Goal: Task Accomplishment & Management: Manage account settings

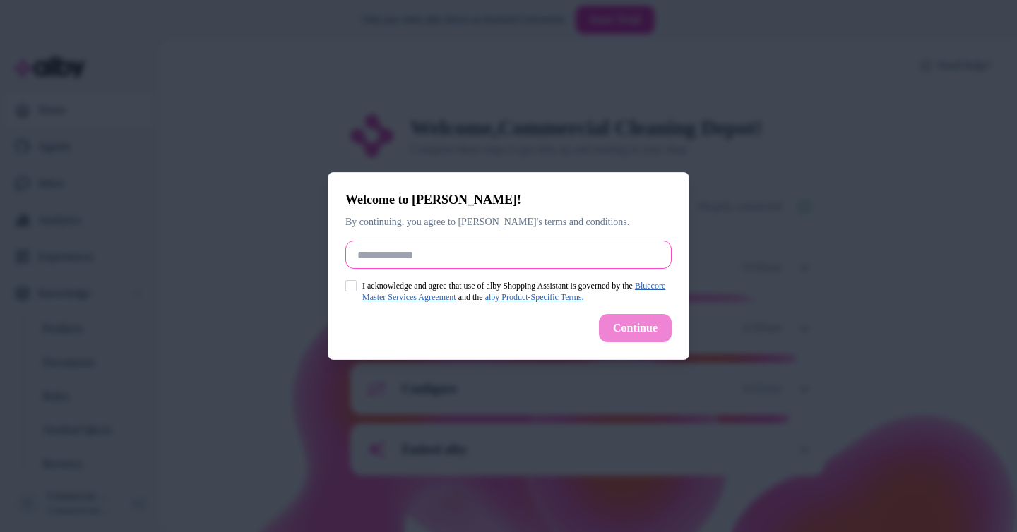
click at [479, 261] on input "Full Name" at bounding box center [508, 255] width 326 height 28
type input "**********"
click at [348, 282] on button "I acknowledge and agree that use of alby Shopping Assistant is governed by the …" at bounding box center [350, 285] width 11 height 11
click at [642, 334] on button "Continue" at bounding box center [635, 328] width 73 height 28
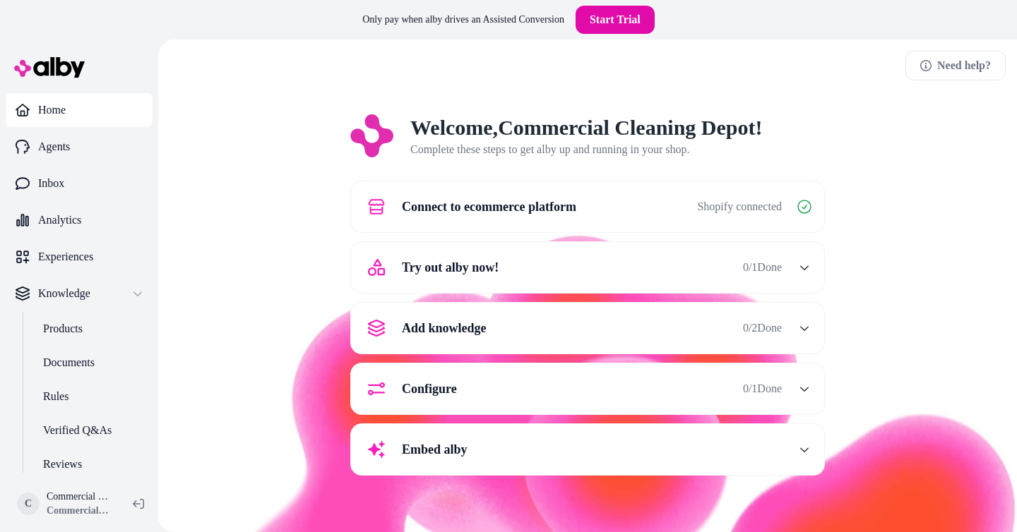
click at [702, 272] on div "Try out alby now! 0 / 1 Done" at bounding box center [570, 268] width 422 height 34
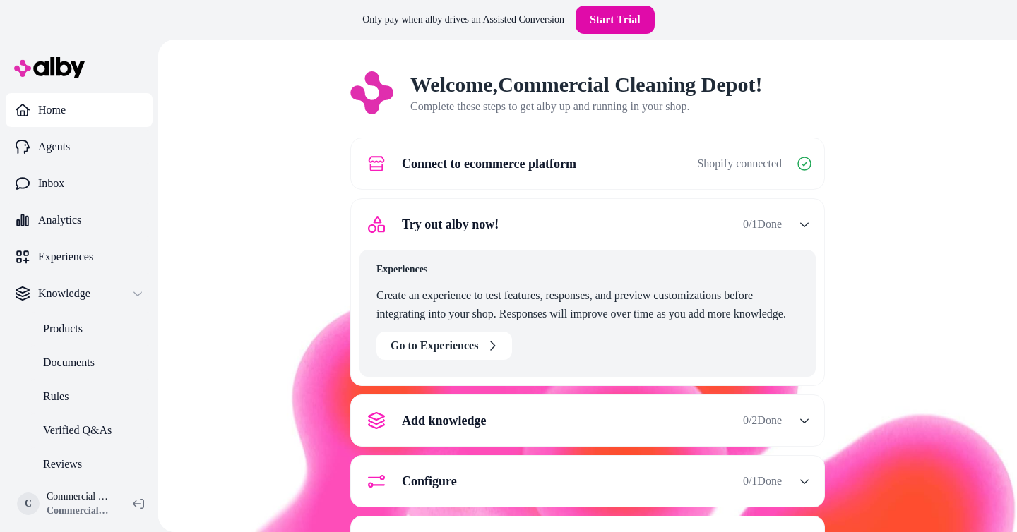
scroll to position [44, 0]
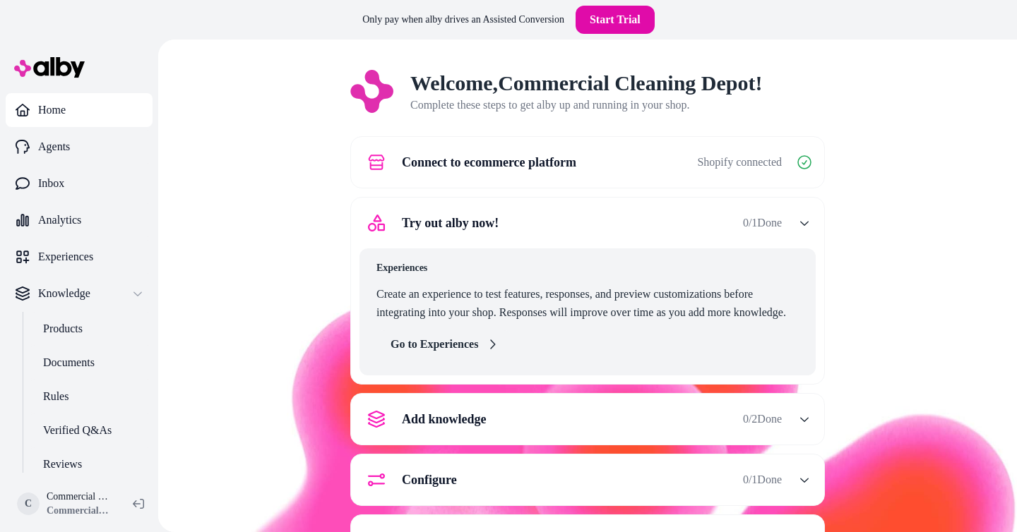
click at [472, 339] on link "Go to Experiences" at bounding box center [444, 344] width 136 height 28
click at [458, 331] on link "Go to Experiences" at bounding box center [444, 344] width 136 height 28
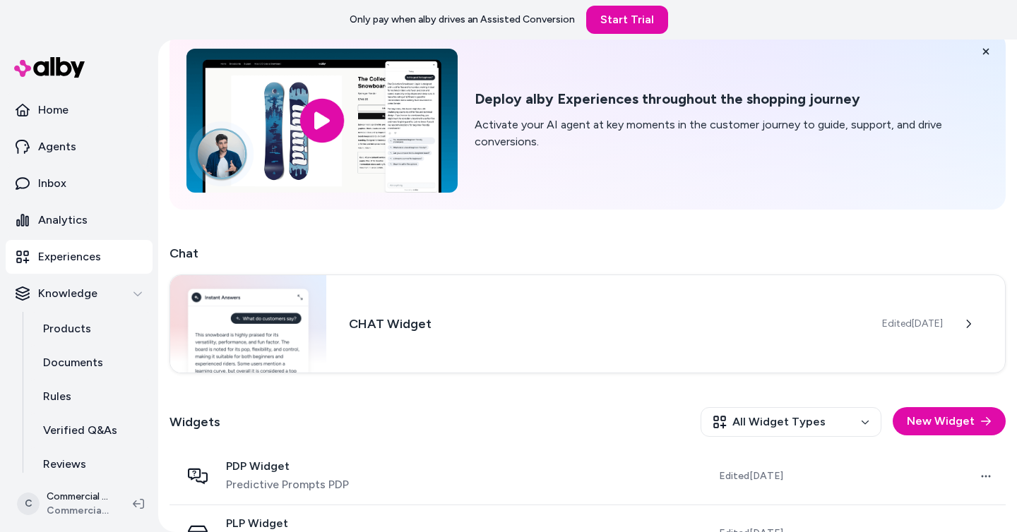
scroll to position [108, 0]
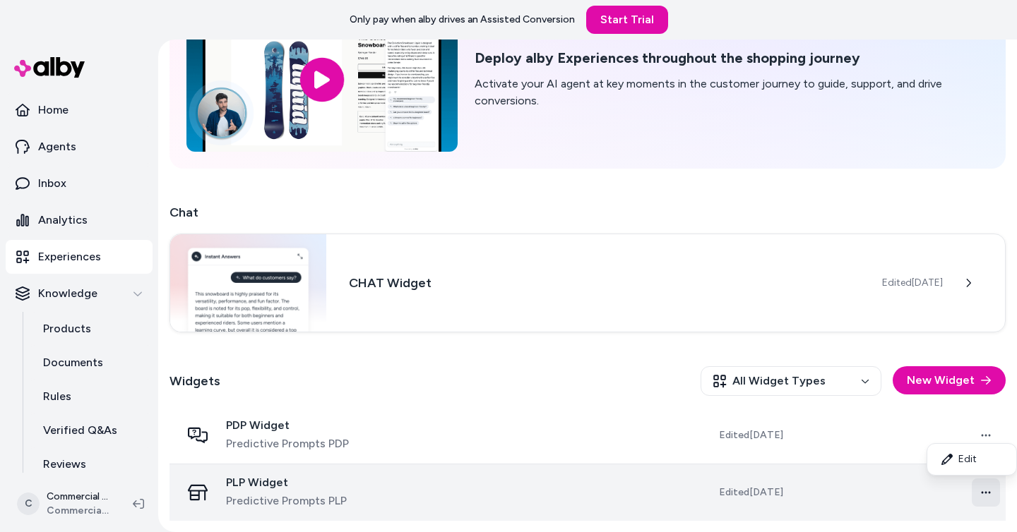
click at [982, 491] on html "Only pay when [PERSON_NAME] drives an Assisted Conversion Start Trial Home Agen…" at bounding box center [508, 266] width 1017 height 532
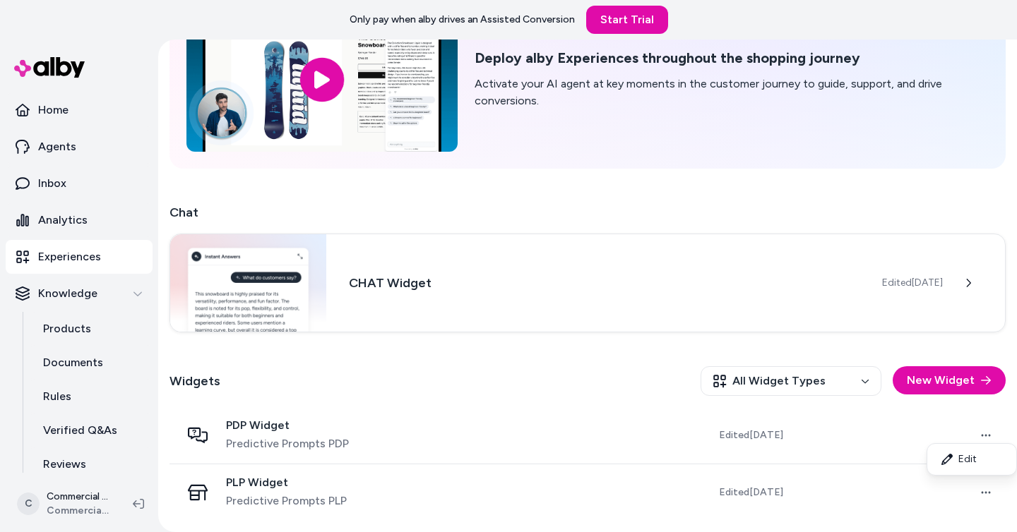
click at [578, 395] on html "Only pay when [PERSON_NAME] drives an Assisted Conversion Start Trial Home Agen…" at bounding box center [508, 266] width 1017 height 532
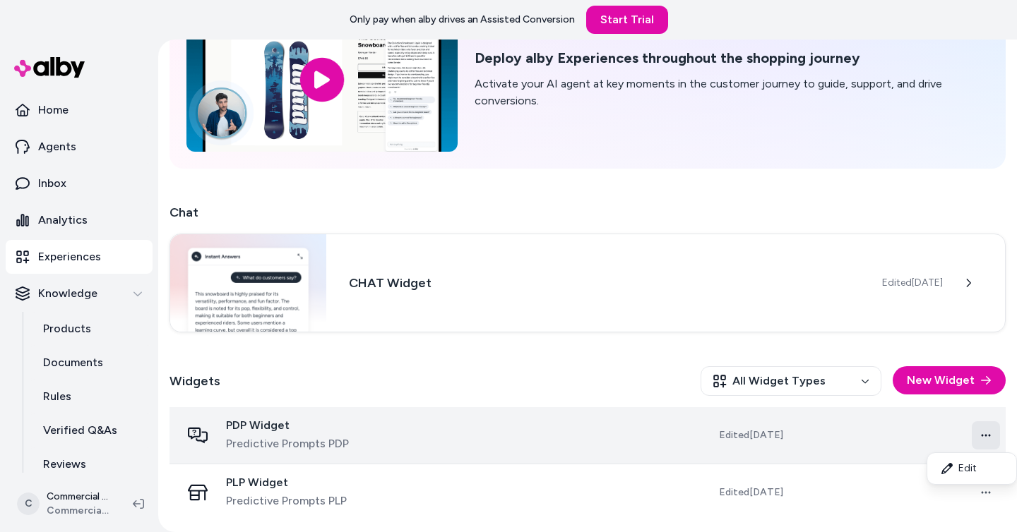
click at [985, 439] on html "Only pay when alby drives an Assisted Conversion Start Trial Home Agents Inbox …" at bounding box center [508, 266] width 1017 height 532
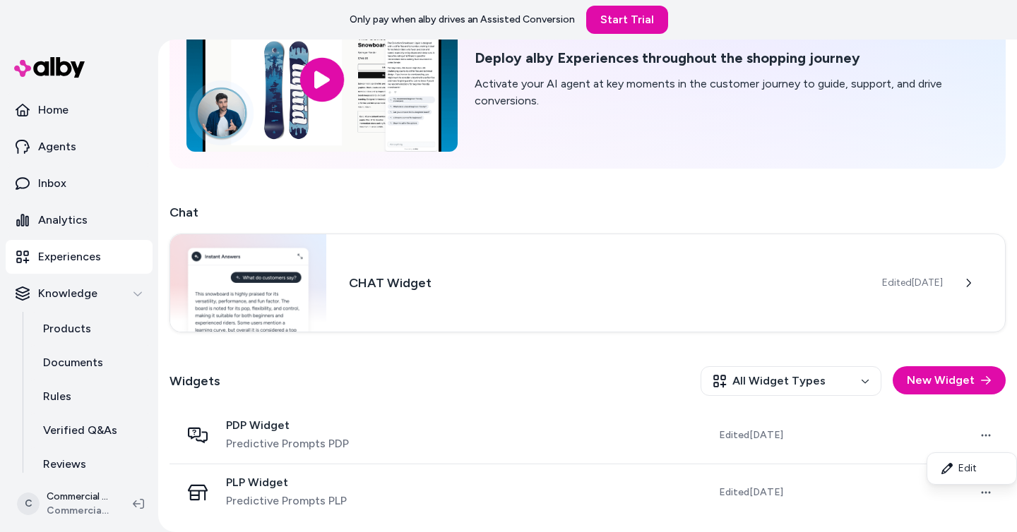
click at [844, 454] on html "Only pay when alby drives an Assisted Conversion Start Trial Home Agents Inbox …" at bounding box center [508, 266] width 1017 height 532
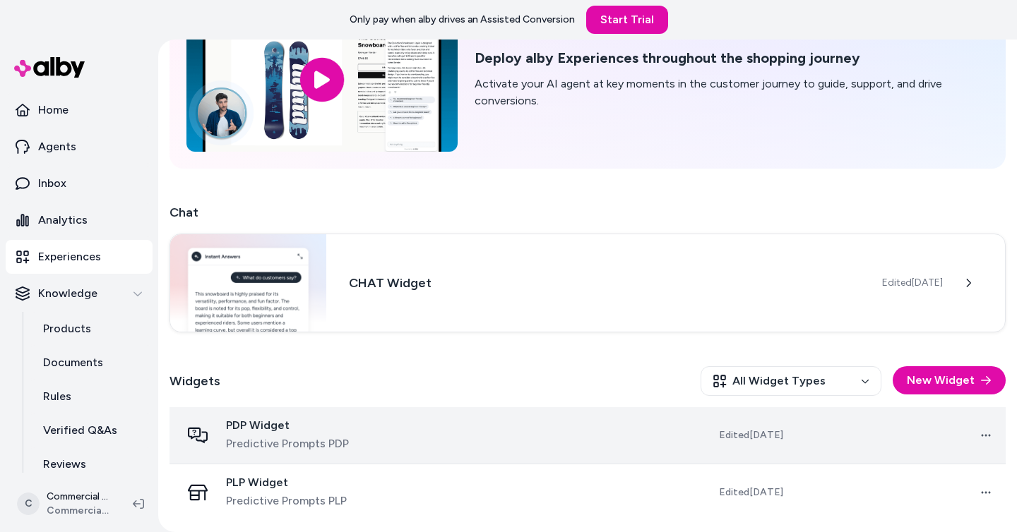
click at [609, 443] on td at bounding box center [515, 435] width 211 height 57
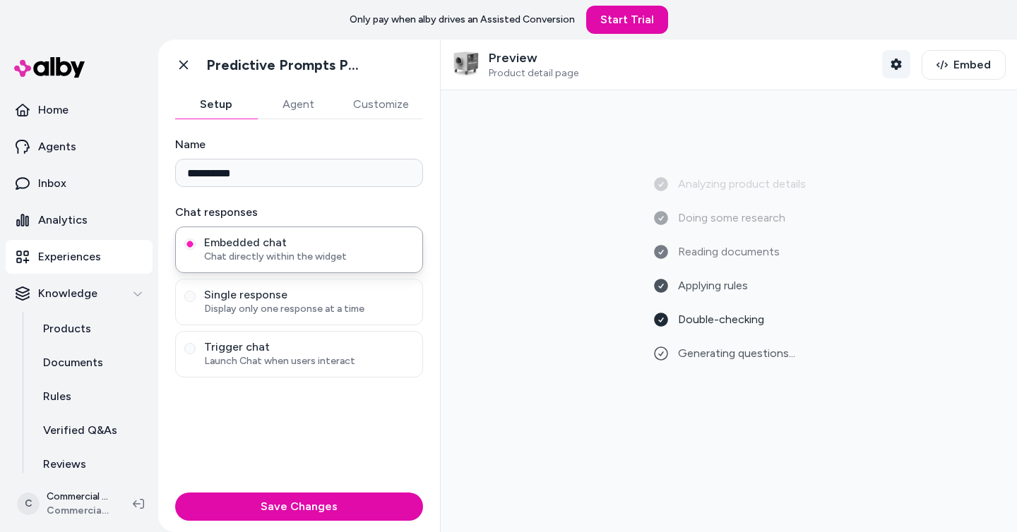
click at [903, 61] on button "Shopper Context" at bounding box center [896, 64] width 28 height 28
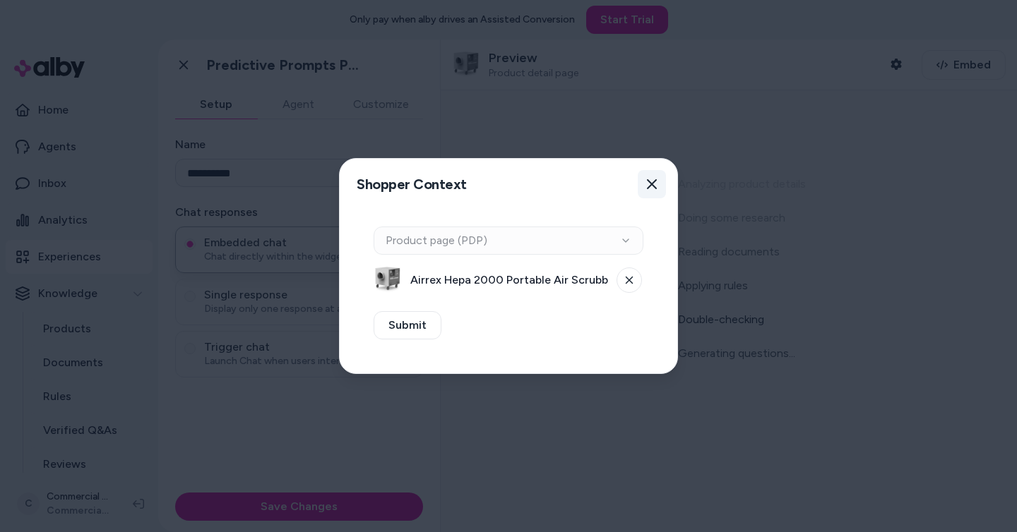
click at [655, 187] on icon "button" at bounding box center [652, 184] width 10 height 10
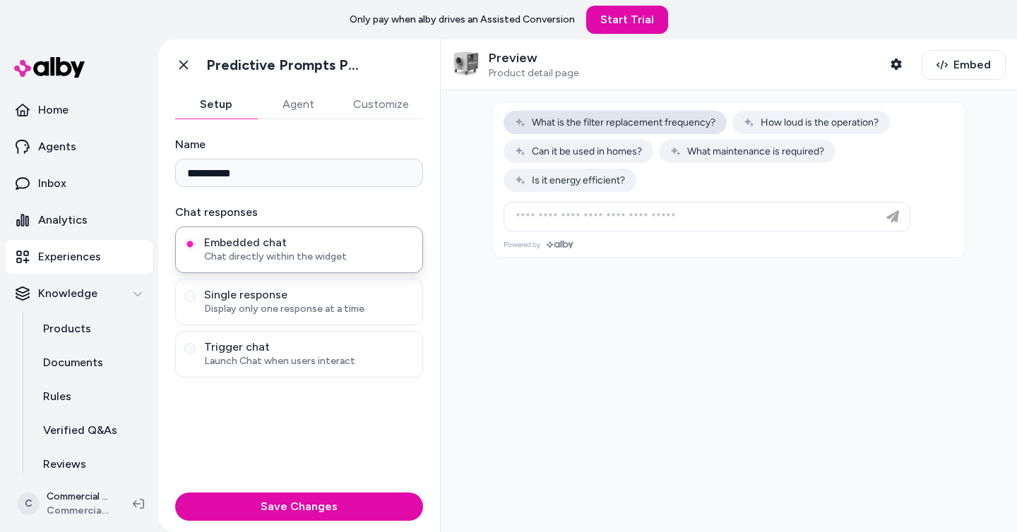
click at [662, 129] on button "What is the filter replacement frequency?" at bounding box center [615, 122] width 223 height 23
type input "**********"
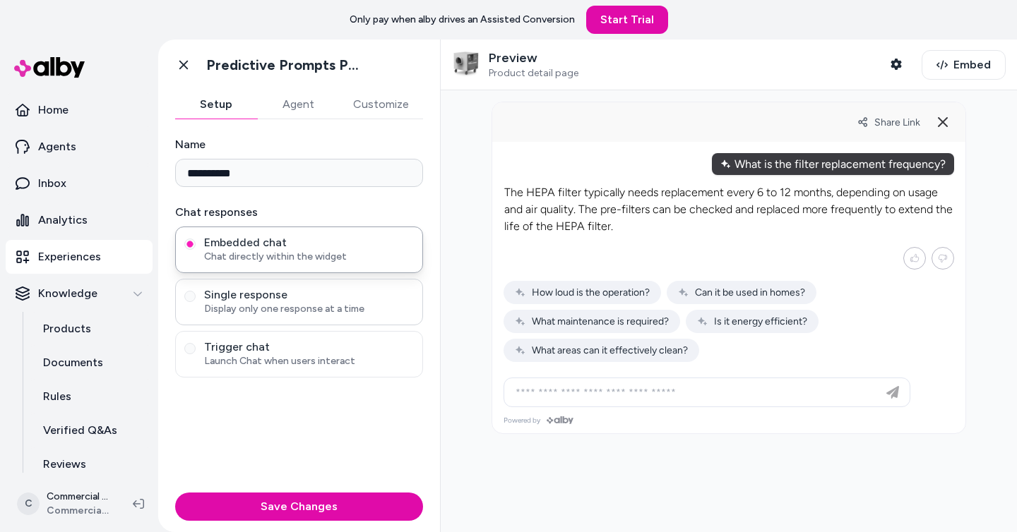
click at [362, 307] on span "Display only one response at a time" at bounding box center [309, 309] width 210 height 14
click at [196, 302] on button "Single response Display only one response at a time" at bounding box center [189, 296] width 11 height 11
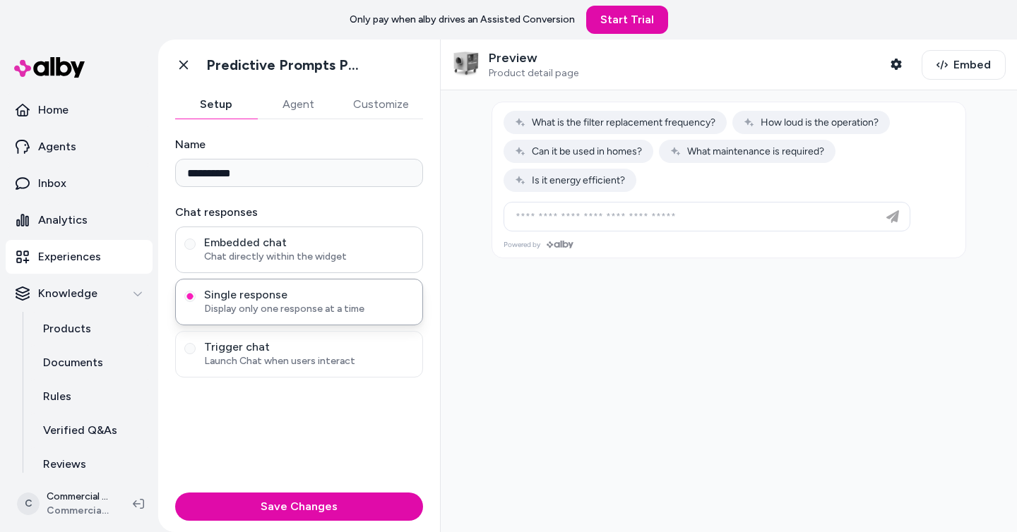
click at [360, 254] on span "Chat directly within the widget" at bounding box center [309, 257] width 210 height 14
click at [196, 250] on button "Embedded chat Chat directly within the widget" at bounding box center [189, 244] width 11 height 11
click at [346, 350] on span "Trigger chat" at bounding box center [309, 347] width 210 height 14
click at [196, 350] on button "Trigger chat Launch Chat when users interact" at bounding box center [189, 348] width 11 height 11
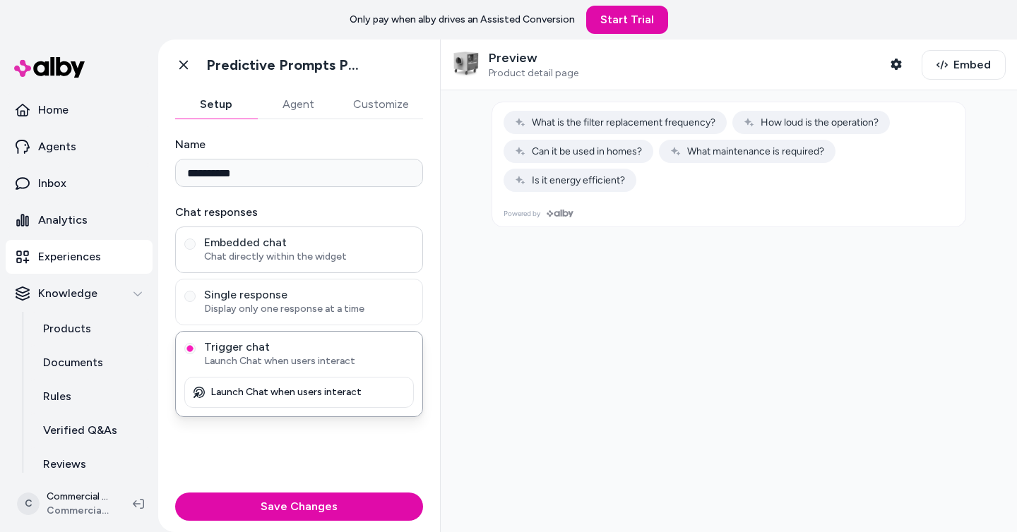
click at [340, 266] on div "Embedded chat Chat directly within the widget" at bounding box center [299, 250] width 248 height 47
click at [249, 259] on span "Chat directly within the widget" at bounding box center [309, 257] width 210 height 14
click at [196, 250] on button "Embedded chat Chat directly within the widget" at bounding box center [189, 244] width 11 height 11
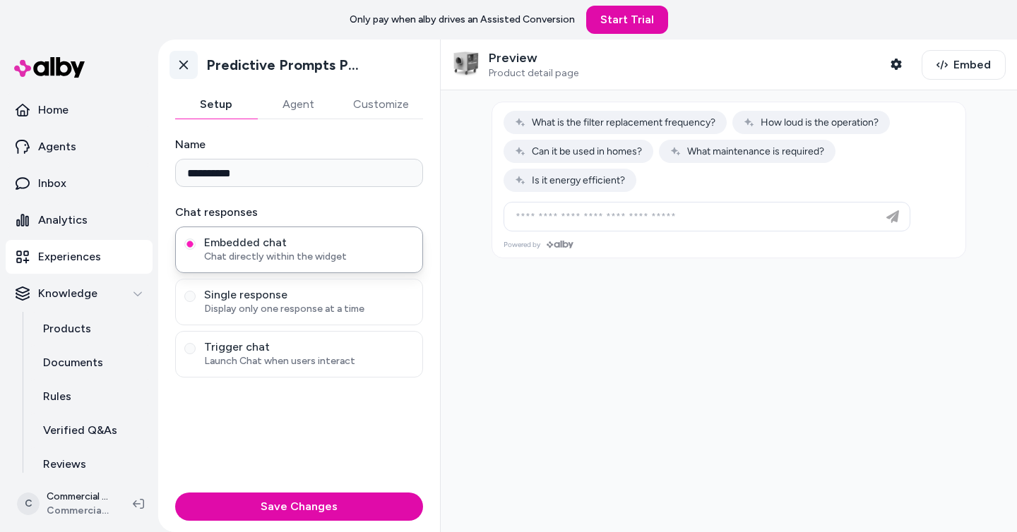
click at [179, 59] on icon at bounding box center [184, 65] width 14 height 14
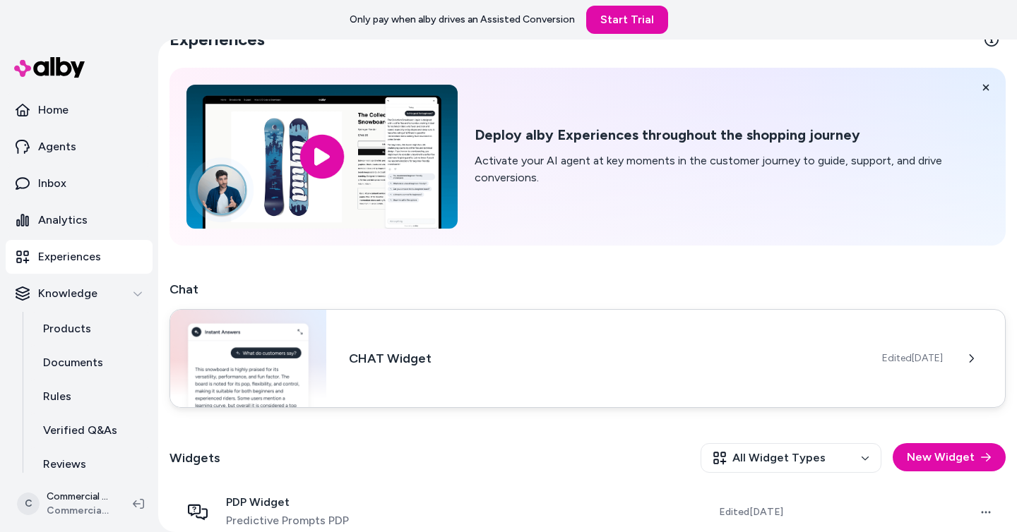
scroll to position [95, 0]
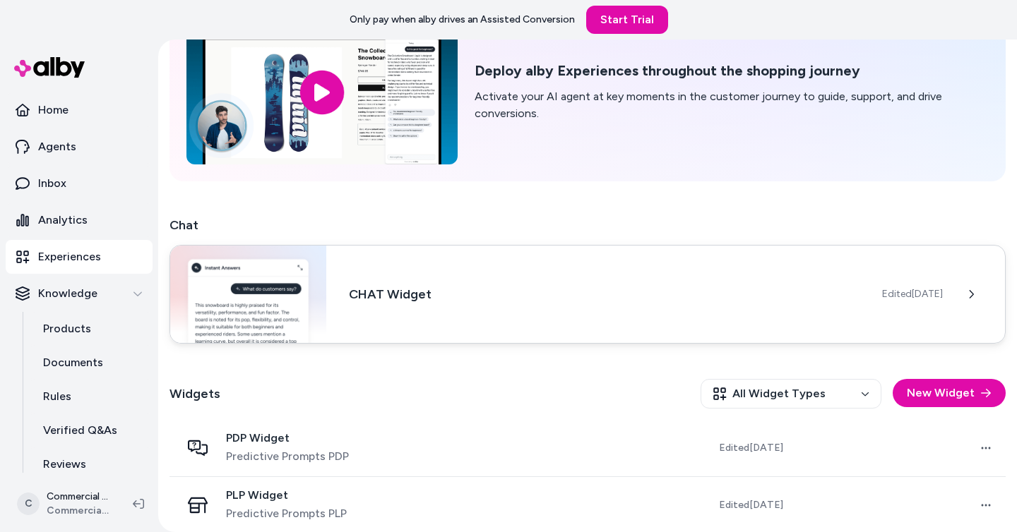
click at [558, 308] on div "CHAT Widget Edited Sep 29, 2025" at bounding box center [587, 294] width 836 height 99
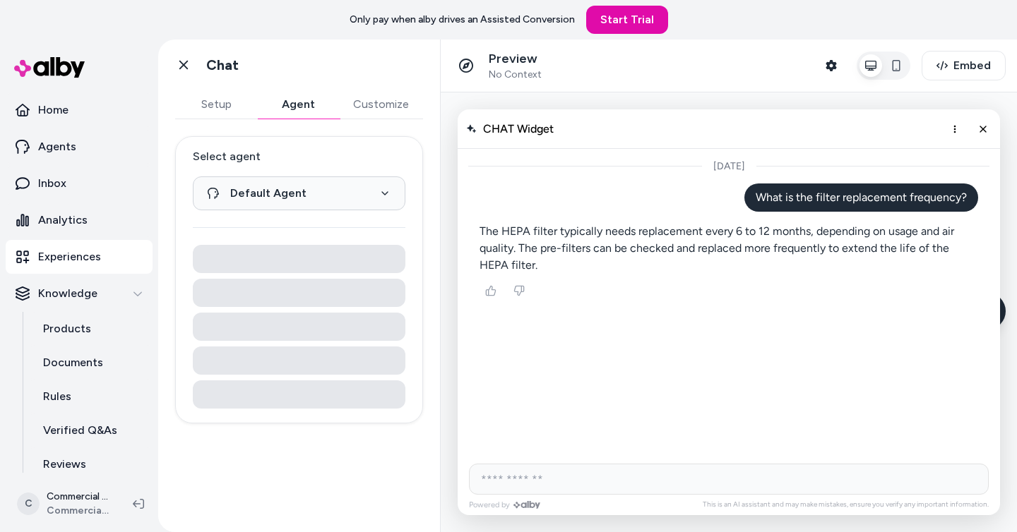
click at [298, 109] on button "Agent" at bounding box center [298, 104] width 82 height 28
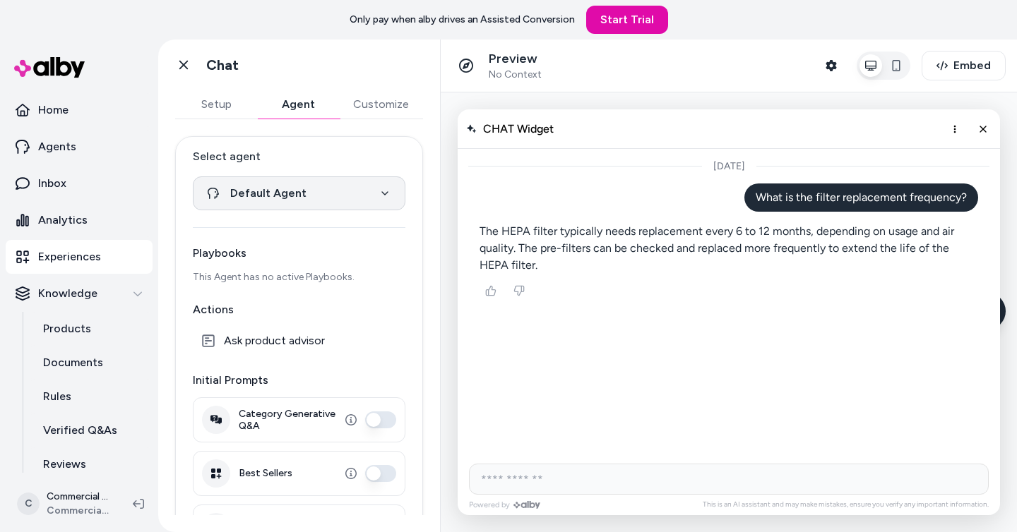
click at [379, 191] on html "**********" at bounding box center [508, 266] width 1017 height 532
click at [378, 258] on html "**********" at bounding box center [508, 266] width 1017 height 532
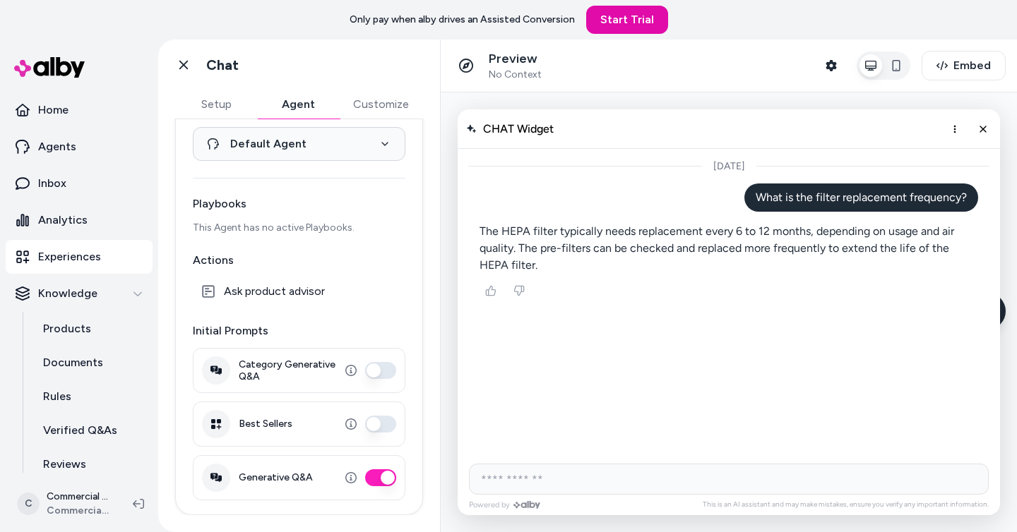
click at [381, 371] on button "Category Generative Q&A" at bounding box center [380, 370] width 31 height 17
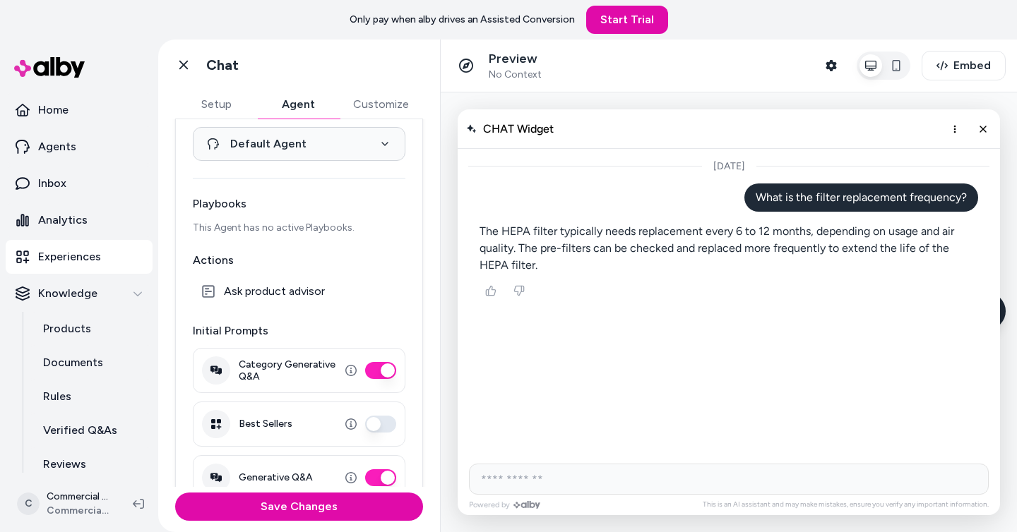
click at [379, 425] on button "Best Sellers" at bounding box center [380, 424] width 31 height 17
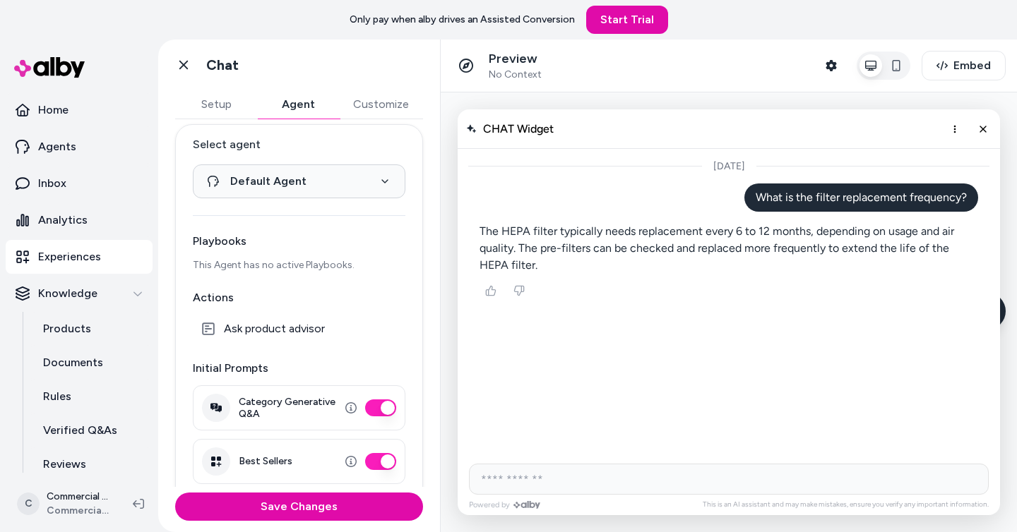
scroll to position [0, 0]
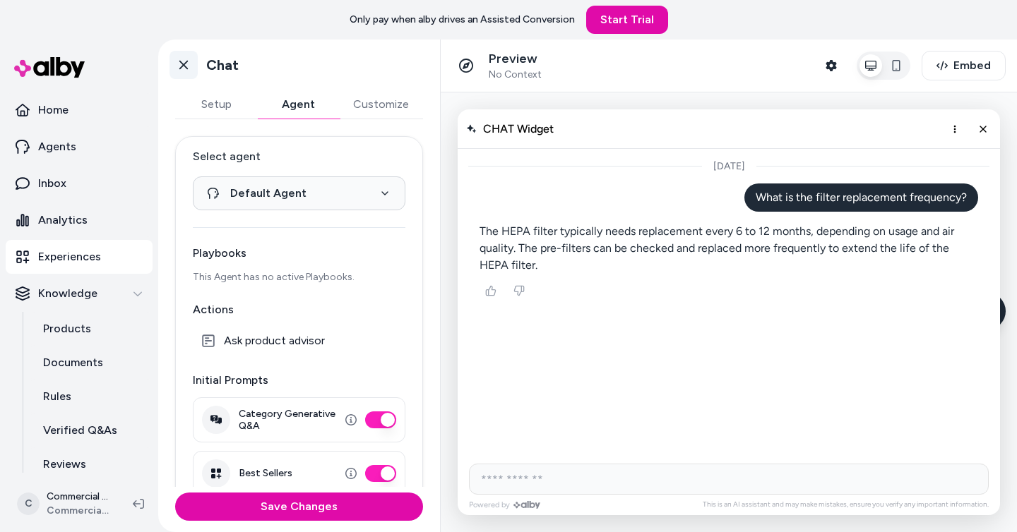
click at [186, 64] on icon at bounding box center [184, 65] width 14 height 14
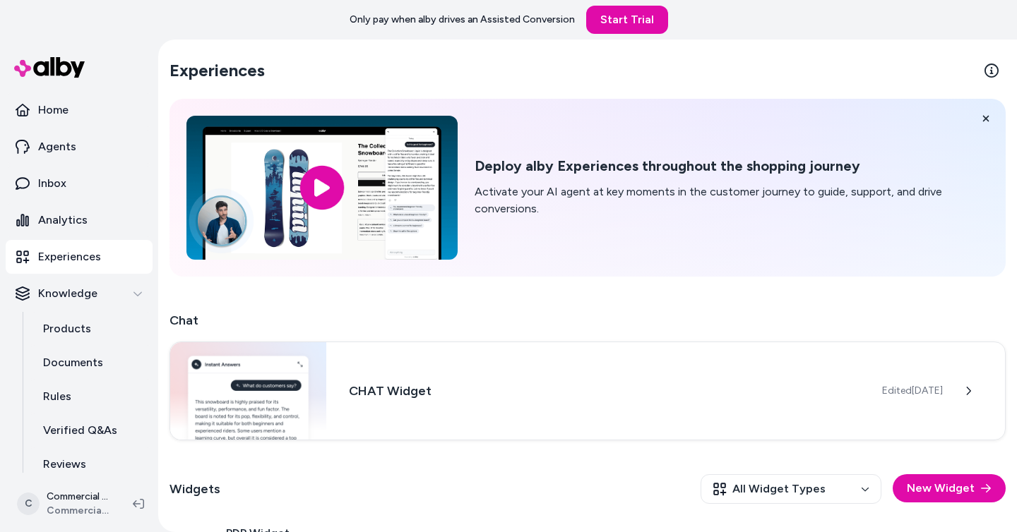
scroll to position [108, 0]
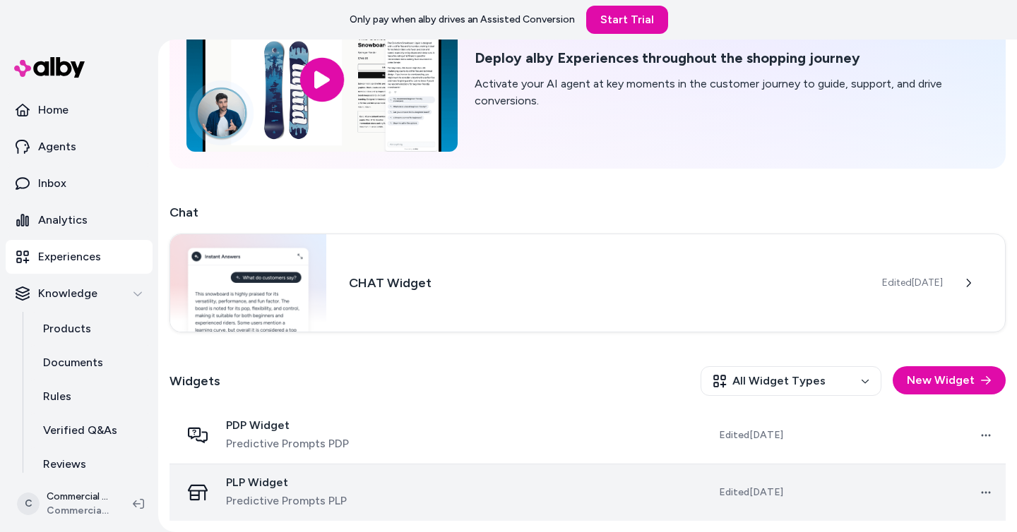
click at [925, 506] on td "Open menu" at bounding box center [899, 492] width 211 height 57
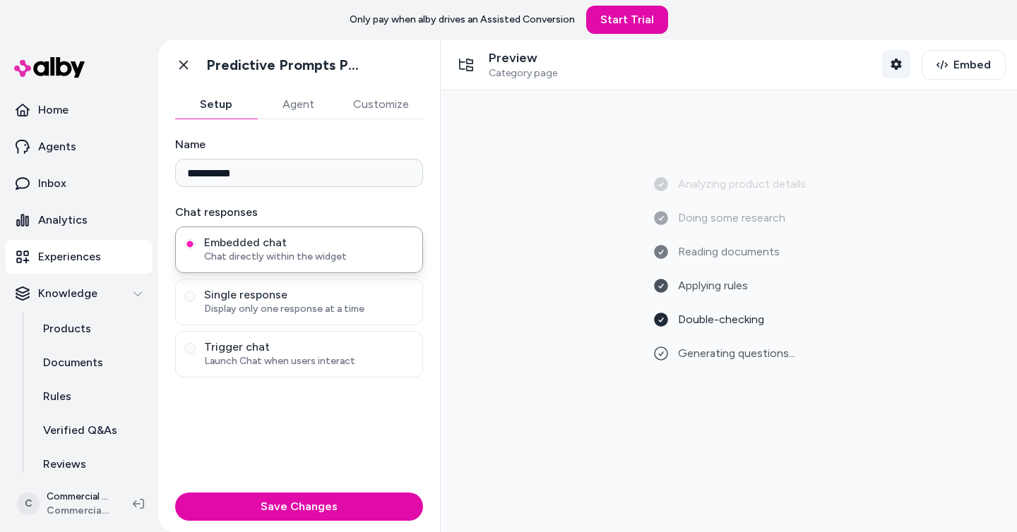
click at [893, 71] on button "Shopper Context" at bounding box center [896, 64] width 28 height 28
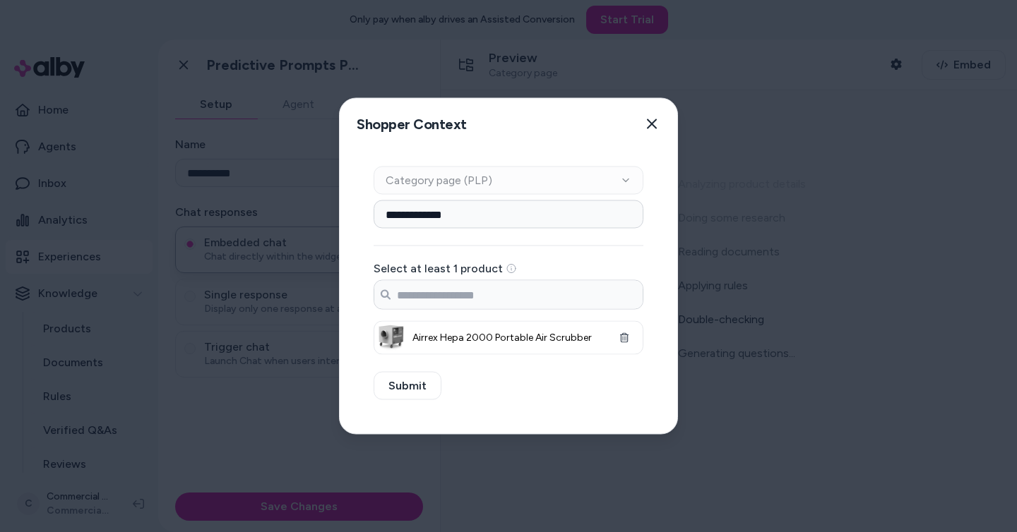
click at [600, 485] on div at bounding box center [508, 266] width 1017 height 532
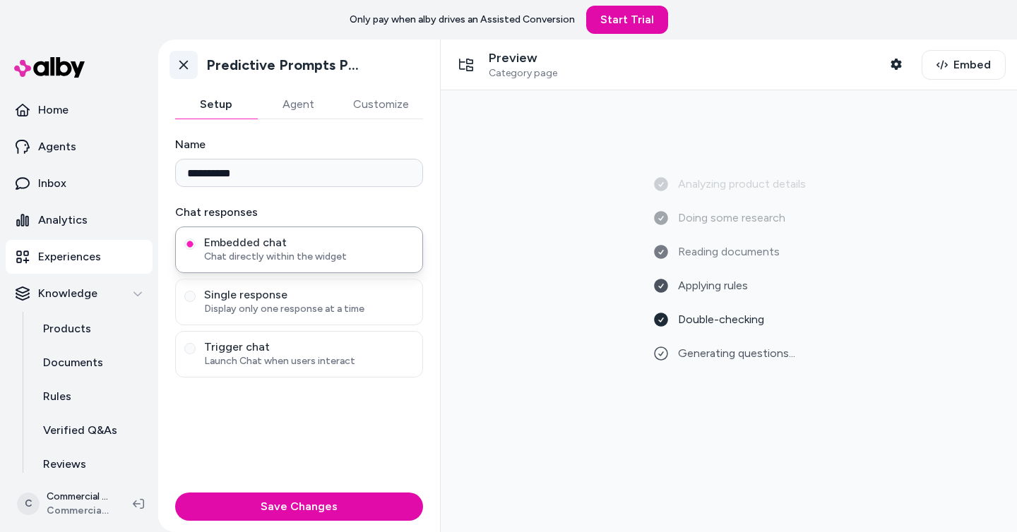
click at [187, 58] on icon at bounding box center [184, 65] width 14 height 14
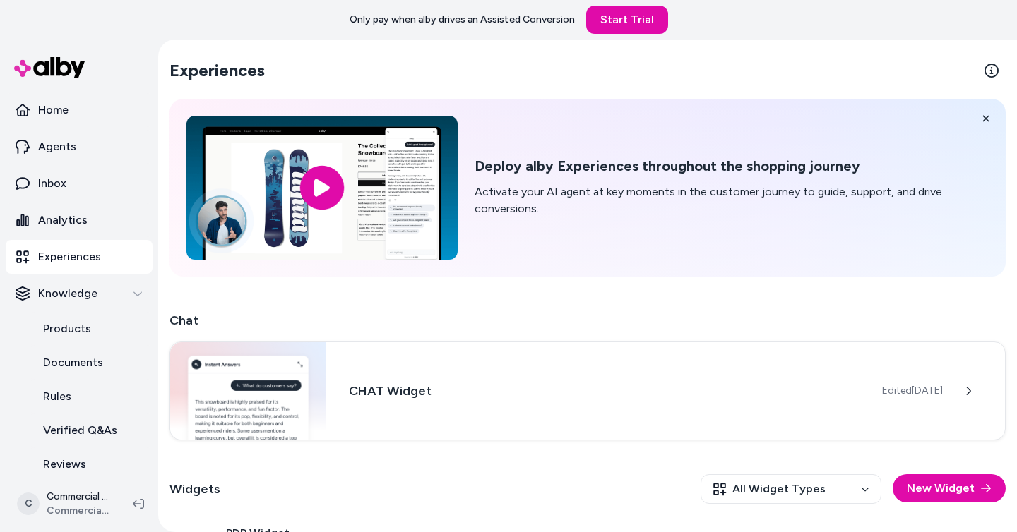
scroll to position [108, 0]
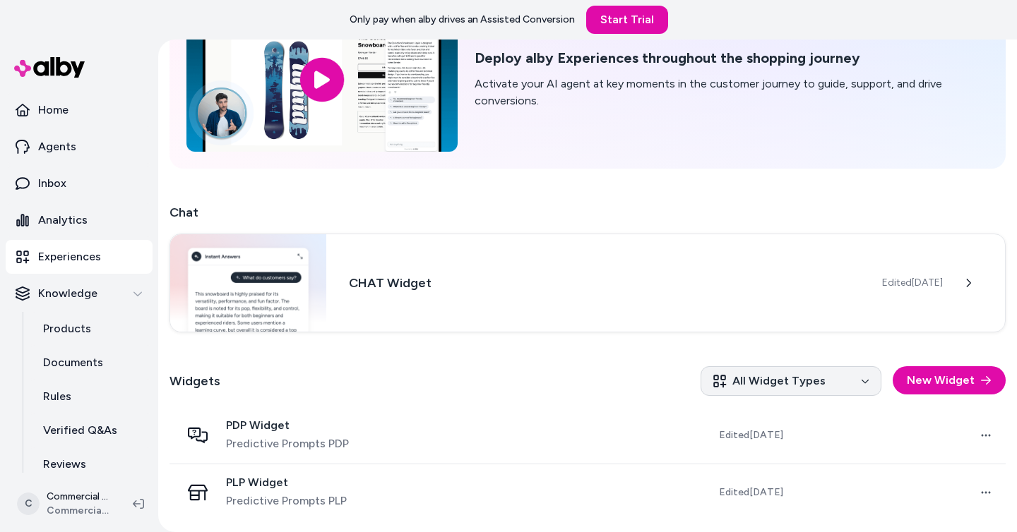
click at [828, 381] on html "Only pay when alby drives an Assisted Conversion Start Trial Home Agents Inbox …" at bounding box center [508, 266] width 1017 height 532
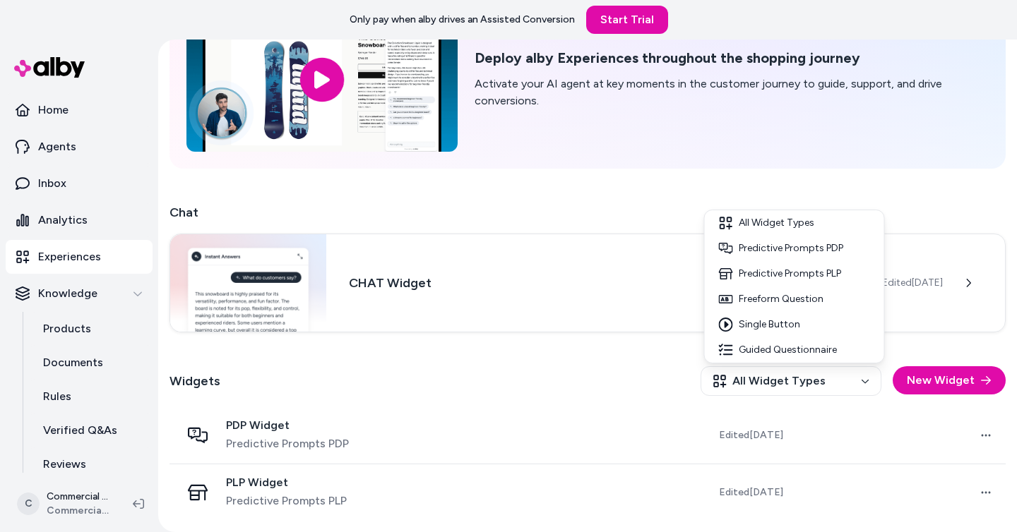
click at [599, 383] on html "Only pay when alby drives an Assisted Conversion Start Trial Home Agents Inbox …" at bounding box center [508, 266] width 1017 height 532
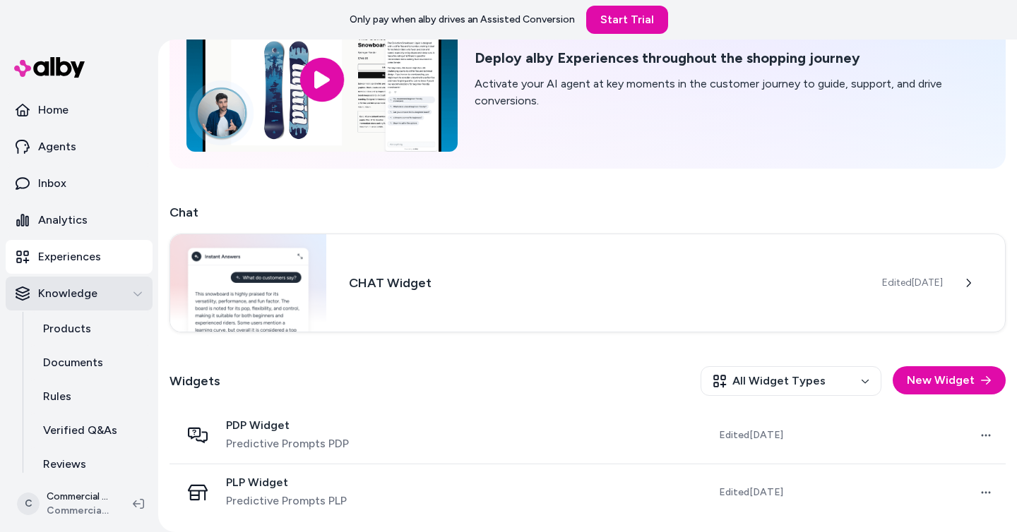
scroll to position [79, 0]
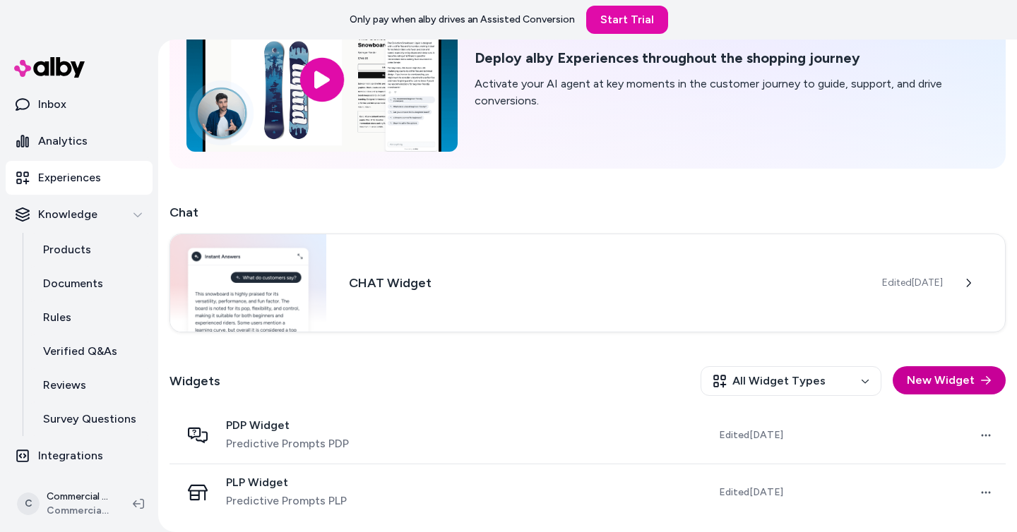
click at [960, 380] on button "New Widget" at bounding box center [949, 381] width 113 height 28
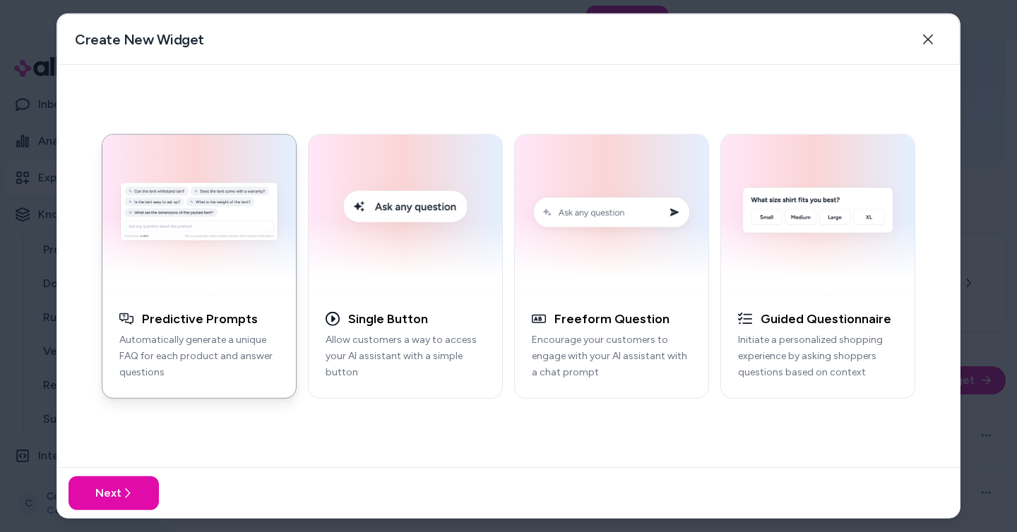
click at [177, 347] on p "Automatically generate a unique FAQ for each product and answer questions" at bounding box center [199, 357] width 160 height 48
click at [134, 496] on button "Next" at bounding box center [113, 494] width 90 height 34
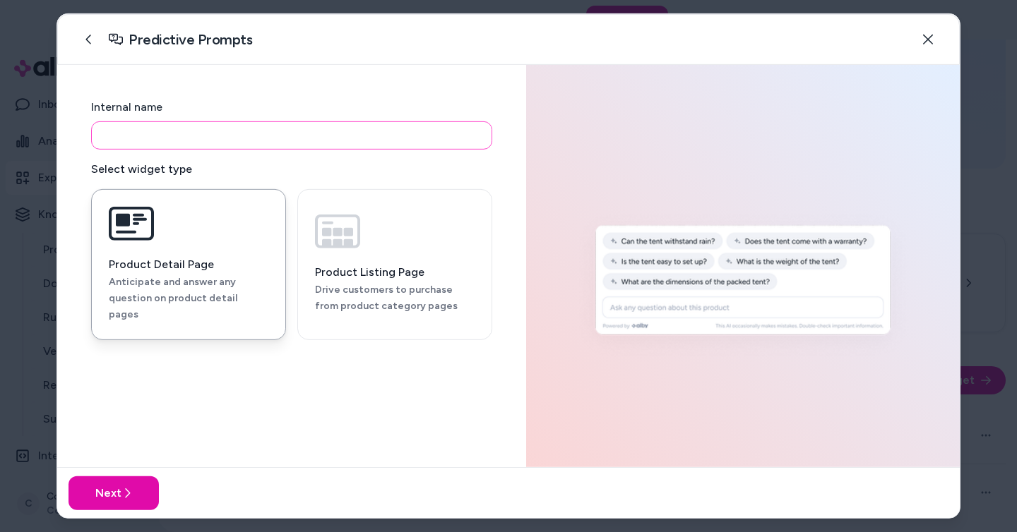
click at [323, 136] on input at bounding box center [291, 135] width 401 height 28
click at [141, 265] on h3 "Product Detail Page" at bounding box center [189, 265] width 160 height 14
click at [256, 140] on input at bounding box center [291, 135] width 401 height 28
click at [130, 138] on input "**********" at bounding box center [291, 135] width 401 height 28
click at [269, 134] on input "**********" at bounding box center [291, 135] width 401 height 28
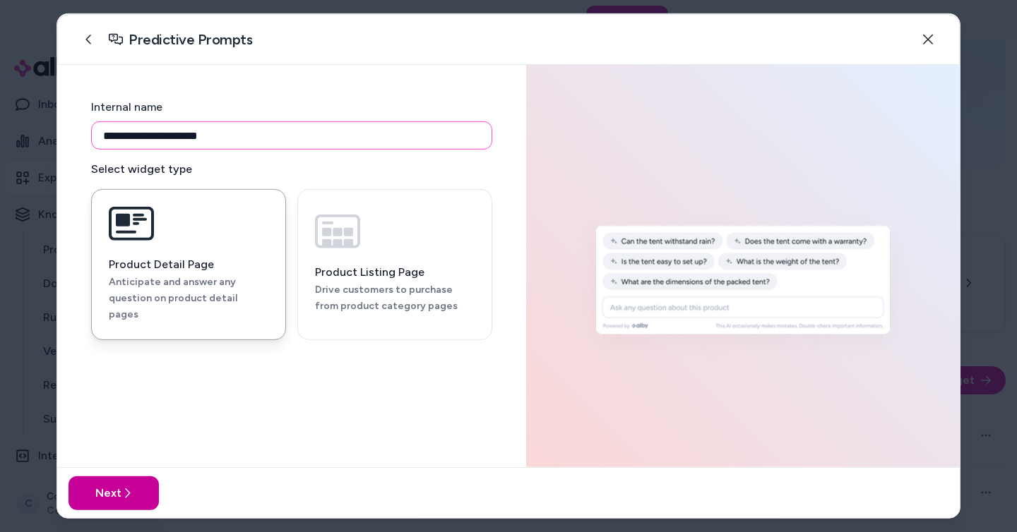
type input "**********"
click at [126, 483] on button "Next" at bounding box center [113, 494] width 90 height 34
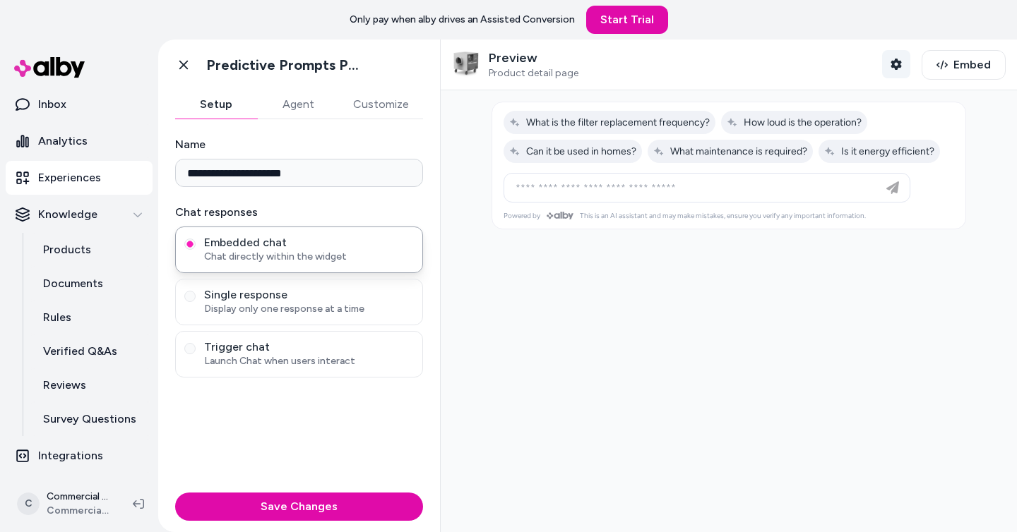
click at [894, 64] on icon "button" at bounding box center [895, 64] width 11 height 11
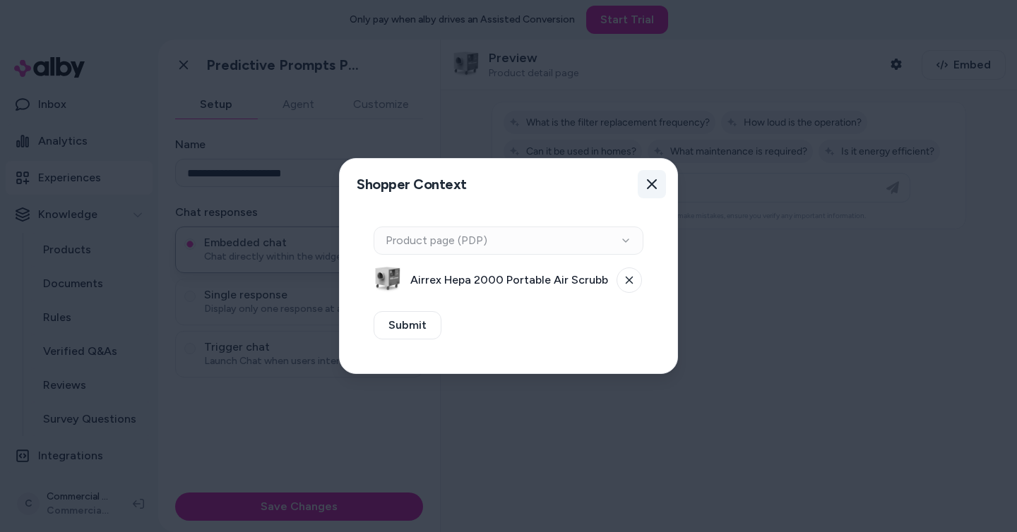
click at [650, 172] on button "Close" at bounding box center [652, 184] width 28 height 28
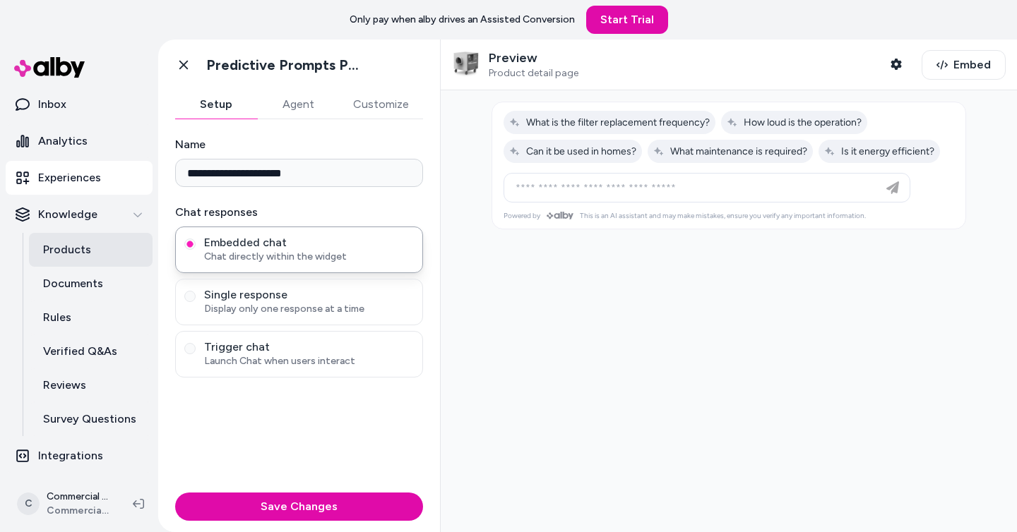
click at [76, 254] on p "Products" at bounding box center [67, 250] width 48 height 17
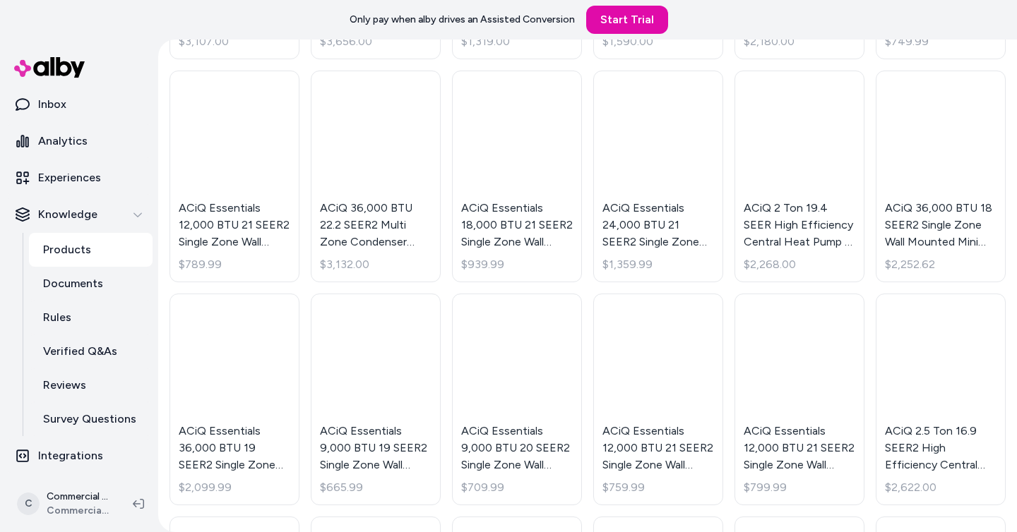
scroll to position [31650, 0]
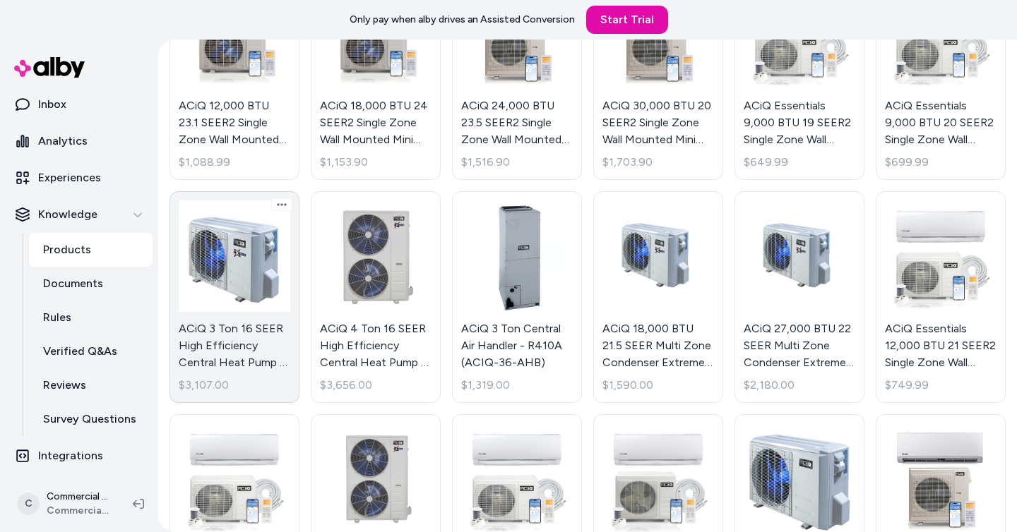
click at [258, 318] on link "ACiQ 3 Ton 16 SEER High Efficiency Central Heat Pump - Inverter - Extreme Serie…" at bounding box center [234, 297] width 130 height 212
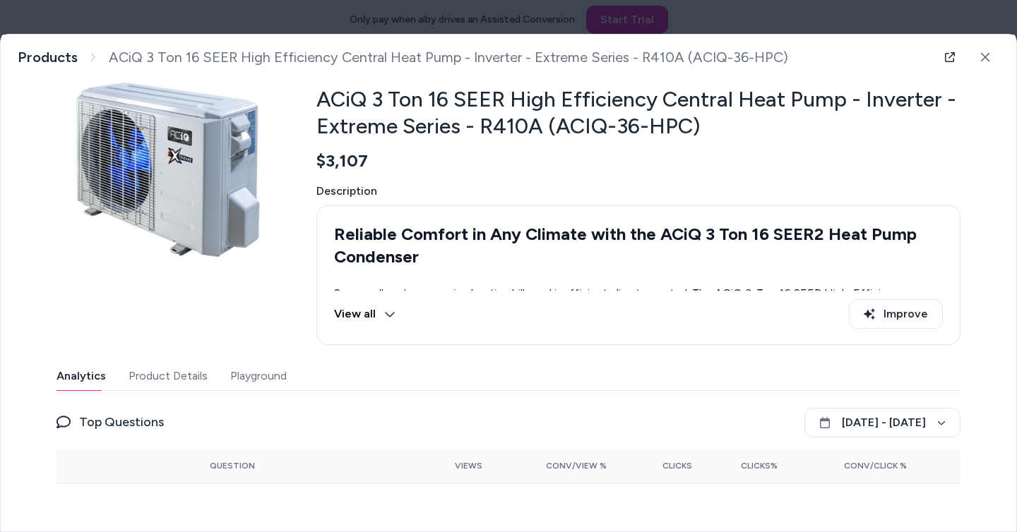
scroll to position [54, 0]
click at [391, 311] on icon at bounding box center [389, 313] width 11 height 11
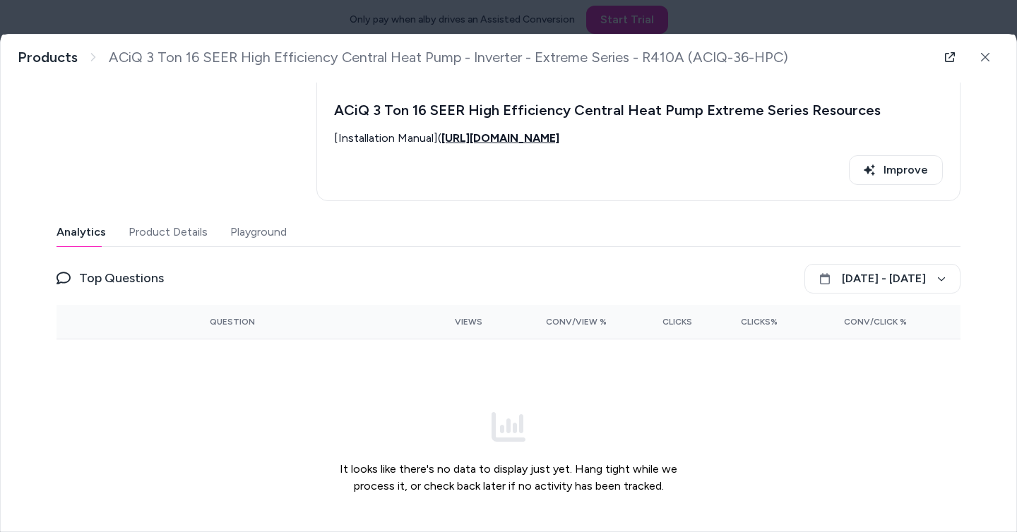
scroll to position [2263, 0]
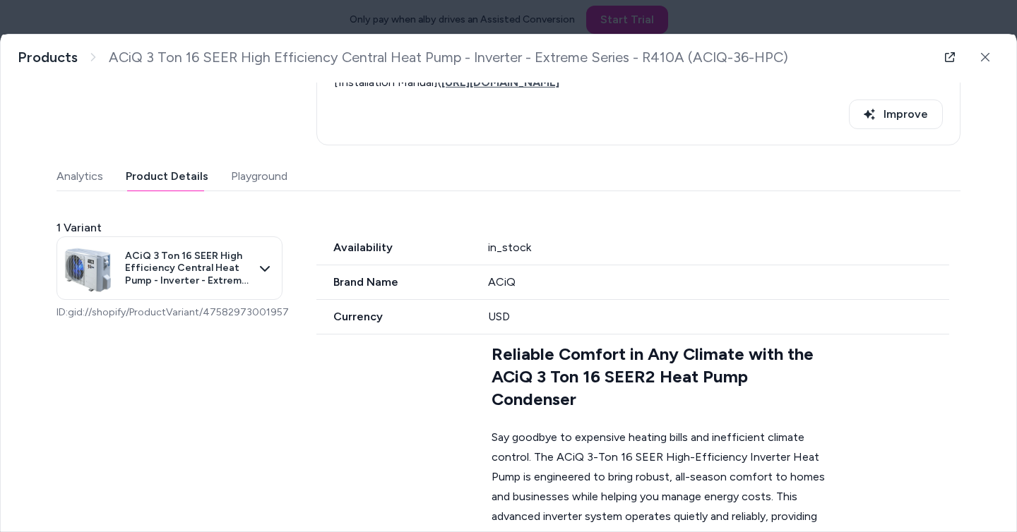
click at [177, 178] on button "Product Details" at bounding box center [167, 176] width 83 height 28
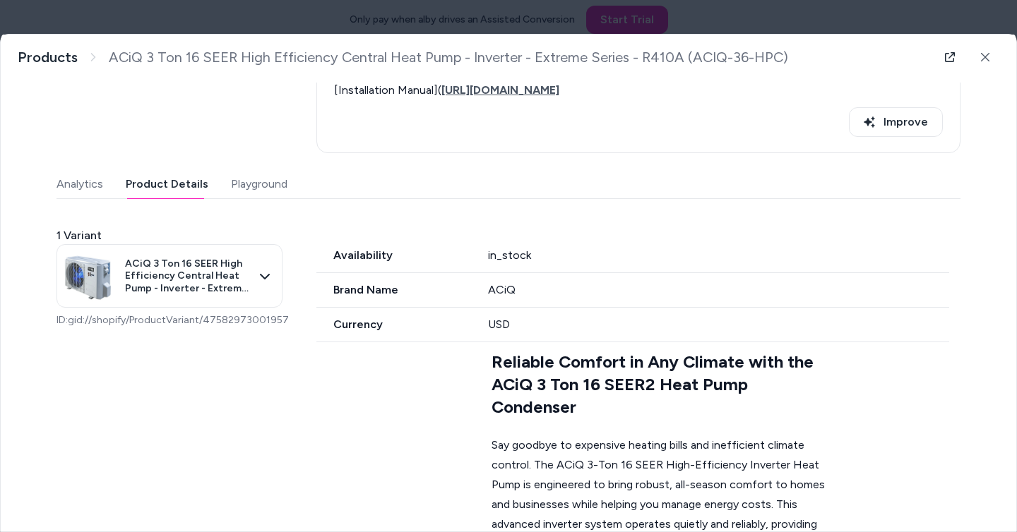
scroll to position [2234, 0]
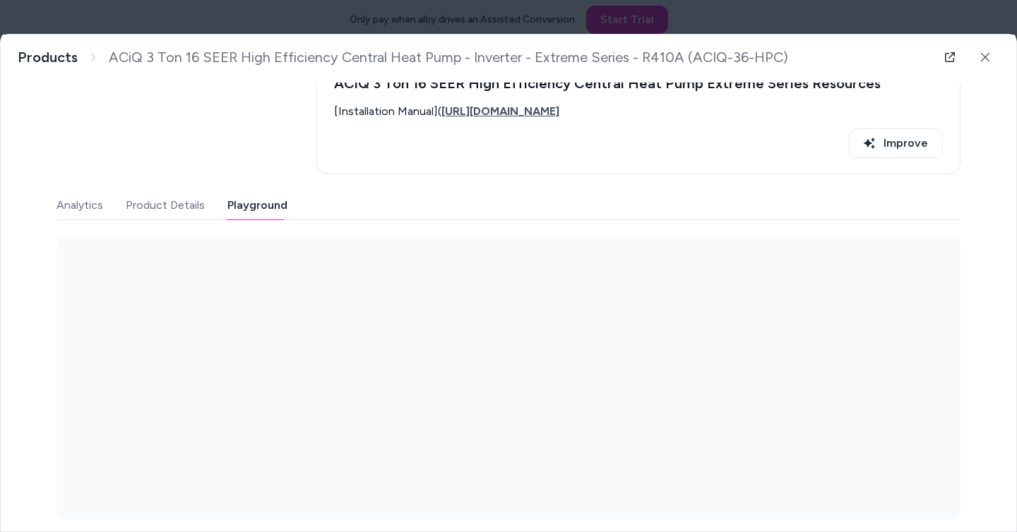
click at [242, 209] on button "Playground" at bounding box center [257, 205] width 60 height 28
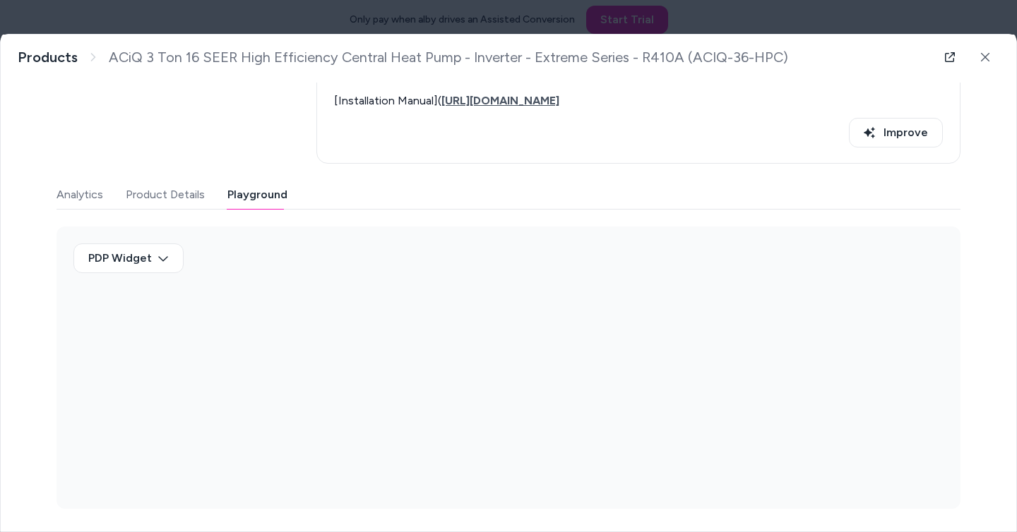
scroll to position [2245, 0]
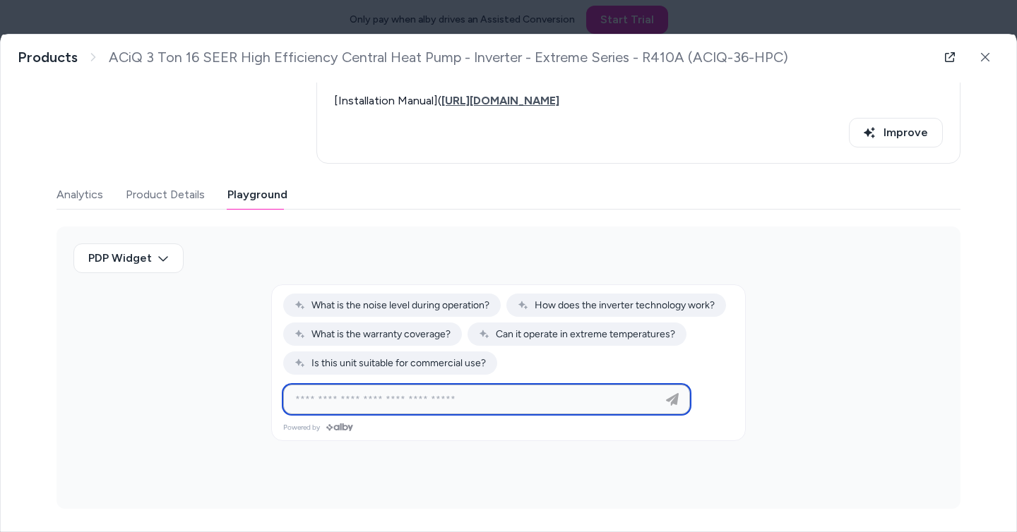
click at [456, 405] on input at bounding box center [472, 399] width 371 height 17
type input "**********"
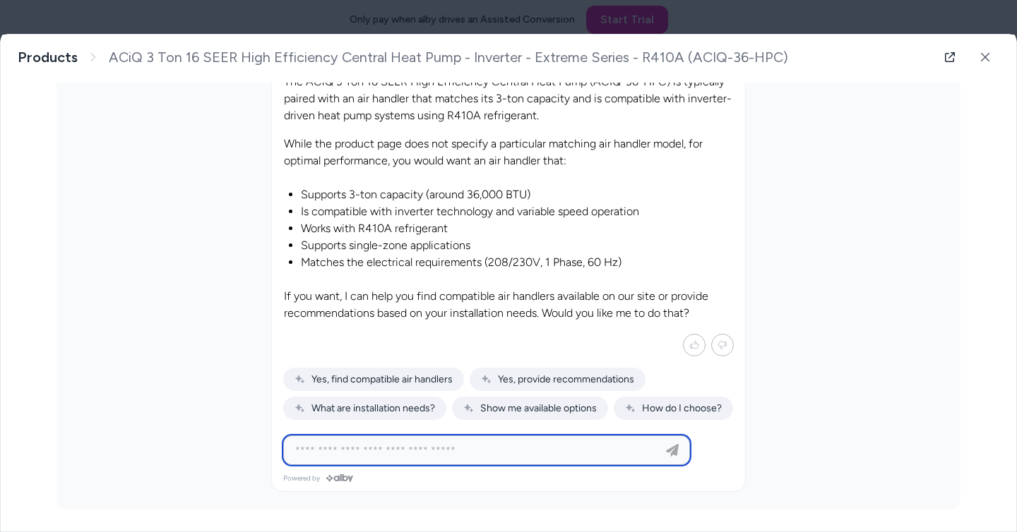
scroll to position [2546, 0]
type input "***"
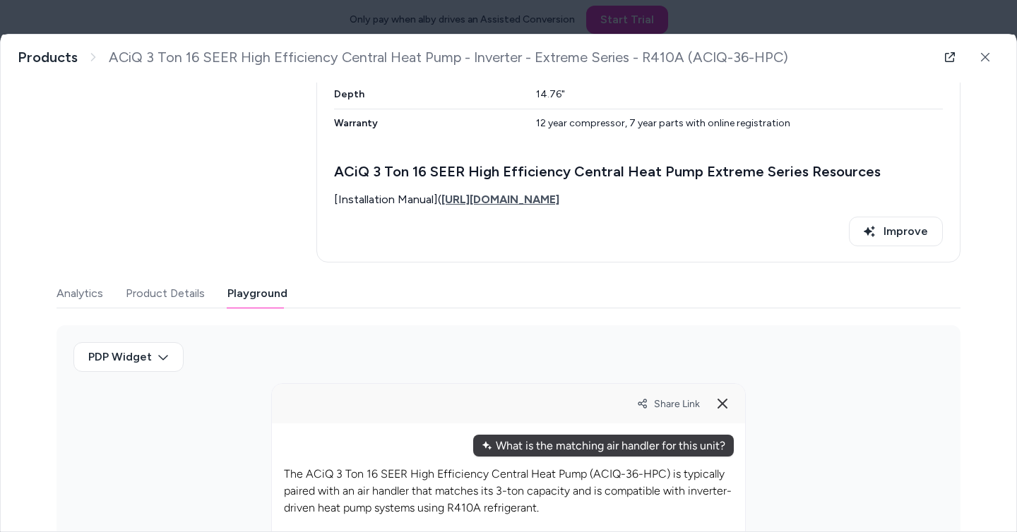
scroll to position [2152, 0]
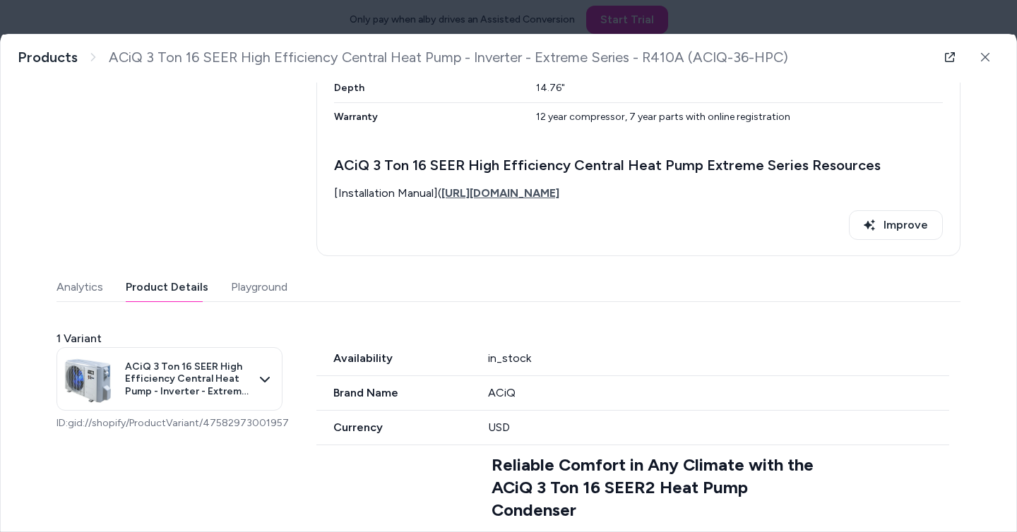
click at [165, 278] on button "Product Details" at bounding box center [167, 287] width 83 height 28
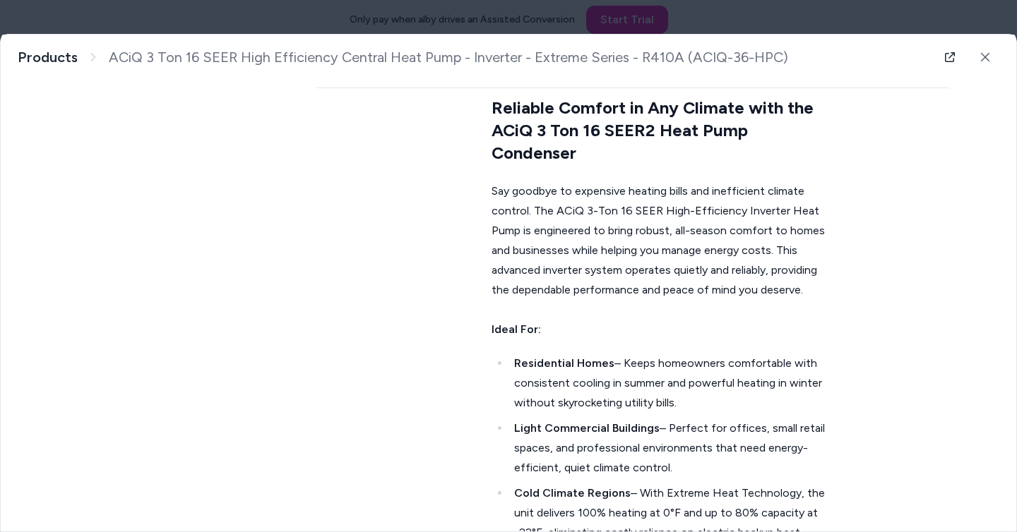
scroll to position [1826, 0]
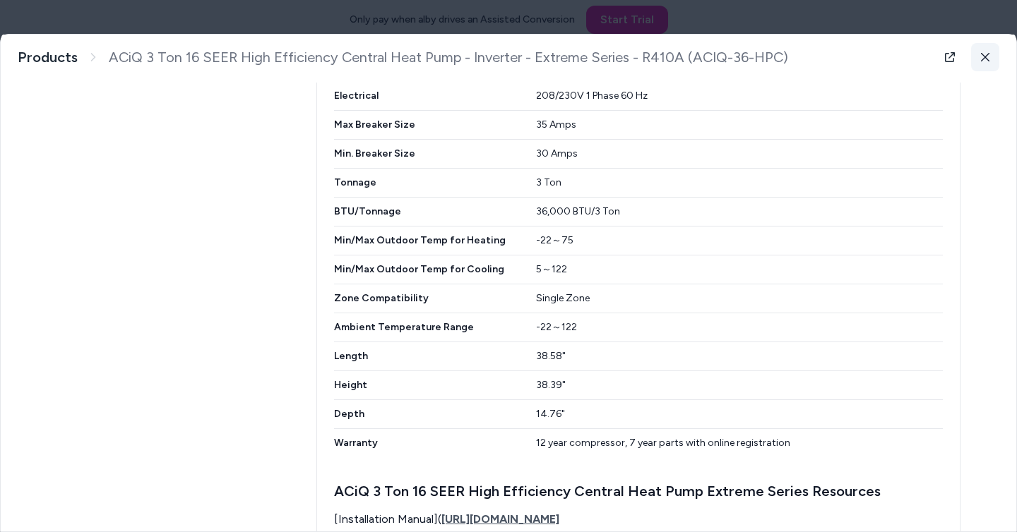
click at [986, 54] on icon at bounding box center [985, 57] width 10 height 10
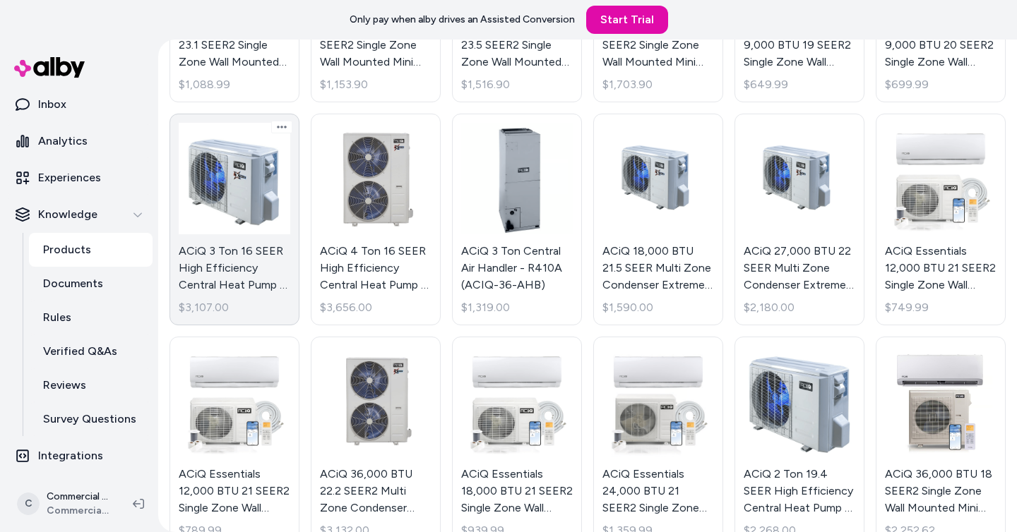
scroll to position [31729, 0]
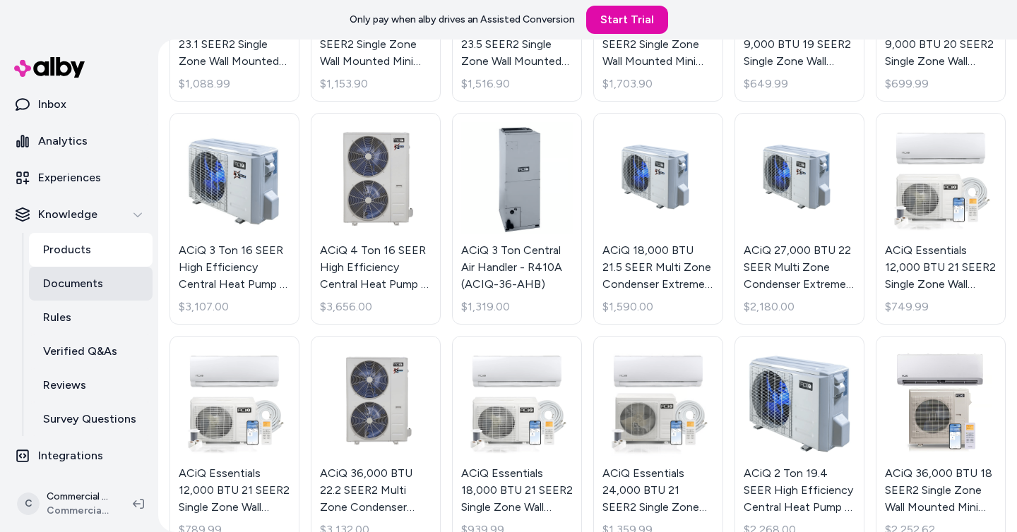
click at [83, 283] on p "Documents" at bounding box center [73, 283] width 60 height 17
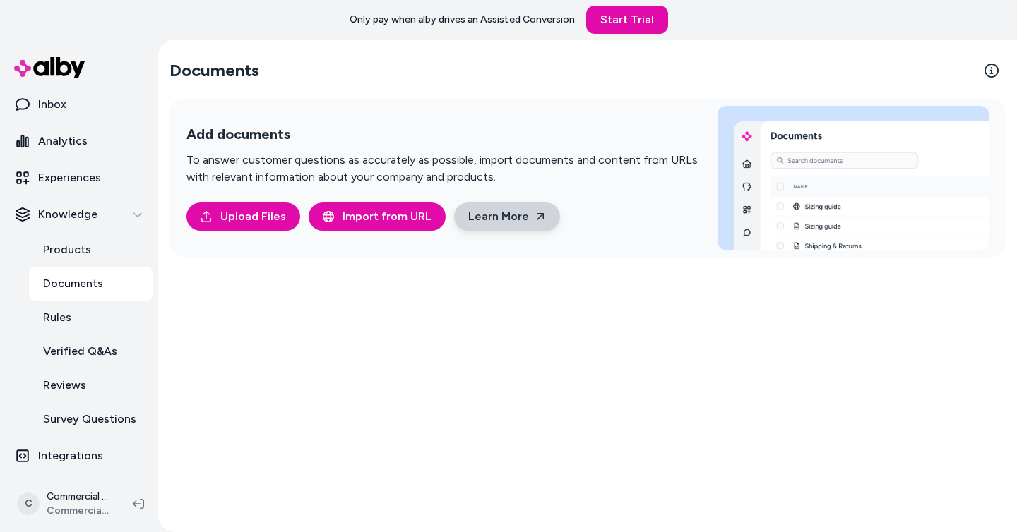
click at [494, 208] on link "Learn More" at bounding box center [507, 217] width 106 height 28
click at [380, 217] on span "Import from URL" at bounding box center [386, 216] width 89 height 17
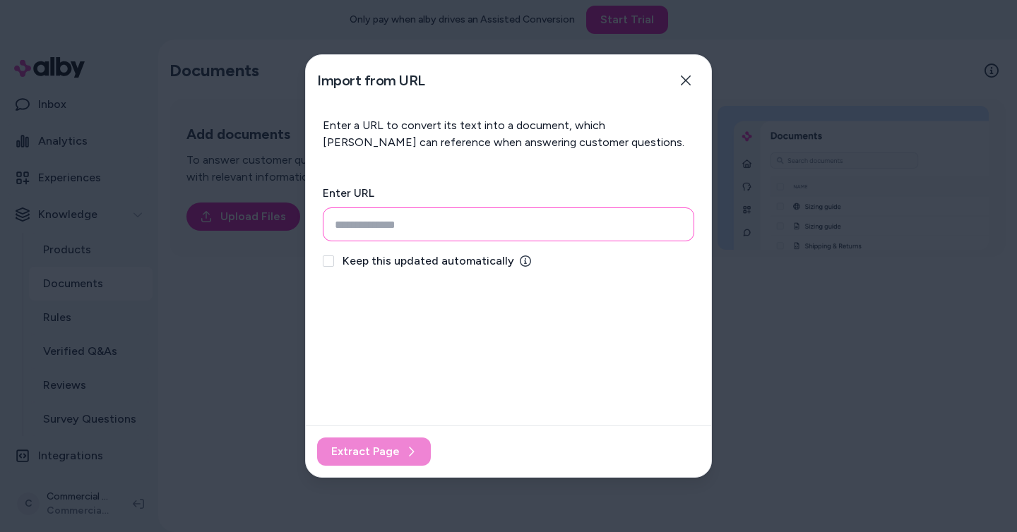
click at [476, 227] on input "url" at bounding box center [508, 225] width 371 height 34
click at [516, 215] on input "url" at bounding box center [508, 225] width 371 height 34
paste input "**********"
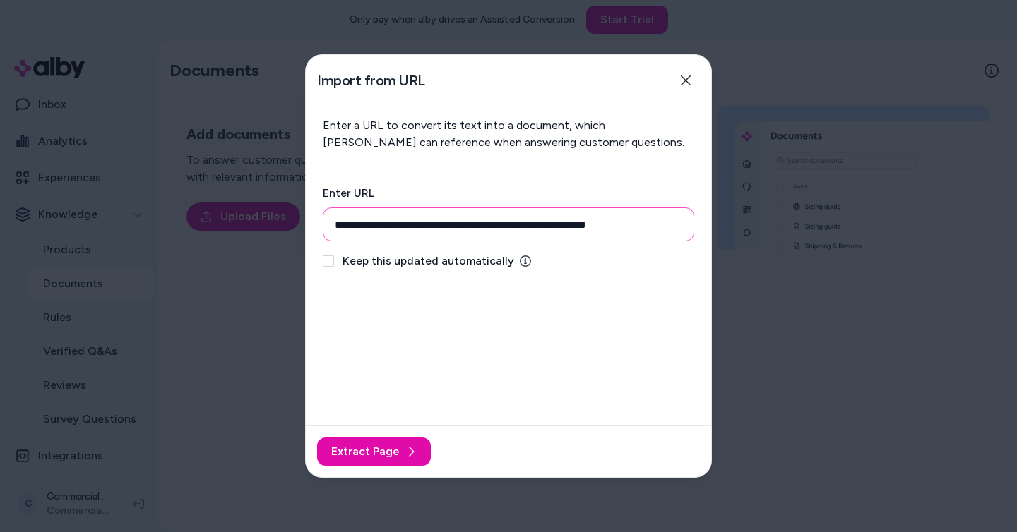
type input "**********"
click at [332, 267] on div "Keep this updated automatically" at bounding box center [508, 261] width 371 height 17
click at [328, 256] on button "Keep this updated automatically" at bounding box center [328, 261] width 11 height 11
click at [402, 460] on button "Extract Page" at bounding box center [374, 452] width 114 height 28
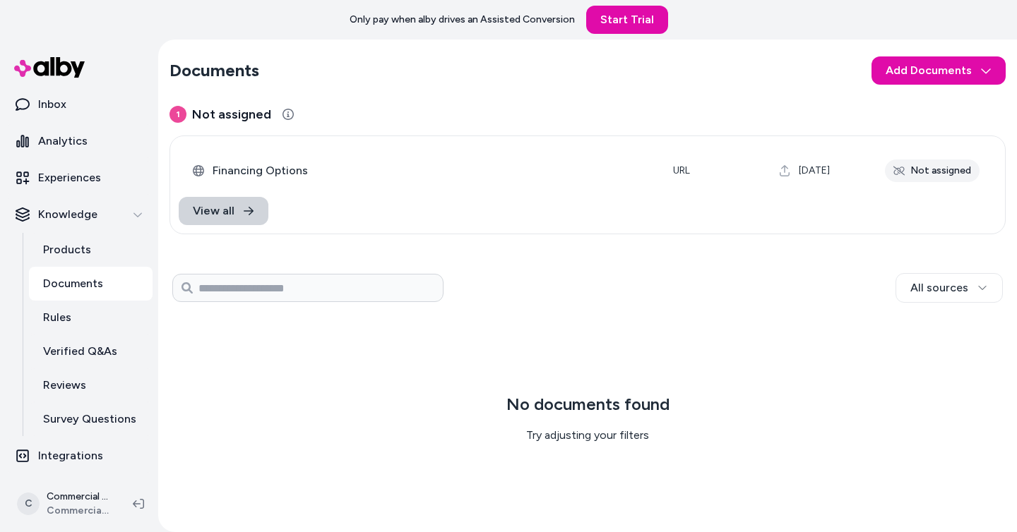
click at [252, 217] on link "View all" at bounding box center [224, 211] width 90 height 28
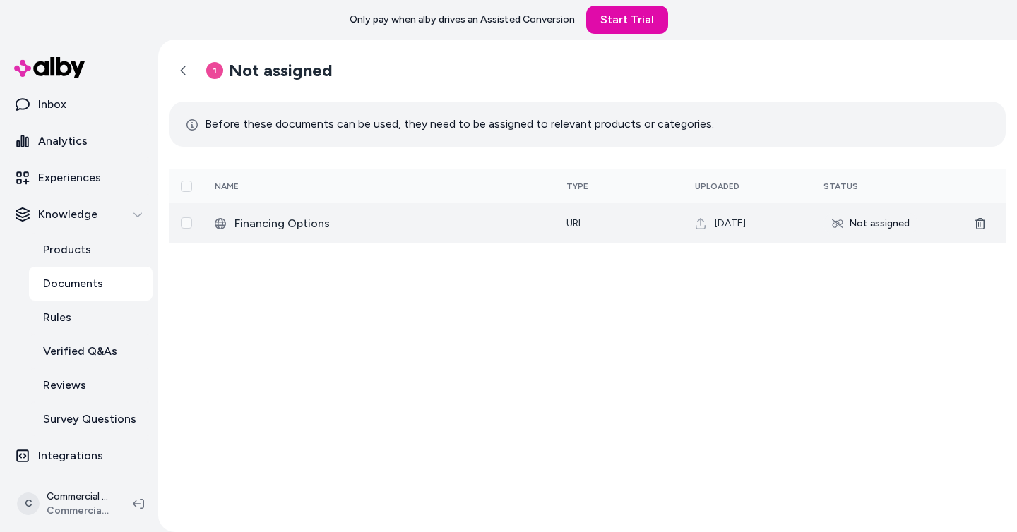
click at [460, 228] on span "Financing Options" at bounding box center [388, 223] width 309 height 17
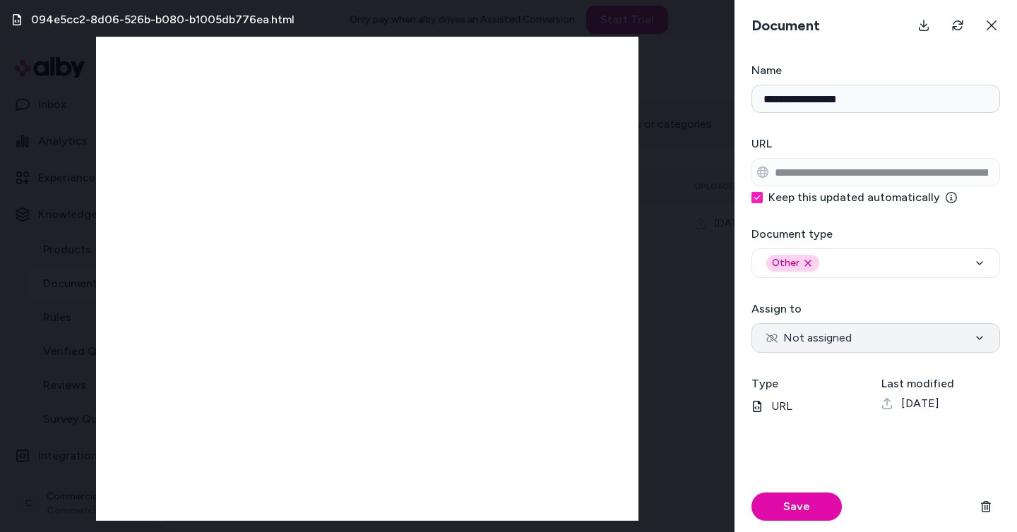
click at [947, 335] on button "Not assigned" at bounding box center [875, 338] width 249 height 30
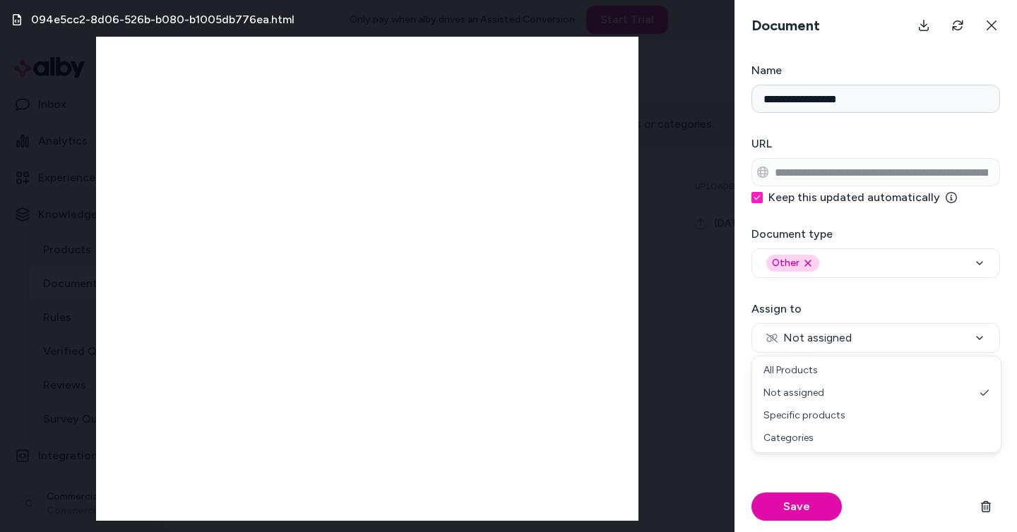
select select "***"
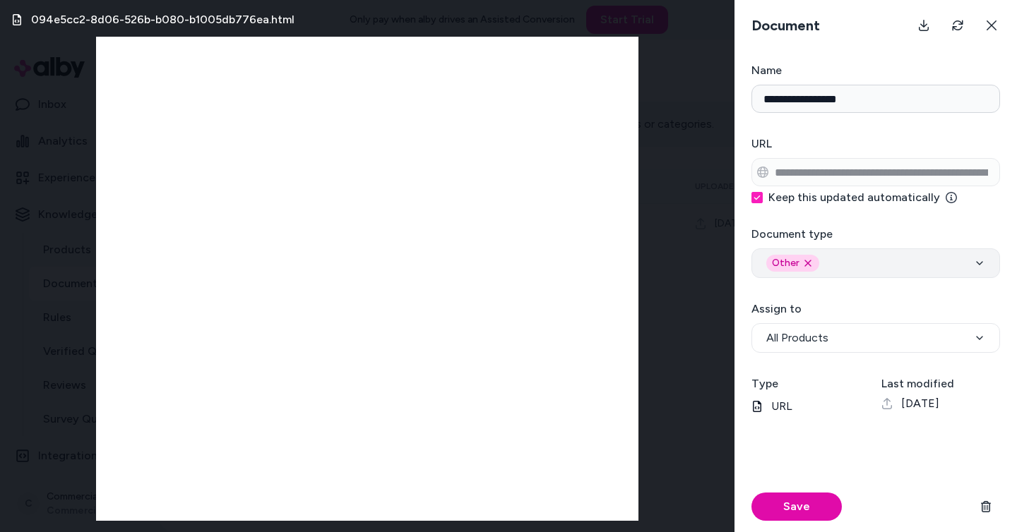
click at [884, 260] on div "Other Remove other option" at bounding box center [875, 263] width 219 height 17
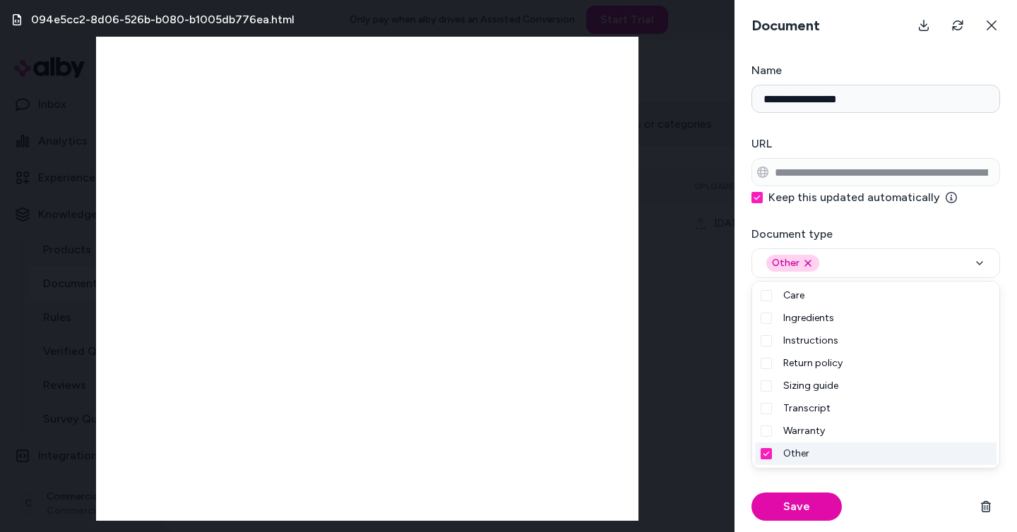
click at [888, 492] on div "Save" at bounding box center [875, 507] width 249 height 51
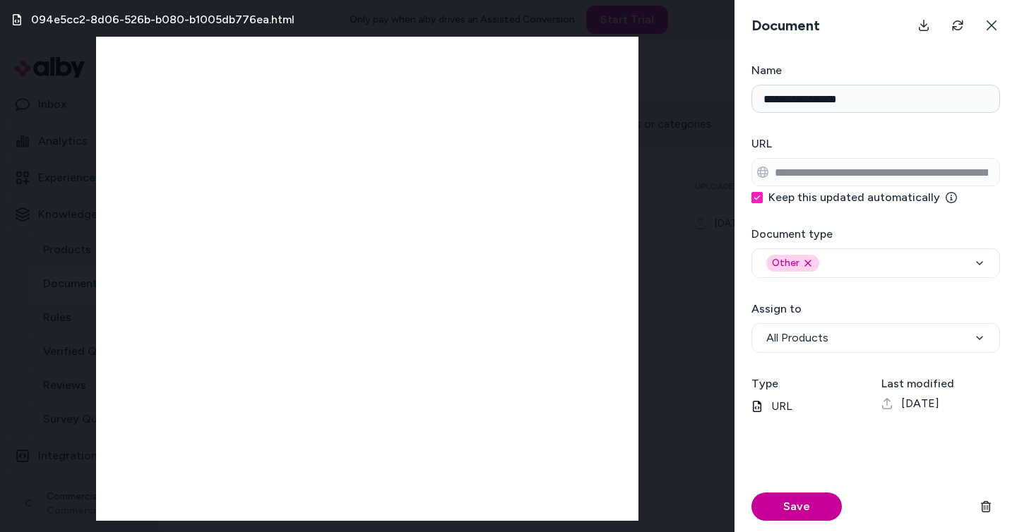
click at [807, 508] on button "Save" at bounding box center [796, 507] width 90 height 28
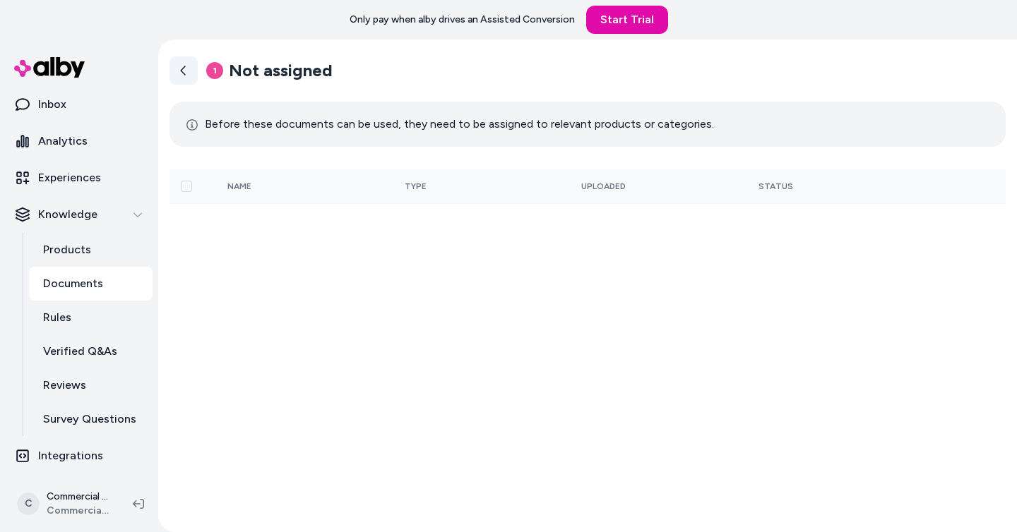
click at [189, 71] on link at bounding box center [183, 70] width 28 height 28
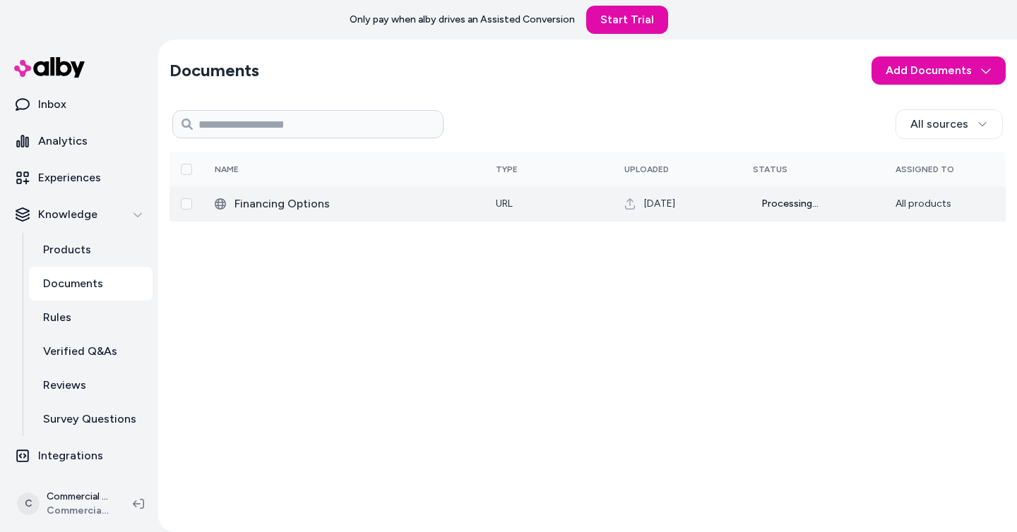
click at [181, 204] on button "Select row" at bounding box center [186, 203] width 11 height 11
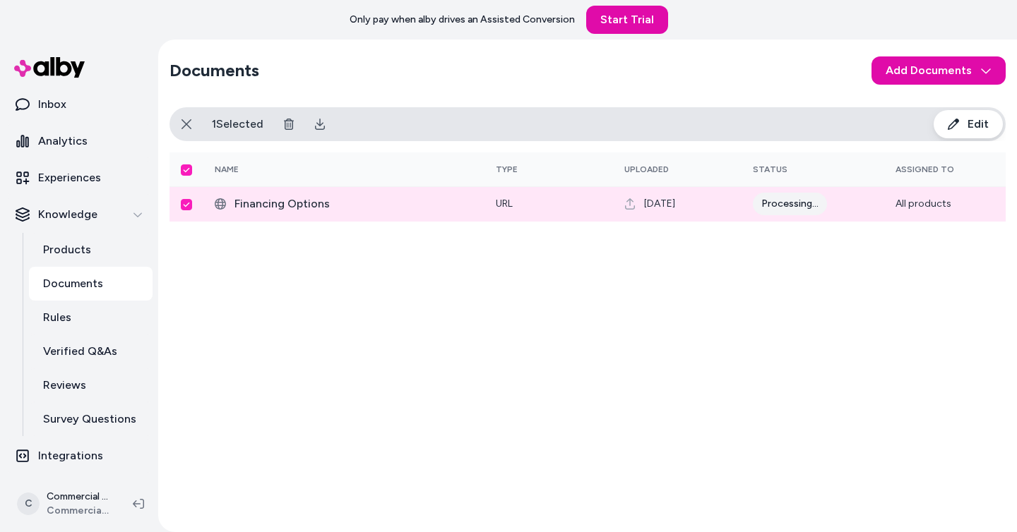
click at [969, 131] on span "Edit" at bounding box center [977, 124] width 21 height 17
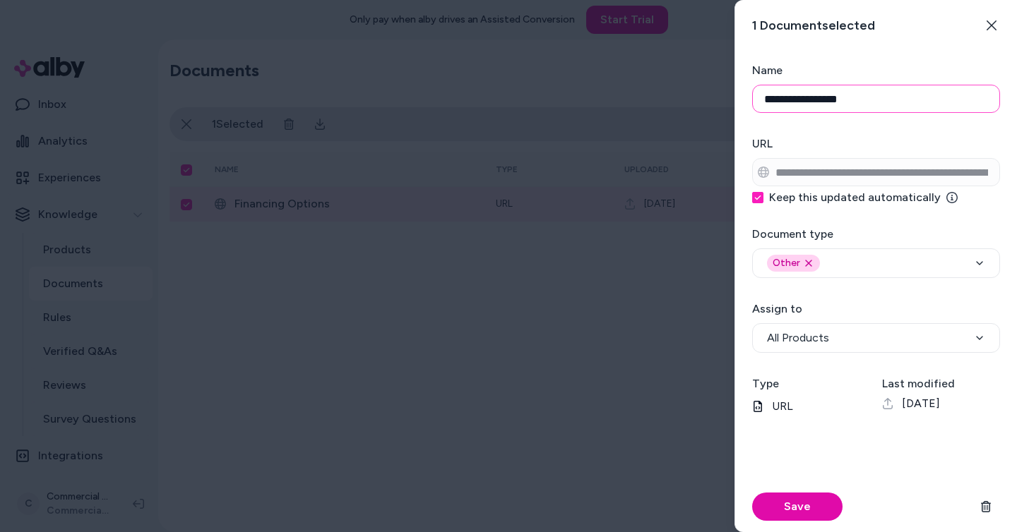
click at [866, 102] on input "**********" at bounding box center [876, 99] width 248 height 28
click at [864, 258] on div "Other Remove other option" at bounding box center [876, 263] width 218 height 17
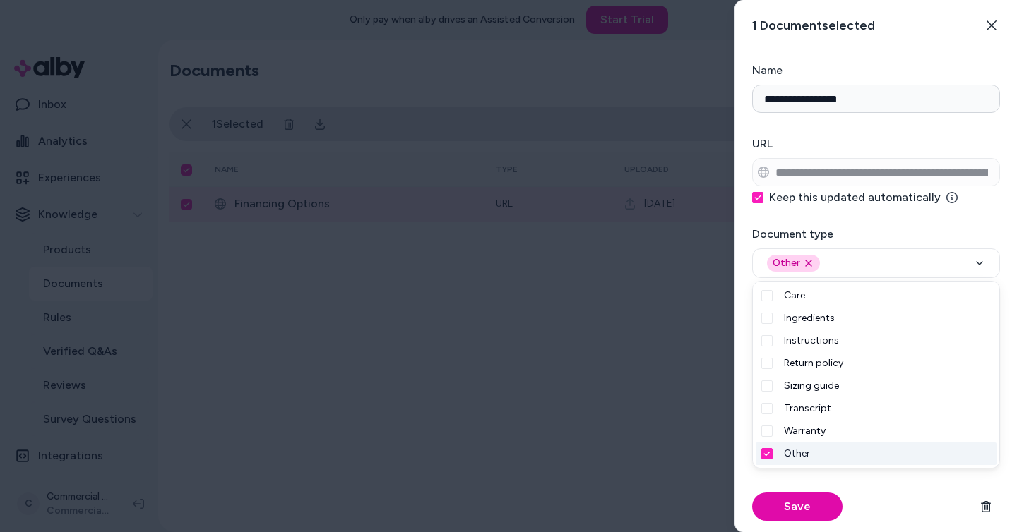
click at [887, 494] on div "Save" at bounding box center [876, 507] width 248 height 51
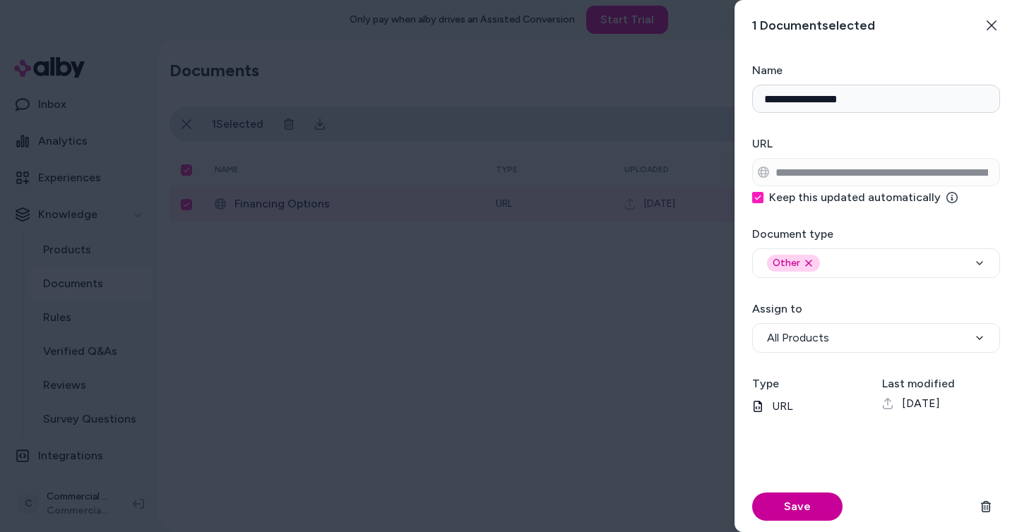
click at [807, 511] on button "Save" at bounding box center [797, 507] width 90 height 28
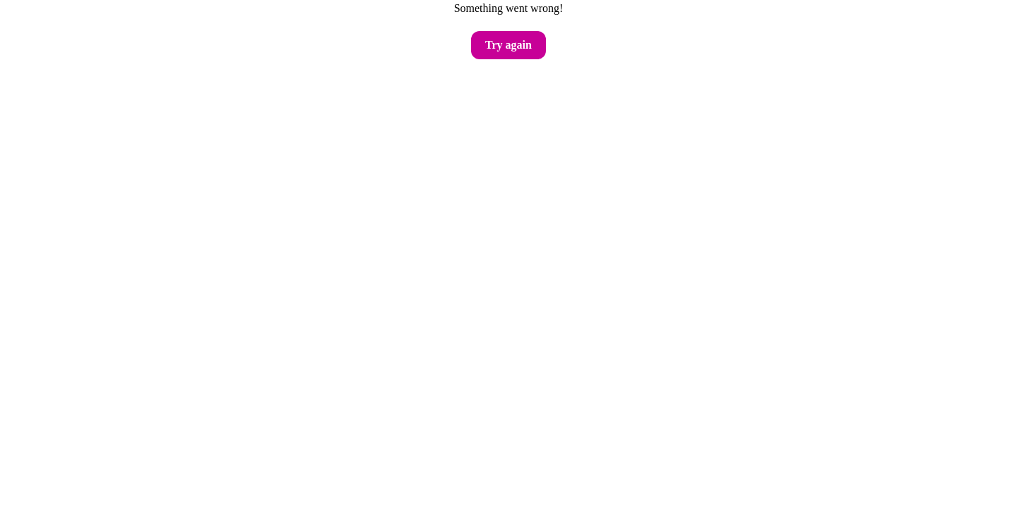
click at [499, 38] on button "Try again" at bounding box center [508, 45] width 75 height 28
click at [510, 48] on button "Try again" at bounding box center [508, 45] width 75 height 28
click at [516, 52] on button "Try again" at bounding box center [508, 45] width 75 height 28
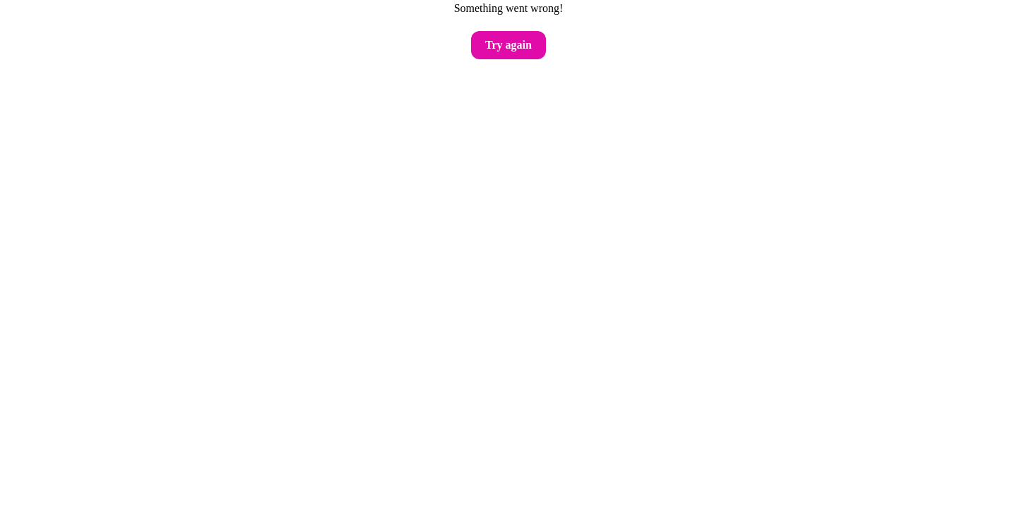
click at [516, 52] on button "Try again" at bounding box center [508, 45] width 75 height 28
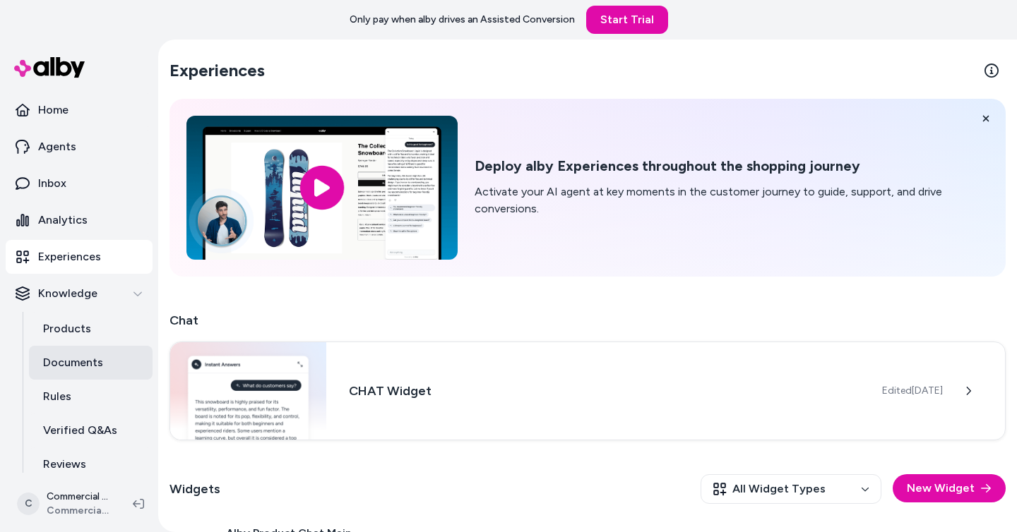
click at [64, 362] on p "Documents" at bounding box center [73, 363] width 60 height 17
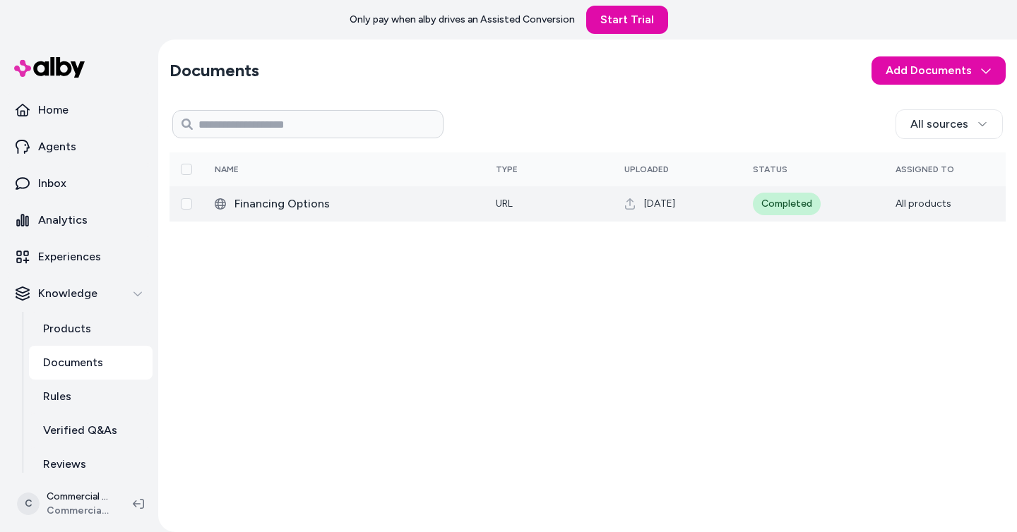
click at [374, 208] on span "Financing Options" at bounding box center [353, 204] width 239 height 17
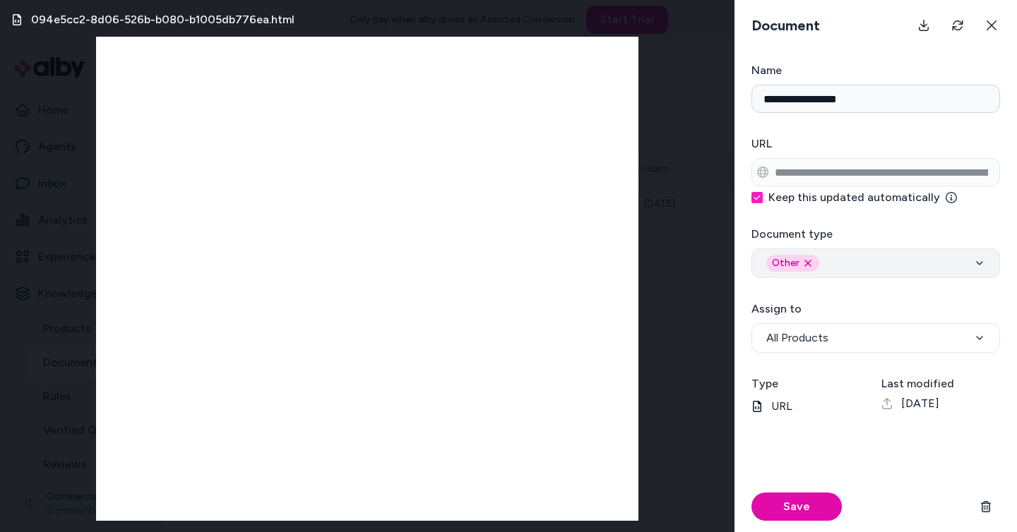
click at [859, 272] on button "Other Remove other option" at bounding box center [875, 264] width 249 height 30
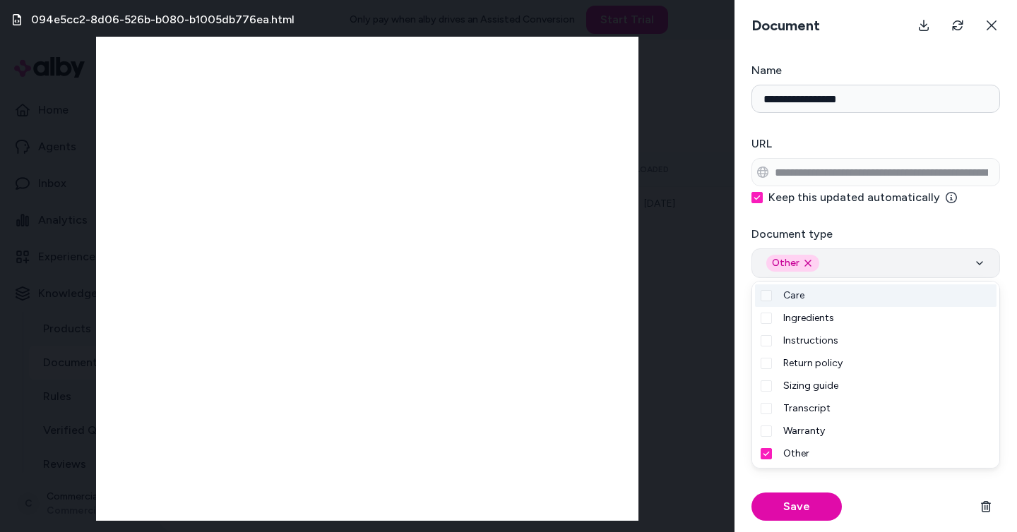
click at [860, 268] on div "Other Remove other option" at bounding box center [875, 263] width 219 height 17
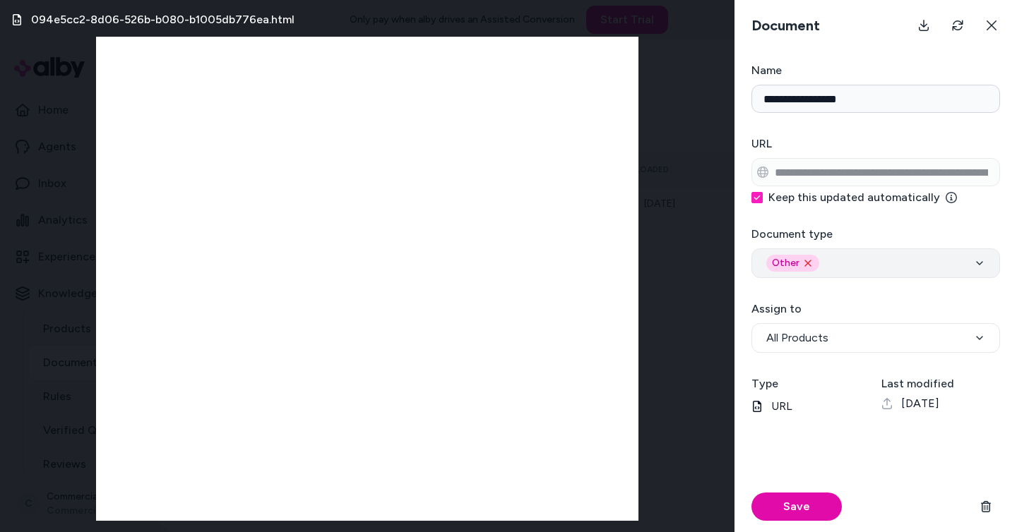
click at [806, 263] on icon "Remove other option" at bounding box center [808, 264] width 6 height 6
click at [853, 266] on div "Select" at bounding box center [875, 263] width 219 height 17
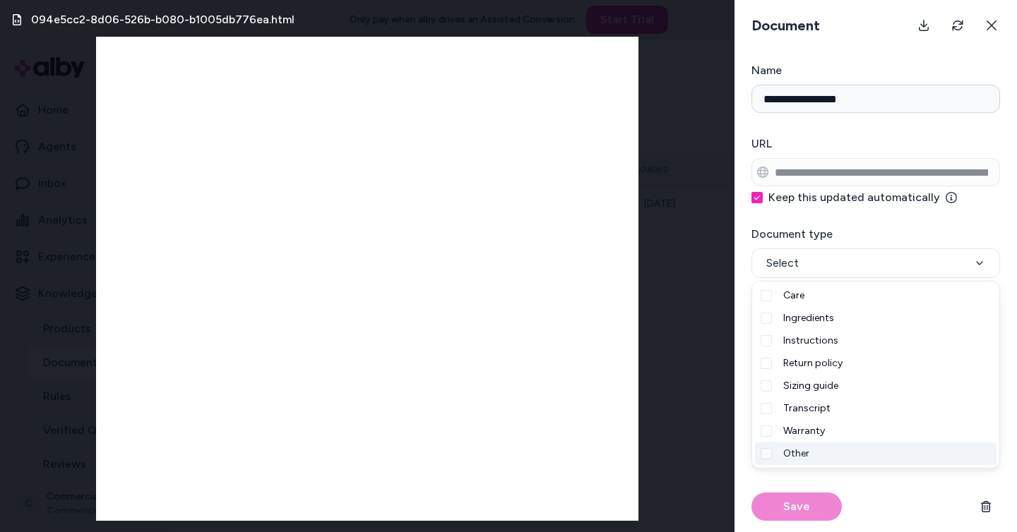
click at [851, 455] on div "Other" at bounding box center [876, 454] width 242 height 23
click at [869, 504] on div "Save" at bounding box center [875, 507] width 249 height 51
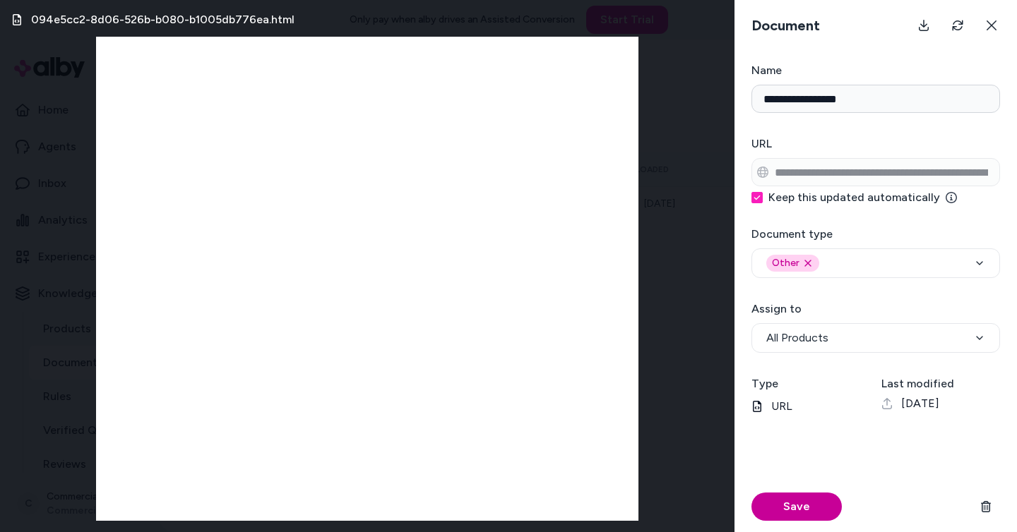
click at [811, 506] on button "Save" at bounding box center [796, 507] width 90 height 28
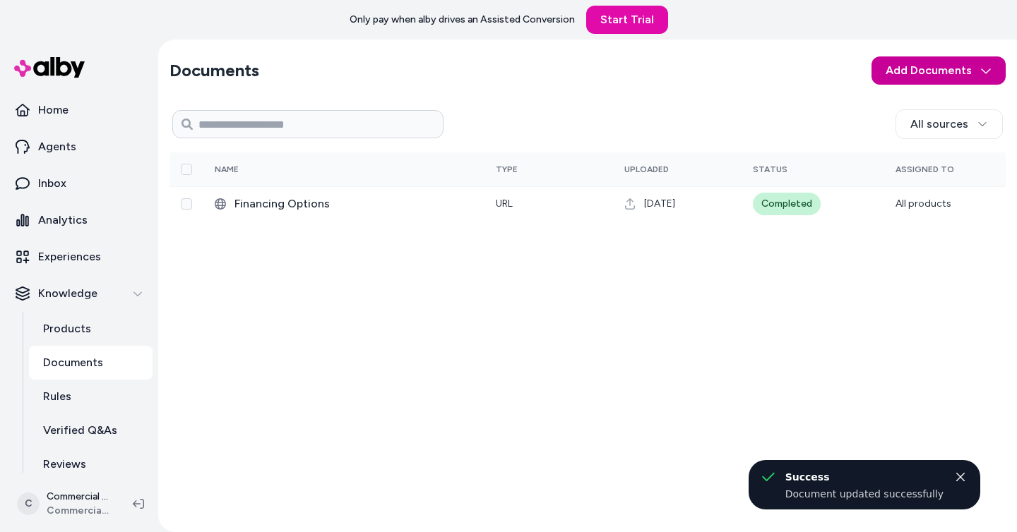
click at [984, 78] on html "Only pay when alby drives an Assisted Conversion Start Trial Home Agents Inbox …" at bounding box center [508, 266] width 1017 height 532
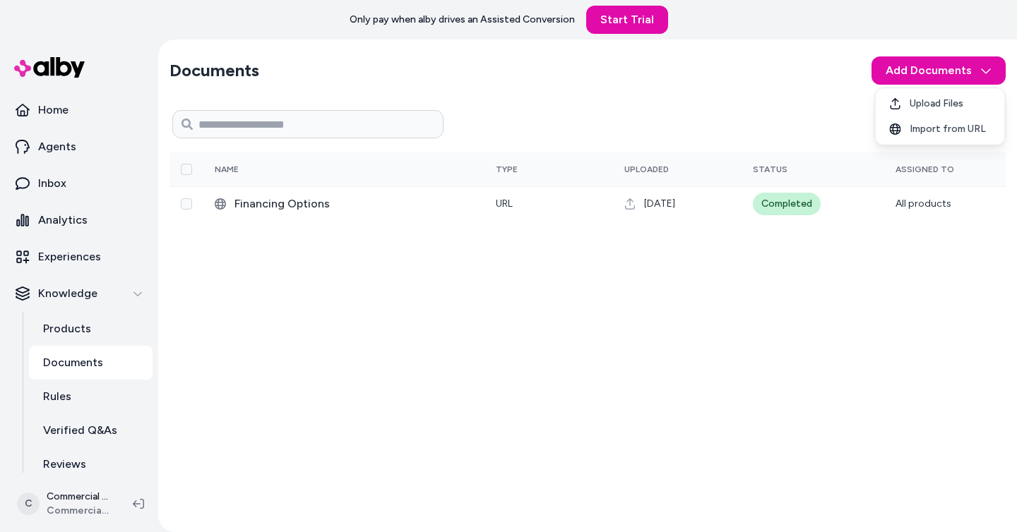
click at [776, 108] on html "Only pay when alby drives an Assisted Conversion Start Trial Home Agents Inbox …" at bounding box center [508, 266] width 1017 height 532
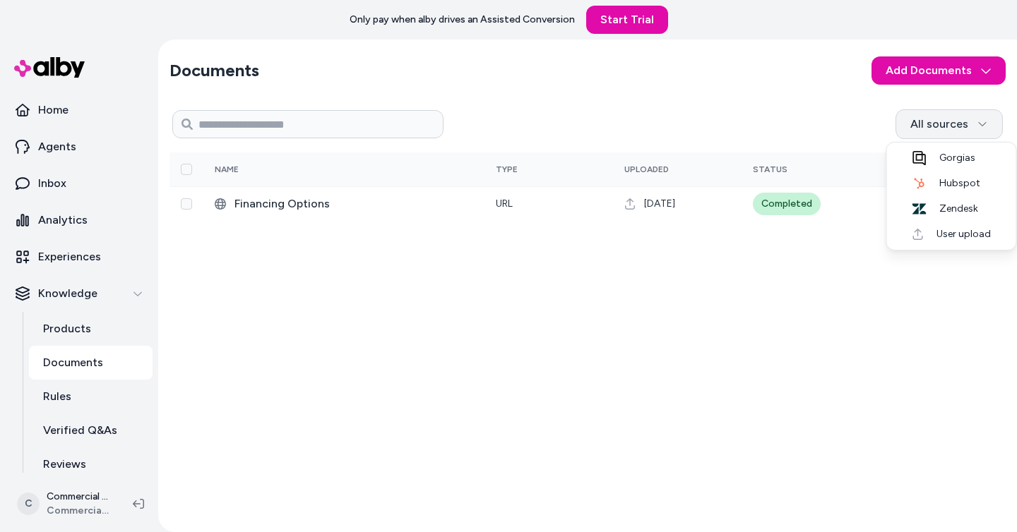
click at [928, 128] on html "Only pay when alby drives an Assisted Conversion Start Trial Home Agents Inbox …" at bounding box center [508, 266] width 1017 height 532
click at [805, 110] on html "Only pay when alby drives an Assisted Conversion Start Trial Home Agents Inbox …" at bounding box center [508, 266] width 1017 height 532
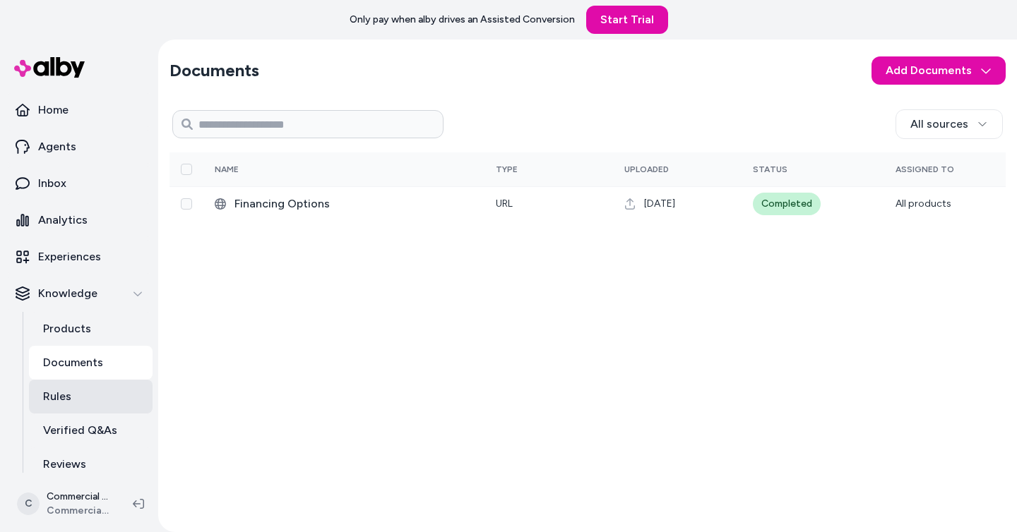
click at [97, 398] on link "Rules" at bounding box center [91, 397] width 124 height 34
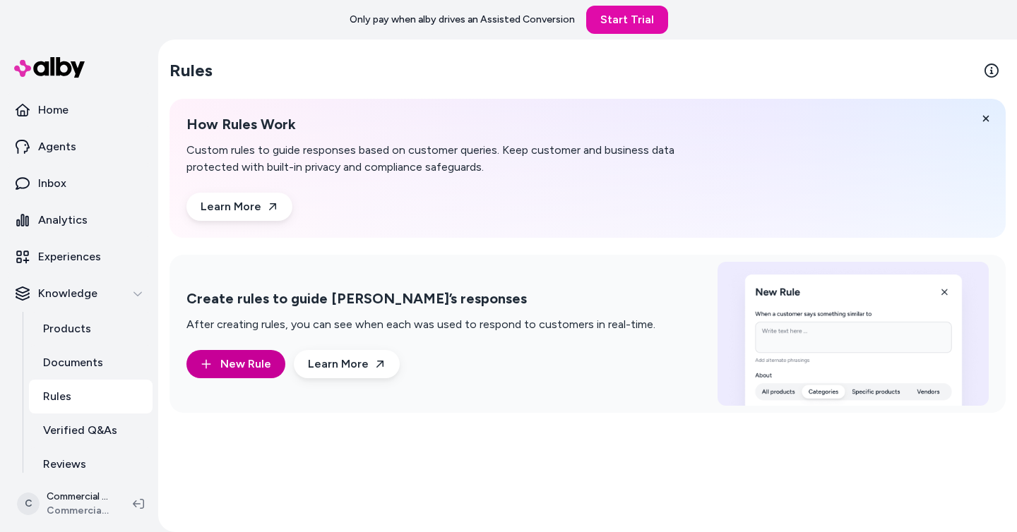
click at [246, 367] on span "New Rule" at bounding box center [245, 364] width 51 height 17
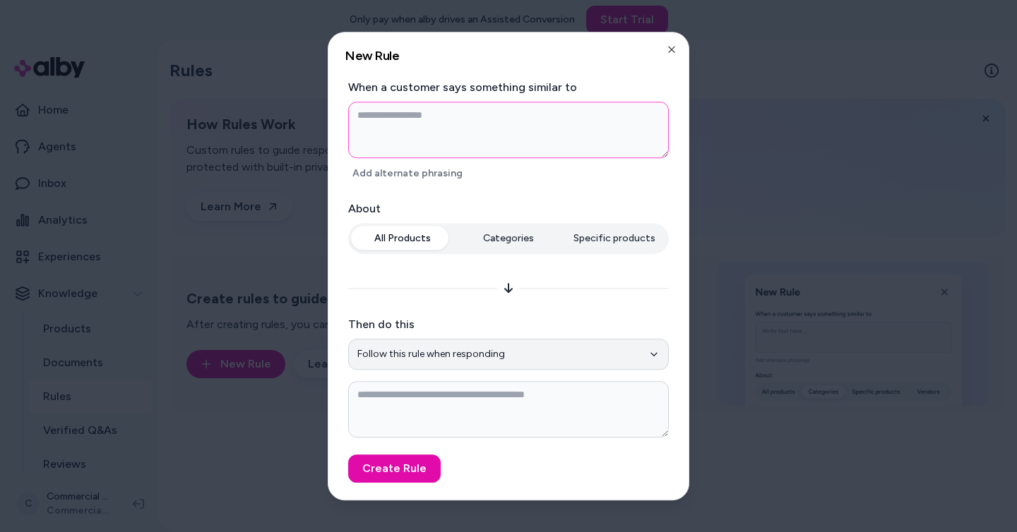
click at [512, 345] on button "Follow this rule when responding" at bounding box center [508, 354] width 321 height 31
click at [543, 311] on div "**********" at bounding box center [508, 319] width 321 height 237
click at [488, 134] on textarea at bounding box center [508, 130] width 321 height 56
click at [665, 49] on div "**********" at bounding box center [508, 265] width 360 height 467
click at [674, 44] on icon "button" at bounding box center [671, 49] width 11 height 11
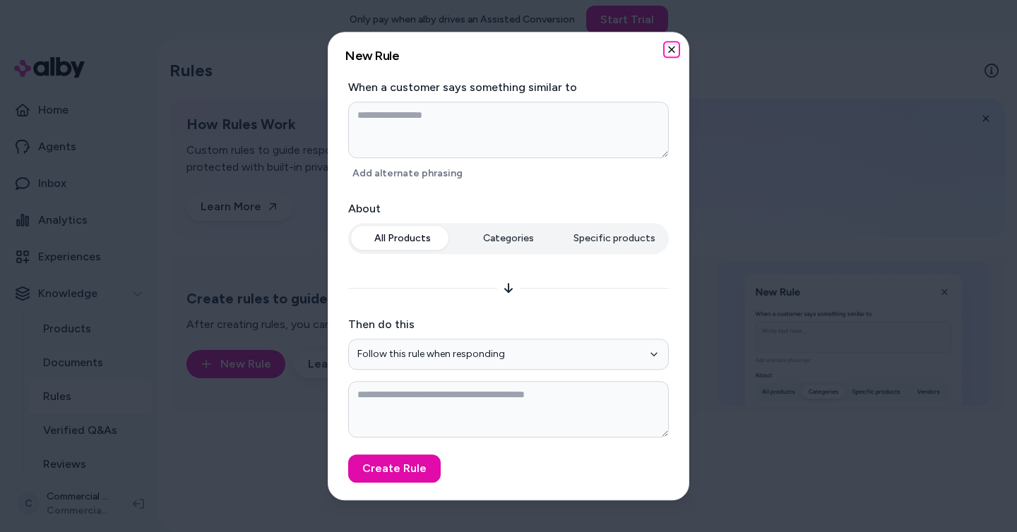
type textarea "*"
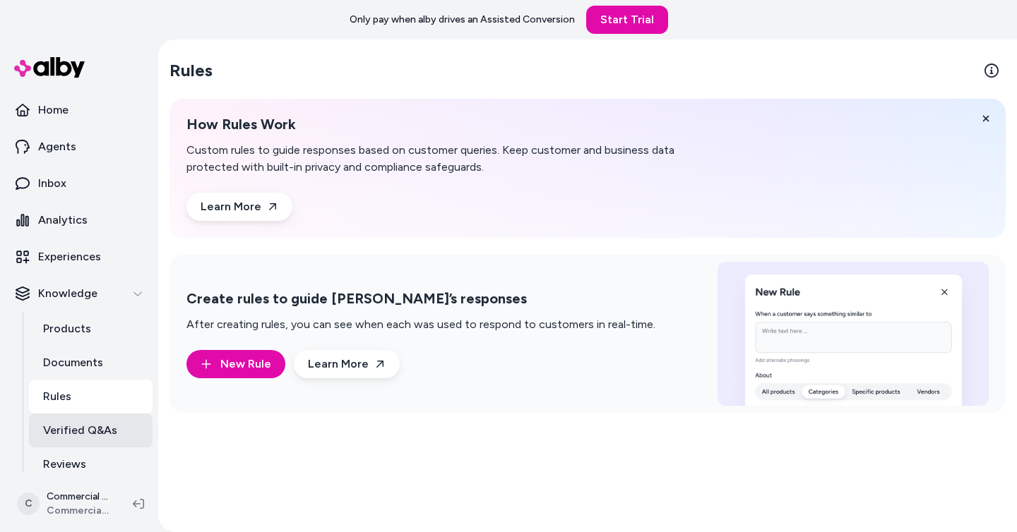
click at [90, 426] on p "Verified Q&As" at bounding box center [80, 430] width 74 height 17
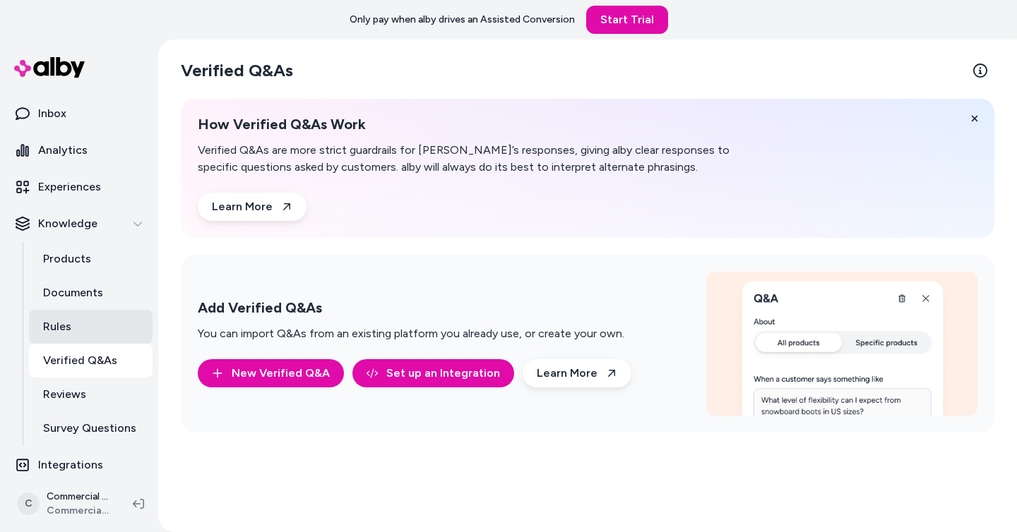
scroll to position [79, 0]
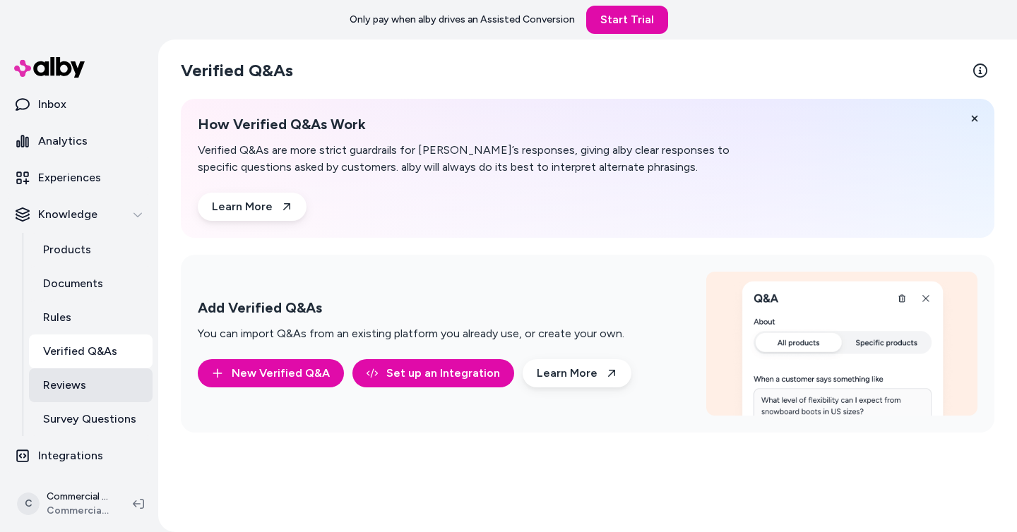
click at [97, 381] on link "Reviews" at bounding box center [91, 386] width 124 height 34
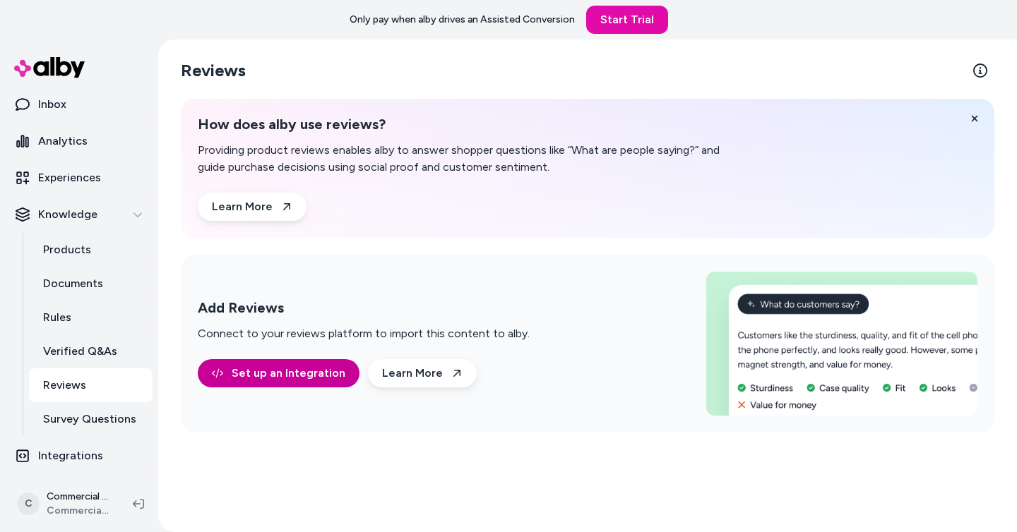
click at [279, 372] on link "Set up an Integration" at bounding box center [279, 373] width 162 height 28
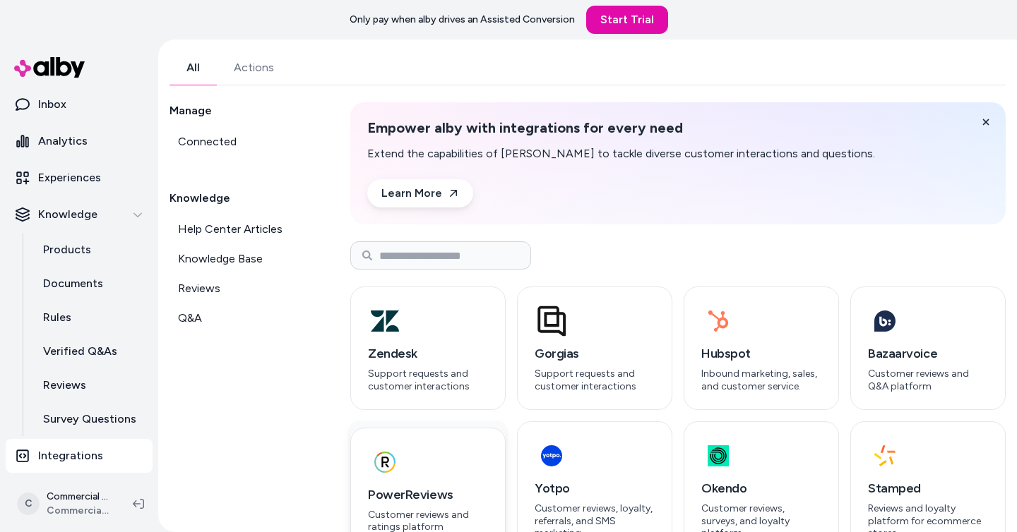
scroll to position [44, 0]
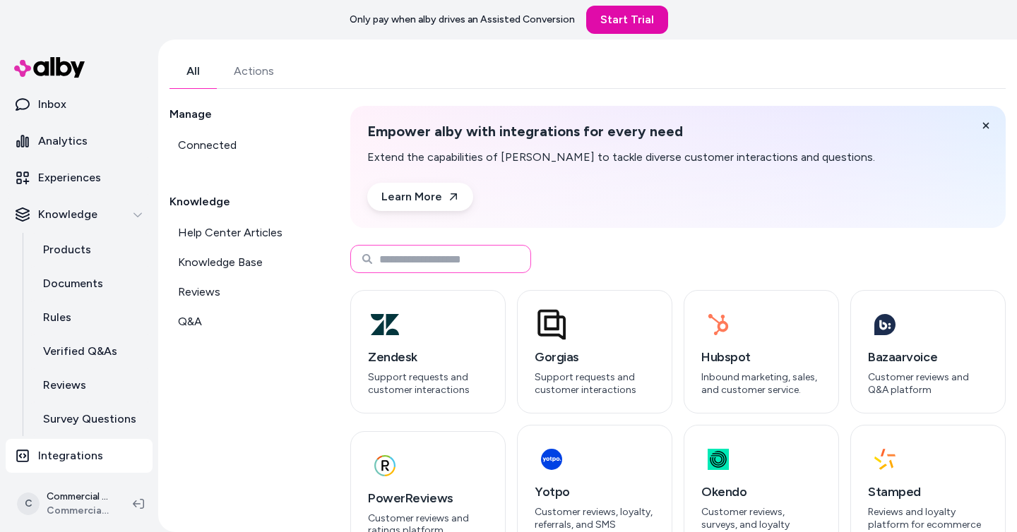
click at [456, 264] on input at bounding box center [440, 259] width 181 height 28
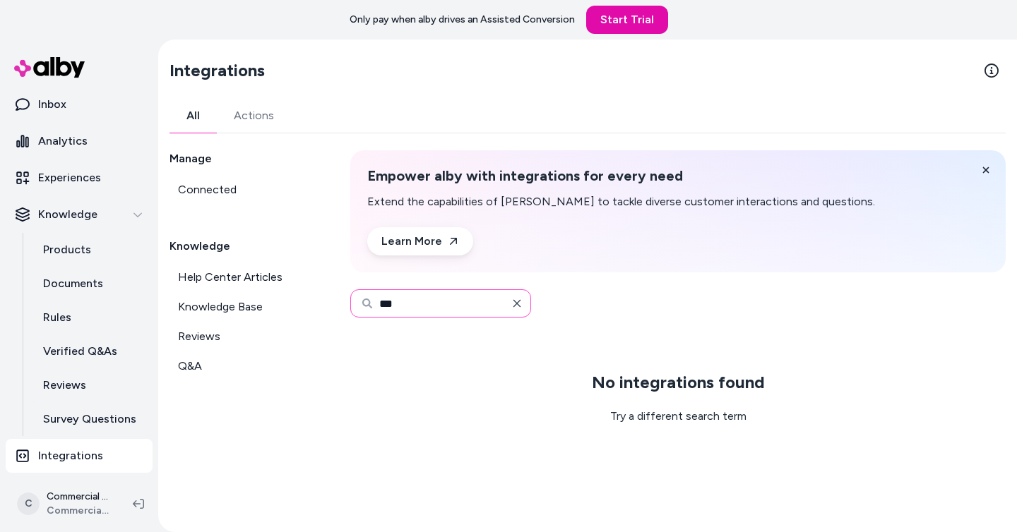
type input "***"
click at [526, 298] on button "button" at bounding box center [517, 304] width 28 height 28
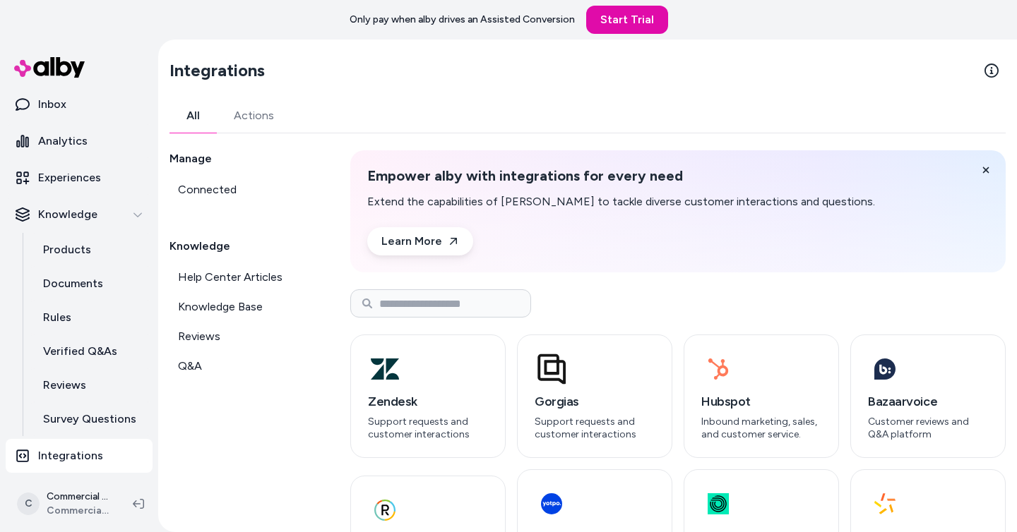
click at [254, 127] on link "Actions" at bounding box center [254, 116] width 74 height 34
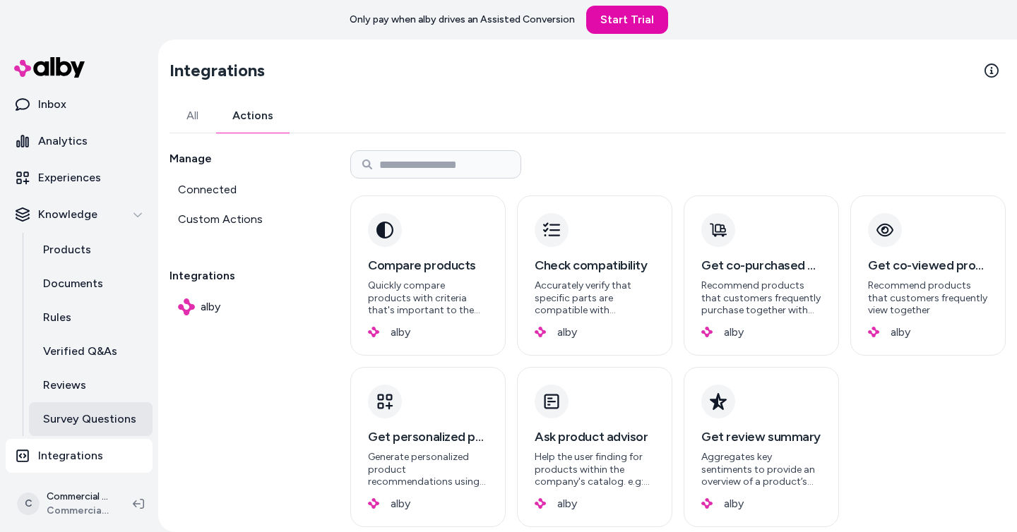
click at [118, 423] on p "Survey Questions" at bounding box center [89, 419] width 93 height 17
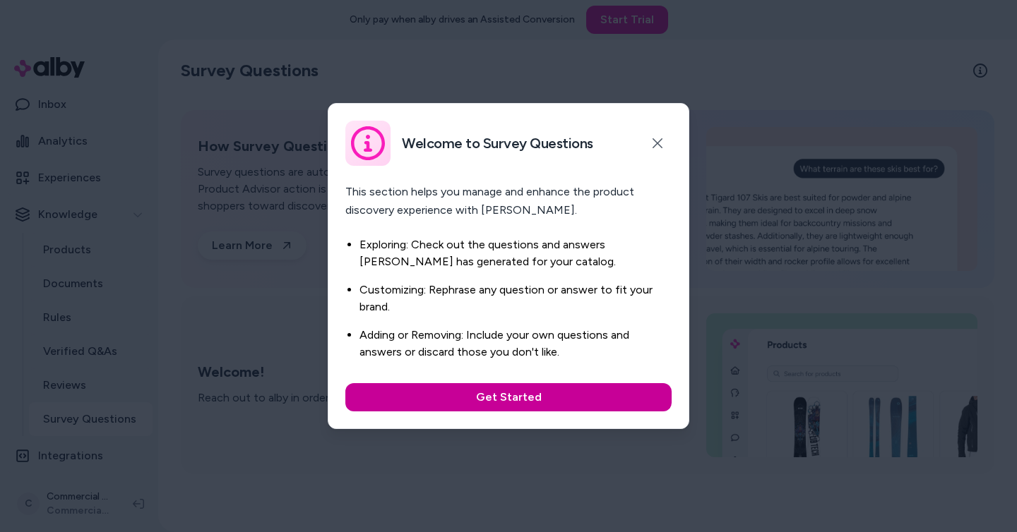
click at [559, 403] on button "Get Started" at bounding box center [508, 397] width 326 height 28
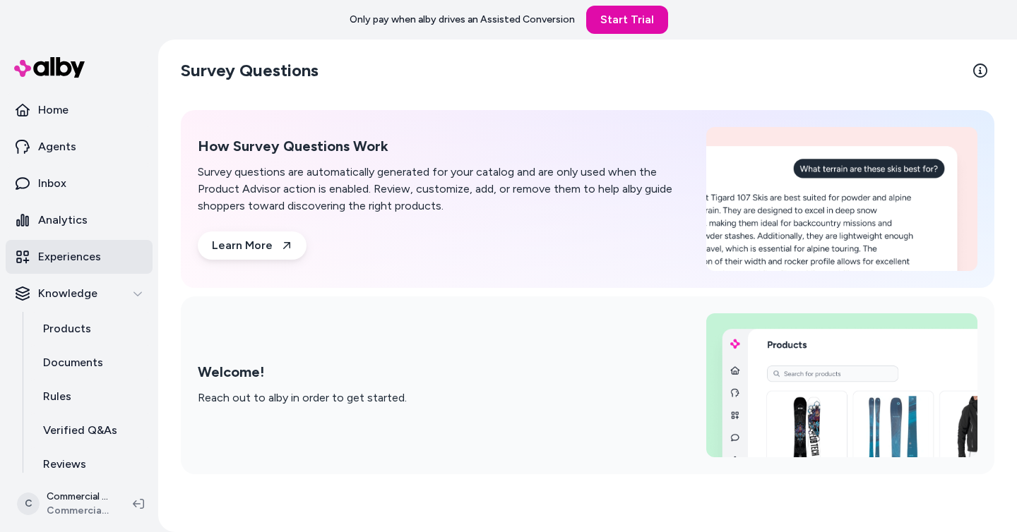
click at [96, 254] on p "Experiences" at bounding box center [69, 257] width 63 height 17
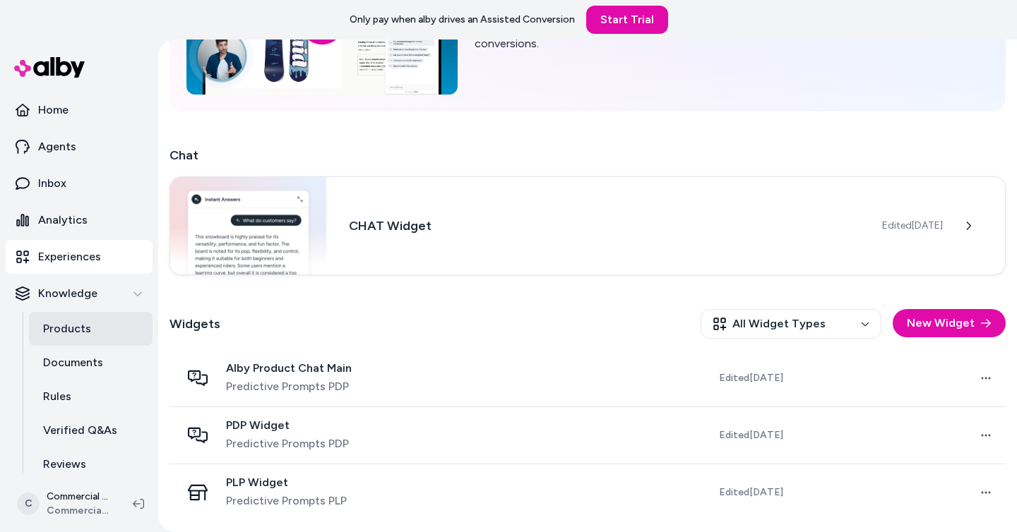
scroll to position [79, 0]
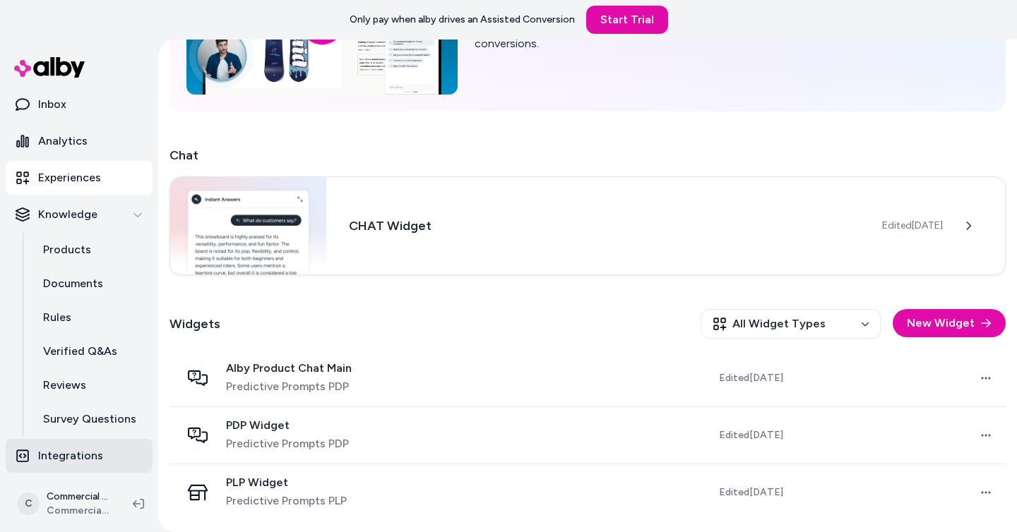
click at [91, 455] on p "Integrations" at bounding box center [70, 456] width 65 height 17
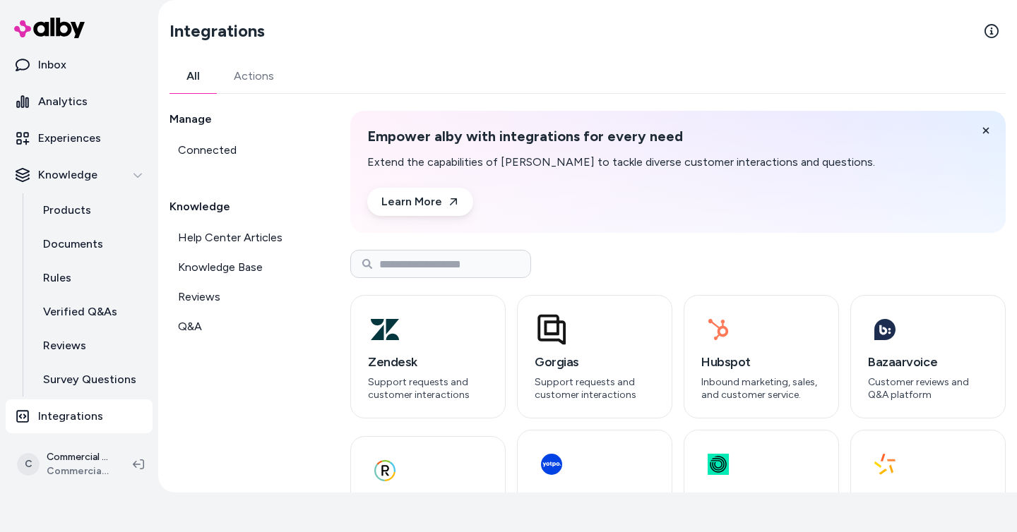
click at [275, 64] on link "Actions" at bounding box center [254, 76] width 74 height 34
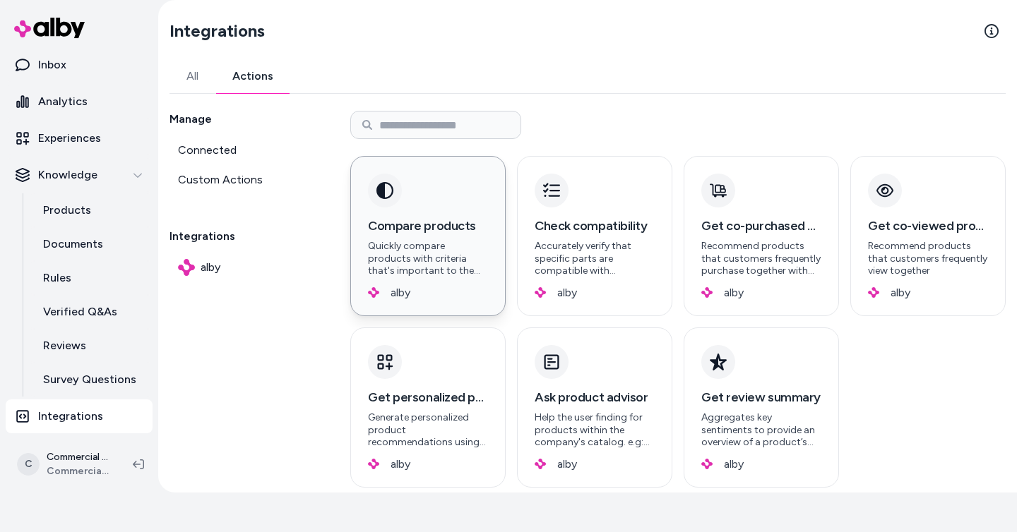
click at [486, 268] on p "Quickly compare products with criteria that's important to the customer" at bounding box center [428, 258] width 120 height 37
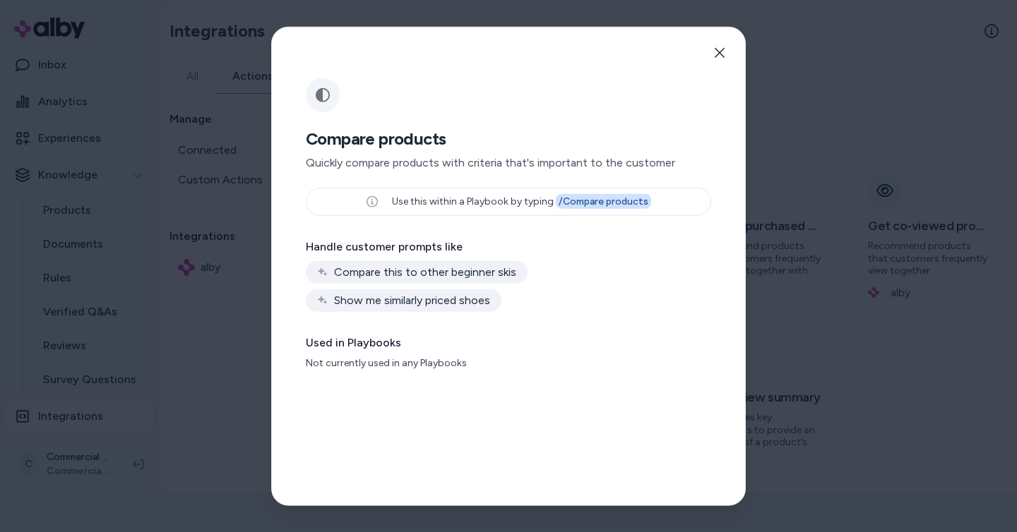
click at [511, 201] on p "Use this within a Playbook by typing / Compare products" at bounding box center [521, 202] width 259 height 13
click at [246, 284] on div at bounding box center [508, 266] width 1017 height 532
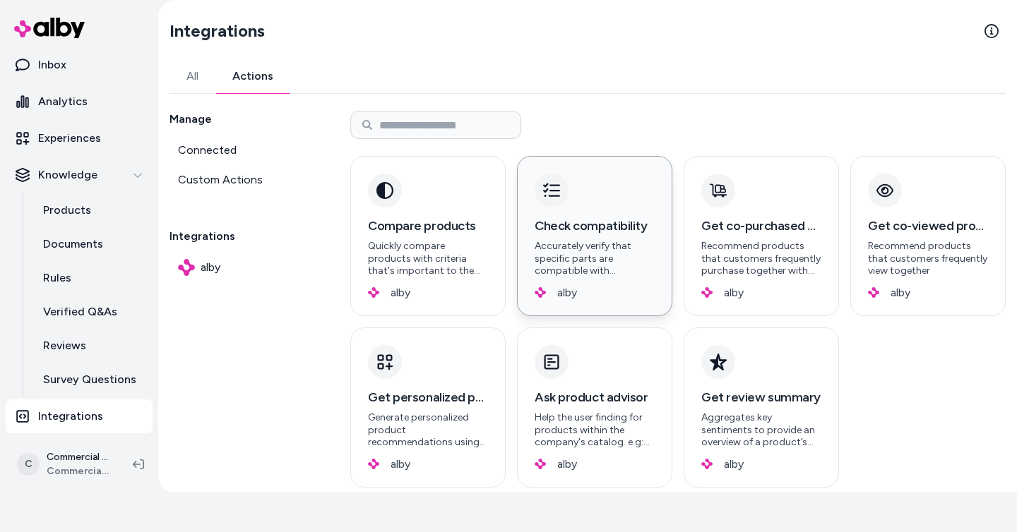
click at [560, 281] on div "Check compatibility Accurately verify that specific parts are compatible with p…" at bounding box center [594, 236] width 155 height 160
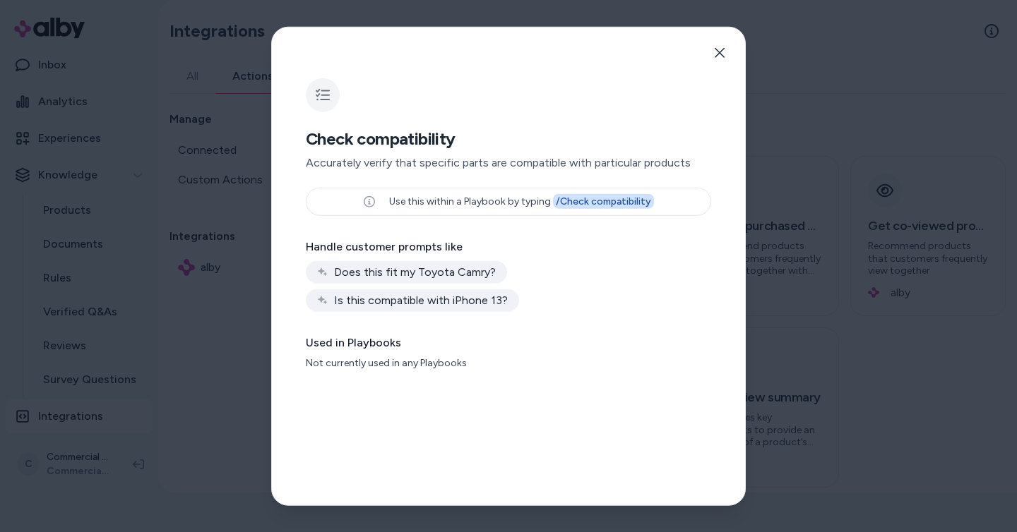
click at [782, 311] on div at bounding box center [508, 266] width 1017 height 532
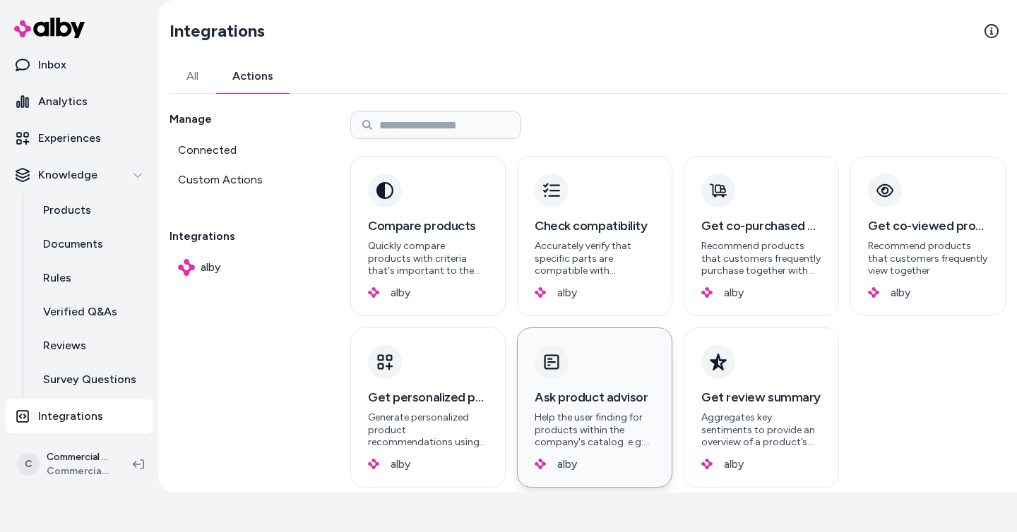
click at [621, 405] on h3 "Ask product advisor" at bounding box center [595, 398] width 120 height 20
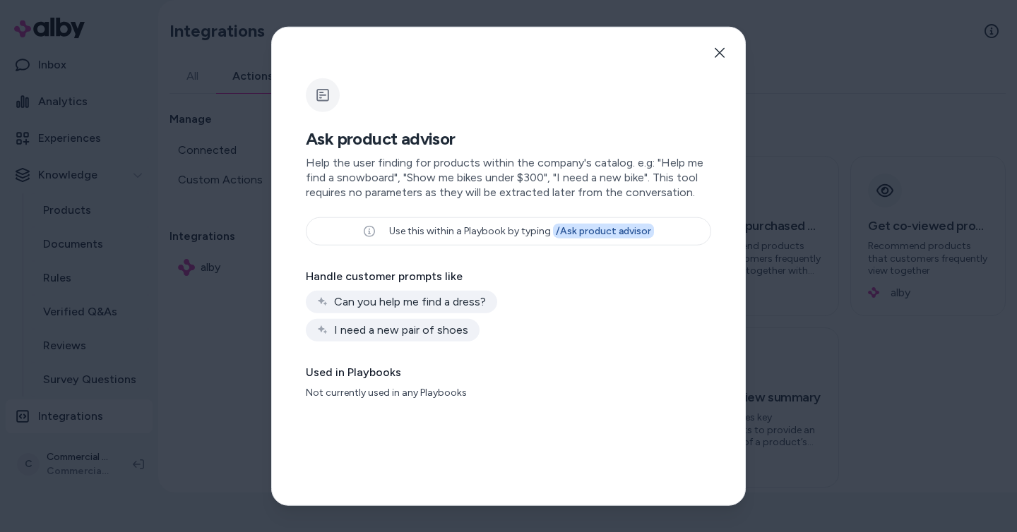
click at [237, 297] on div at bounding box center [508, 266] width 1017 height 532
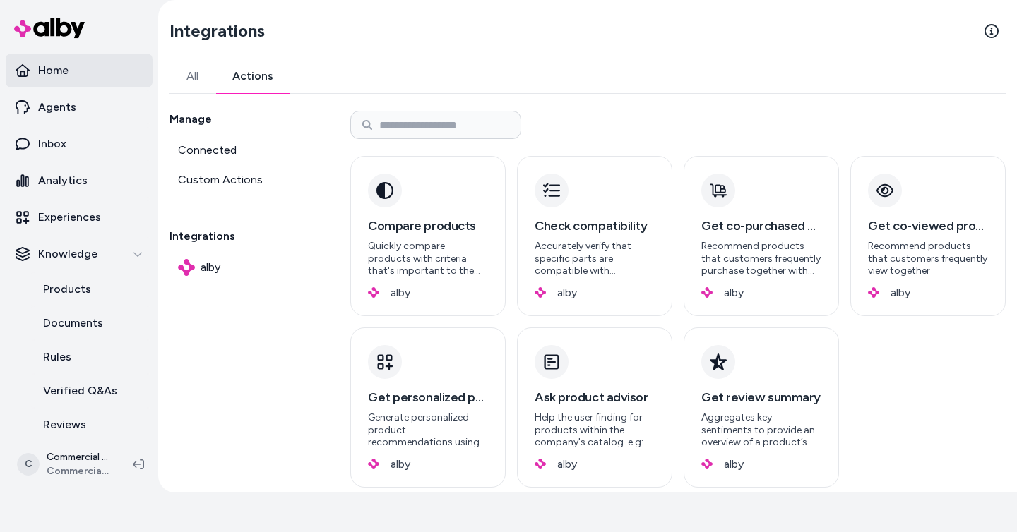
click at [85, 81] on link "Home" at bounding box center [79, 71] width 147 height 34
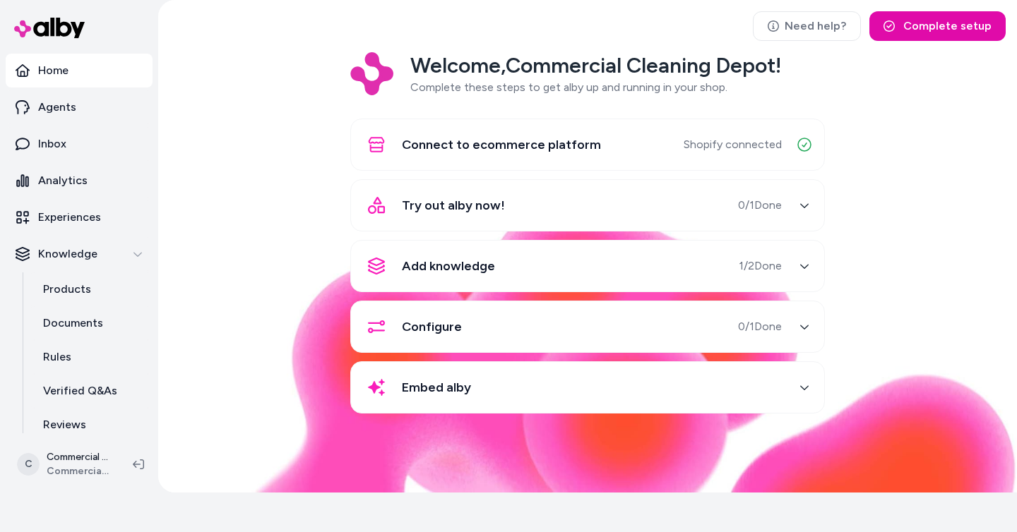
click at [689, 205] on div "Try out alby now! 0 / 1 Done" at bounding box center [570, 206] width 422 height 34
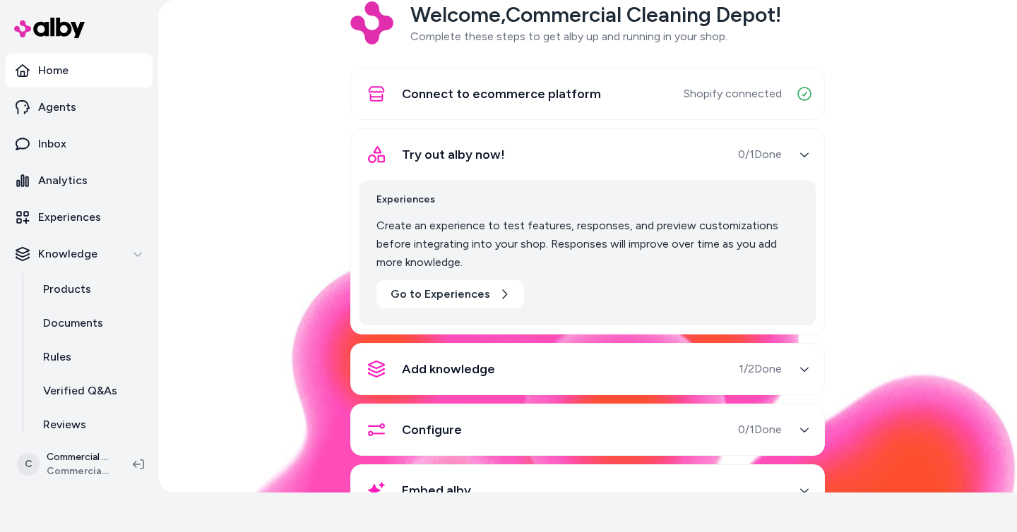
scroll to position [105, 0]
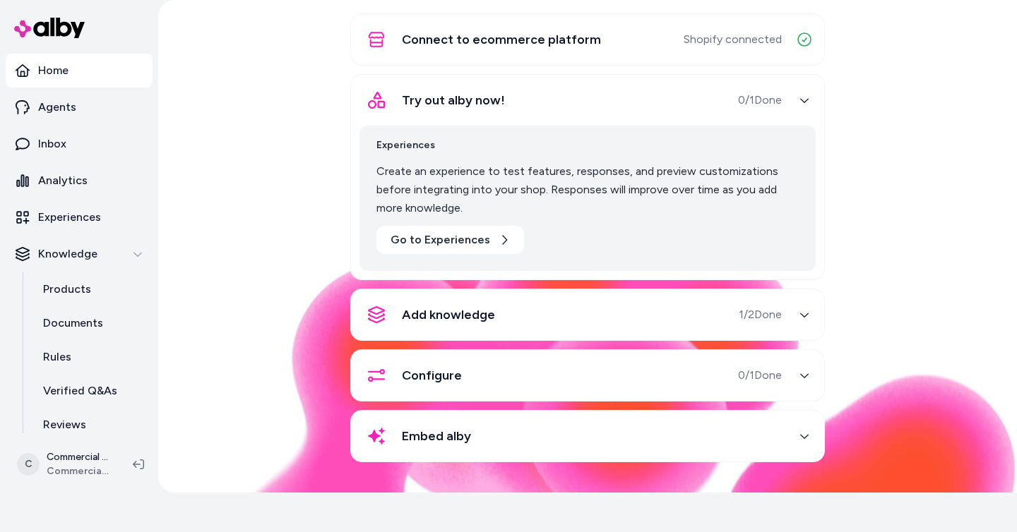
click at [619, 381] on div "Configure 0 / 1 Done" at bounding box center [570, 376] width 422 height 34
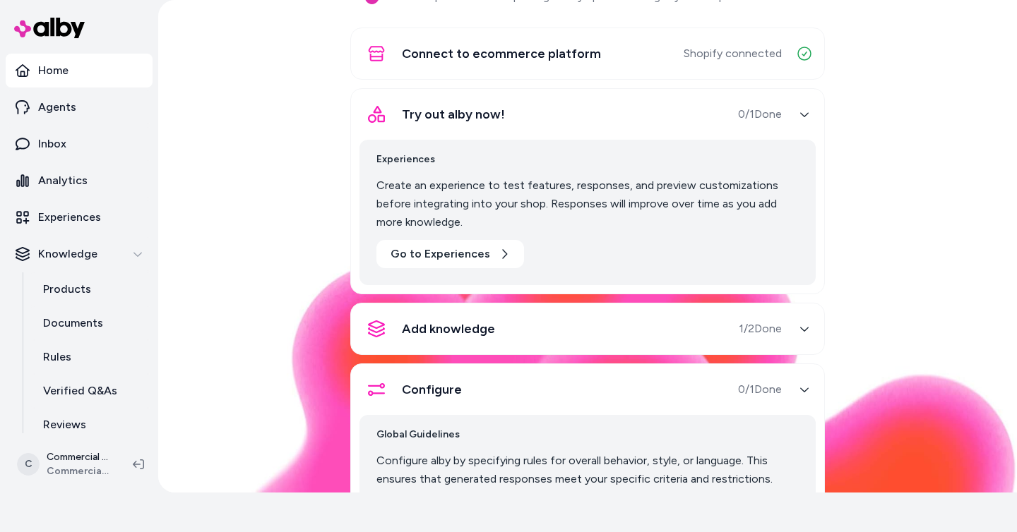
scroll to position [87, 0]
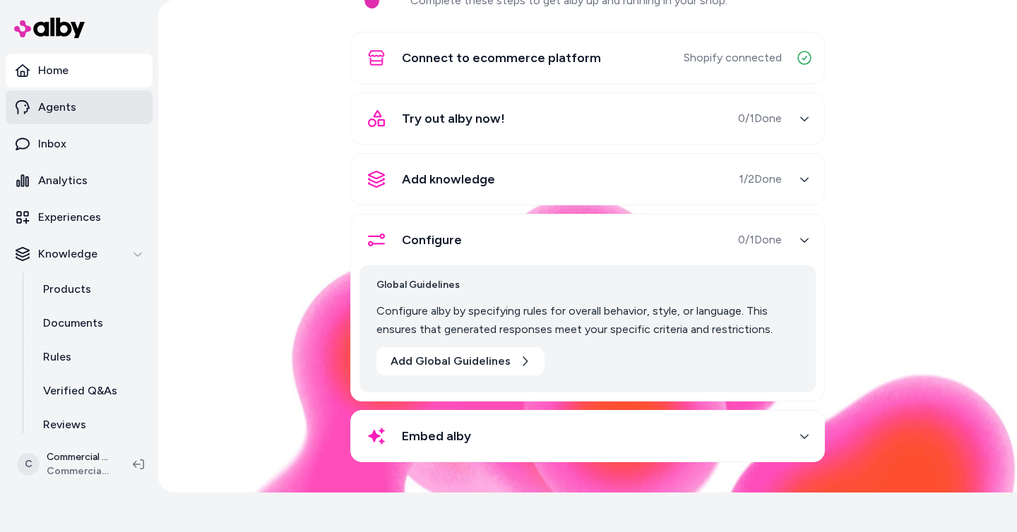
click at [97, 122] on link "Agents" at bounding box center [79, 107] width 147 height 34
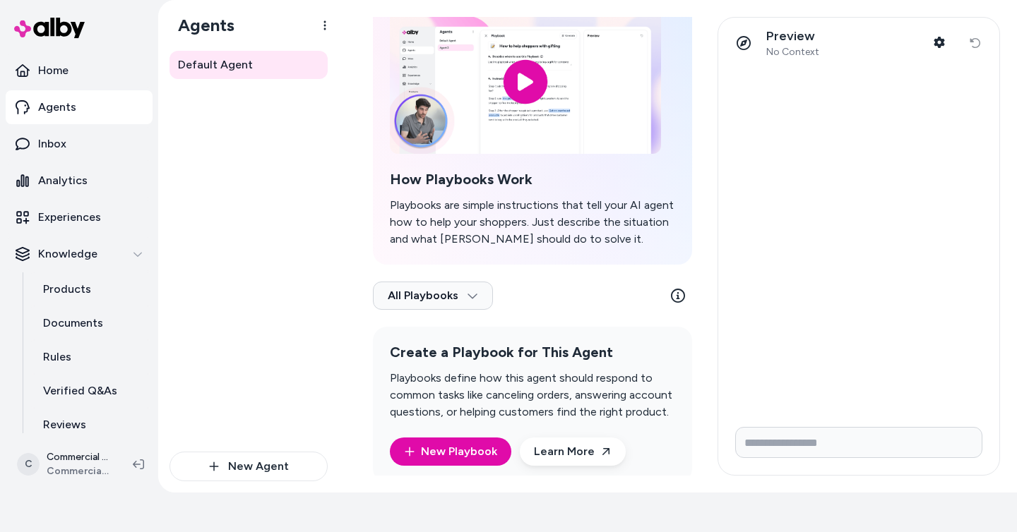
scroll to position [100, 0]
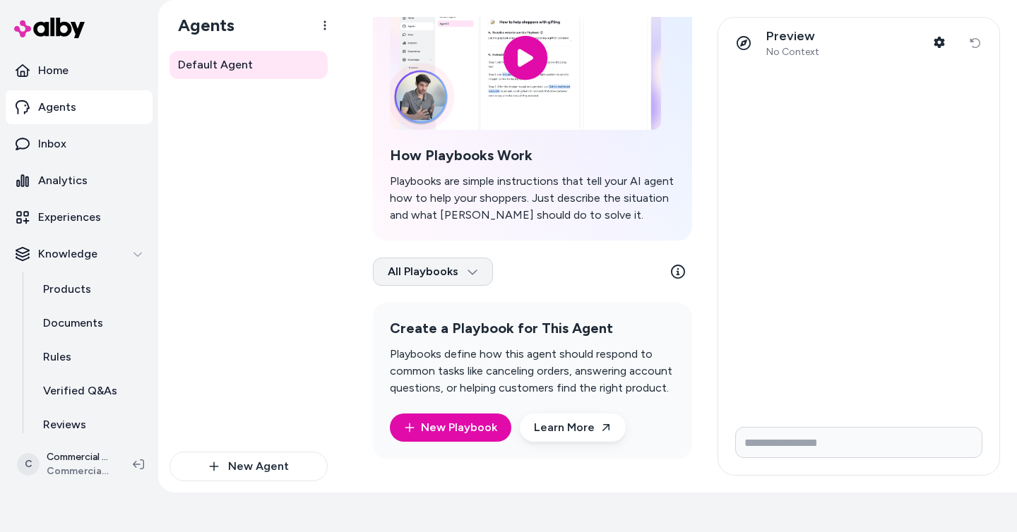
click at [439, 275] on html "Only pay when alby drives an Assisted Conversion Start Trial Home Agents Inbox …" at bounding box center [508, 226] width 1017 height 532
click at [281, 263] on html "Only pay when alby drives an Assisted Conversion Start Trial Home Agents Inbox …" at bounding box center [508, 226] width 1017 height 532
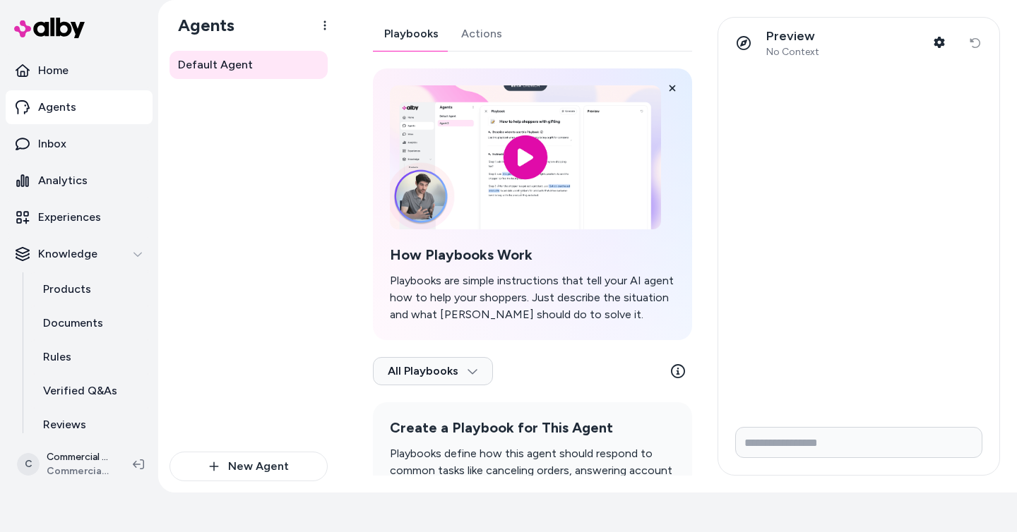
click at [480, 36] on link "Actions" at bounding box center [482, 34] width 64 height 34
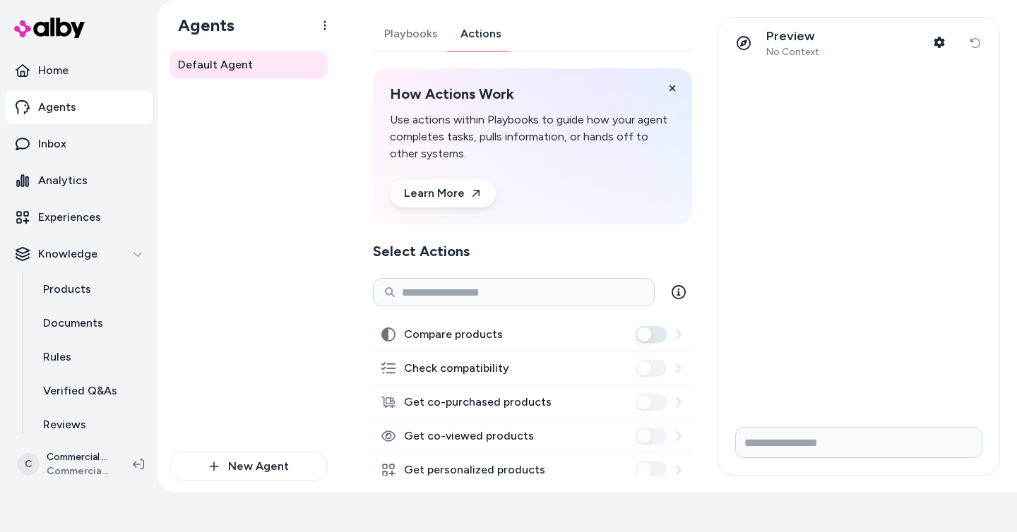
click at [650, 339] on button "Compare products" at bounding box center [651, 334] width 31 height 17
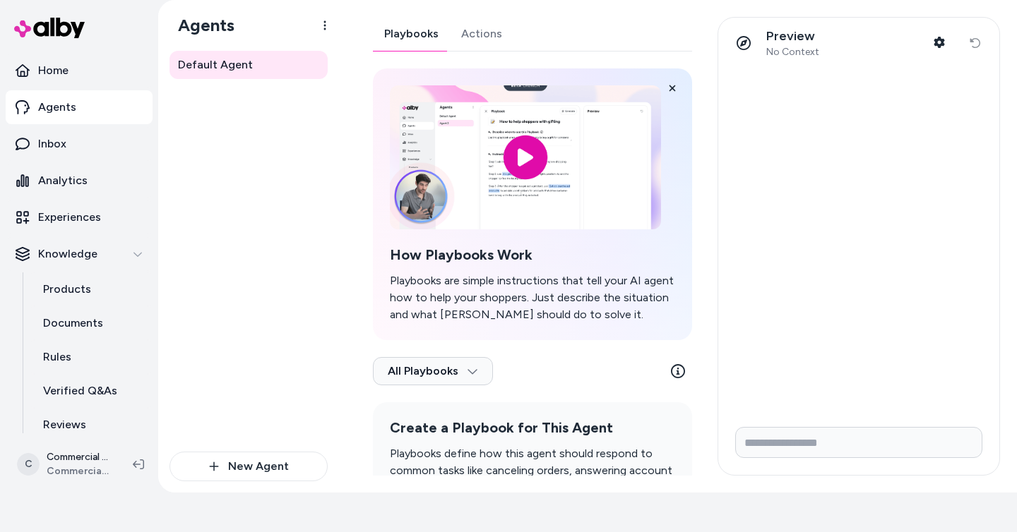
click at [412, 30] on link "Playbooks" at bounding box center [411, 34] width 77 height 34
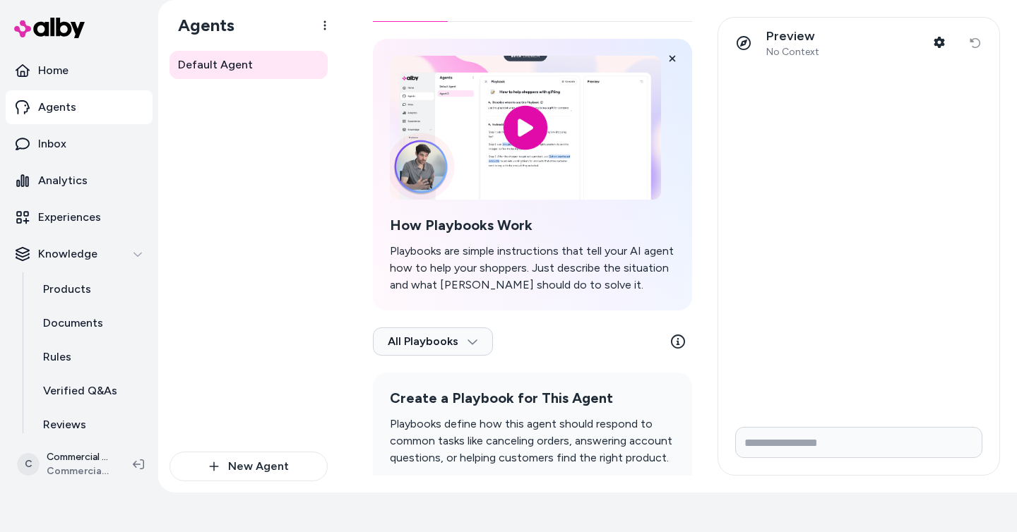
scroll to position [100, 0]
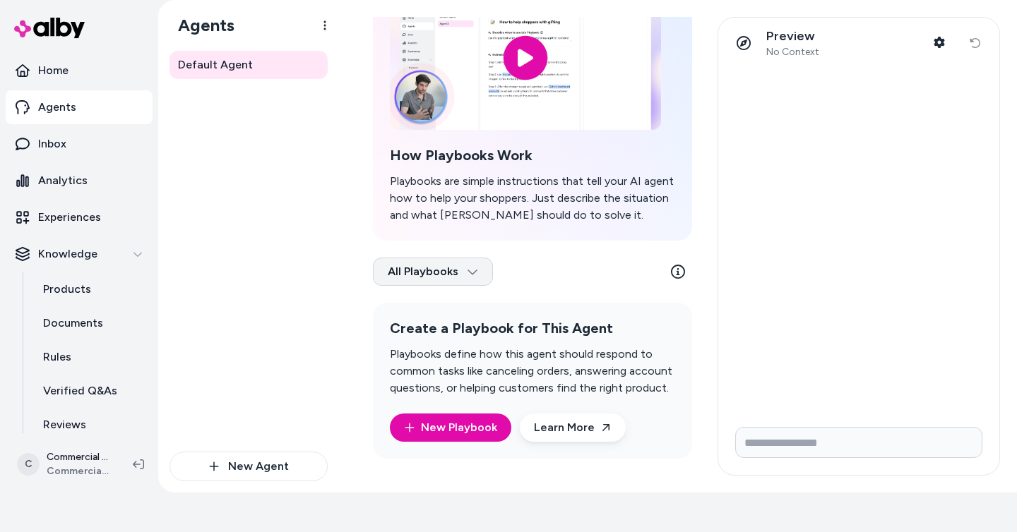
click at [477, 280] on html "Only pay when alby drives an Assisted Conversion Start Trial Home Agents Inbox …" at bounding box center [508, 226] width 1017 height 532
click at [326, 280] on html "Only pay when alby drives an Assisted Conversion Start Trial Home Agents Inbox …" at bounding box center [508, 226] width 1017 height 532
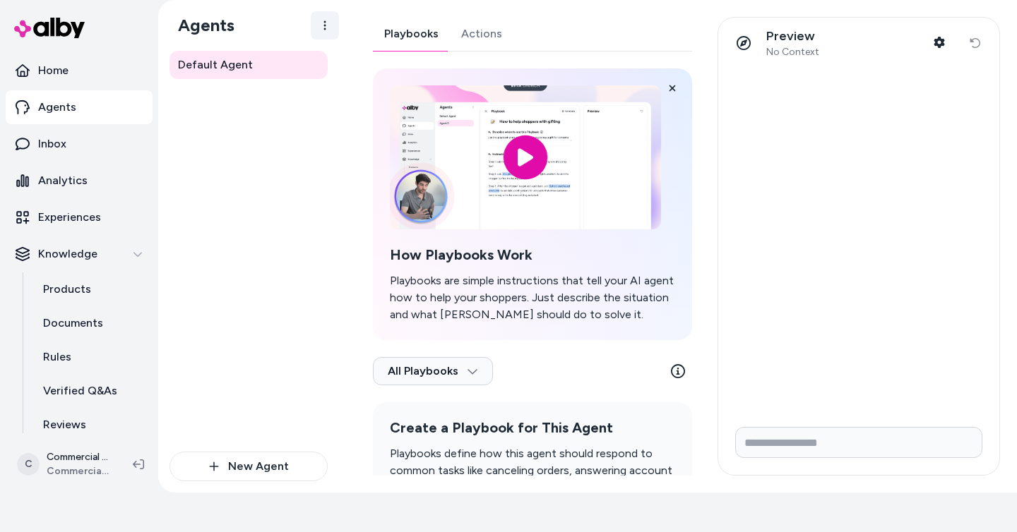
click at [320, 25] on html "Only pay when alby drives an Assisted Conversion Start Trial Home Agents Inbox …" at bounding box center [508, 226] width 1017 height 532
click at [331, 148] on html "Only pay when alby drives an Assisted Conversion Start Trial Home Agents Inbox …" at bounding box center [508, 226] width 1017 height 532
click at [100, 222] on link "Experiences" at bounding box center [79, 218] width 147 height 34
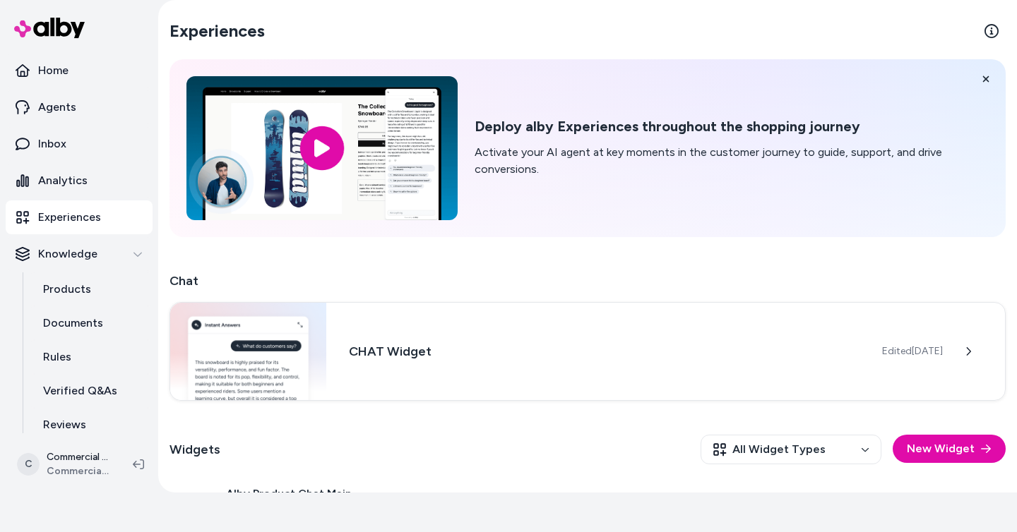
scroll to position [165, 0]
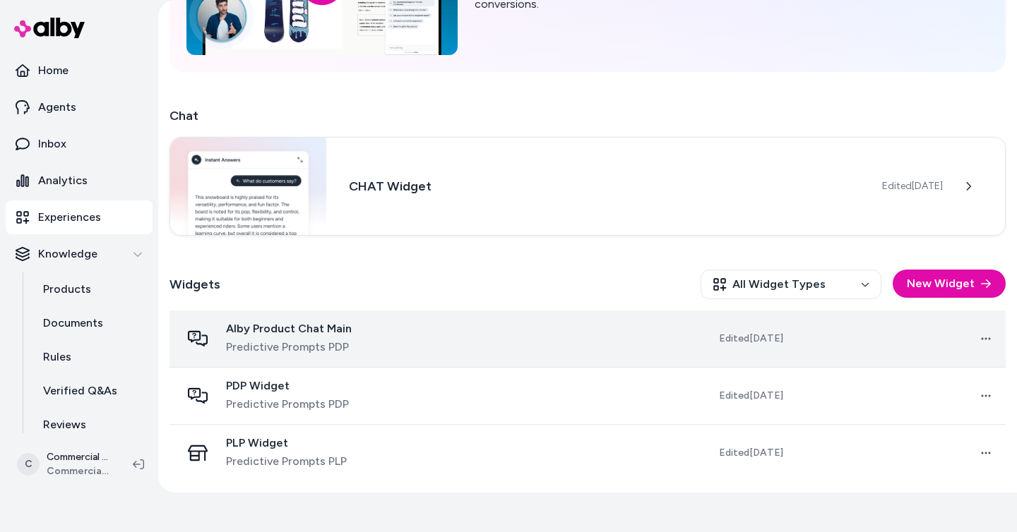
click at [472, 341] on td at bounding box center [515, 339] width 211 height 57
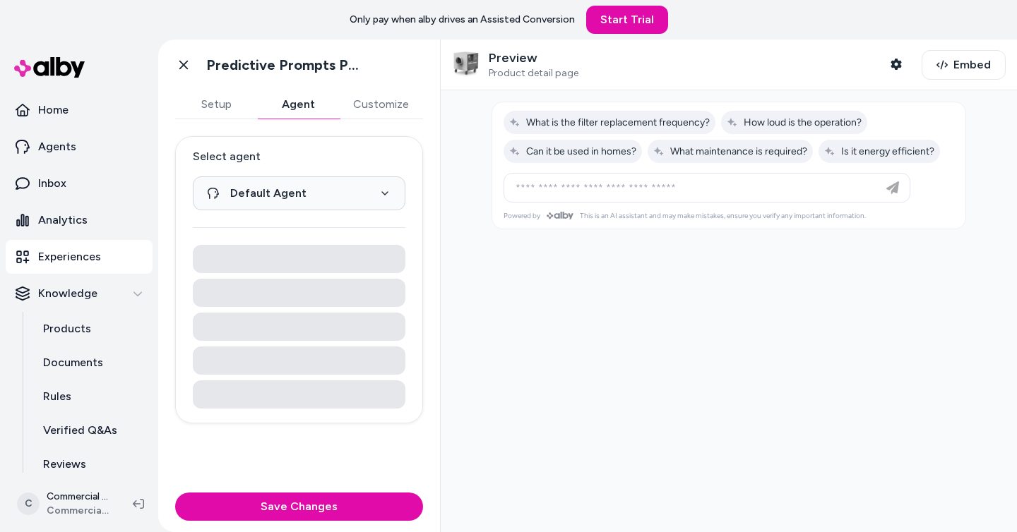
click at [292, 108] on button "Agent" at bounding box center [298, 104] width 82 height 28
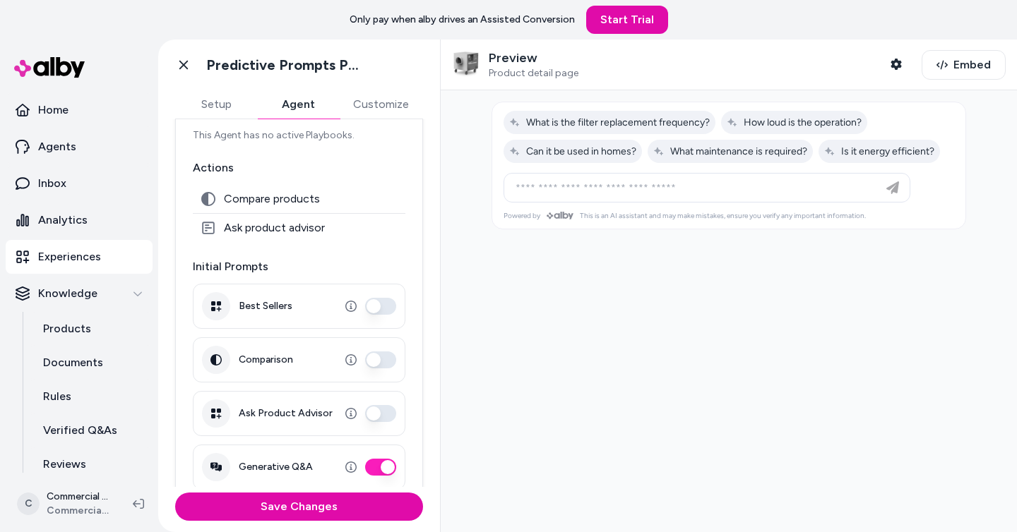
scroll to position [160, 0]
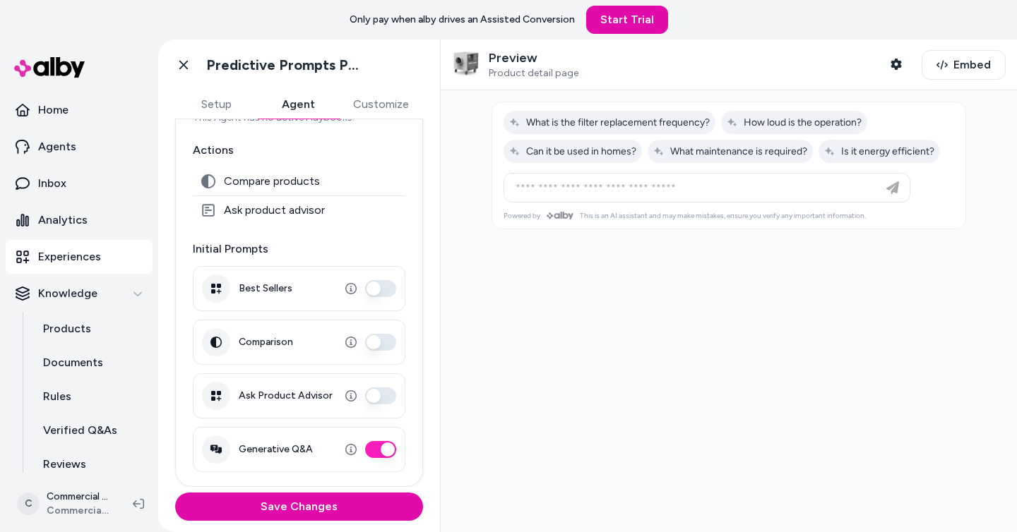
click at [376, 398] on button "Ask Product Advisor" at bounding box center [380, 396] width 31 height 17
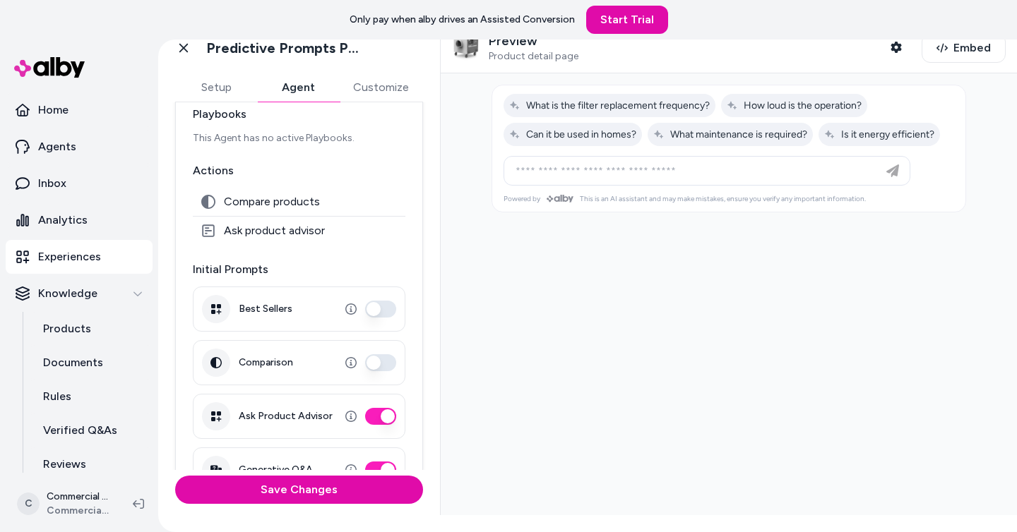
scroll to position [0, 0]
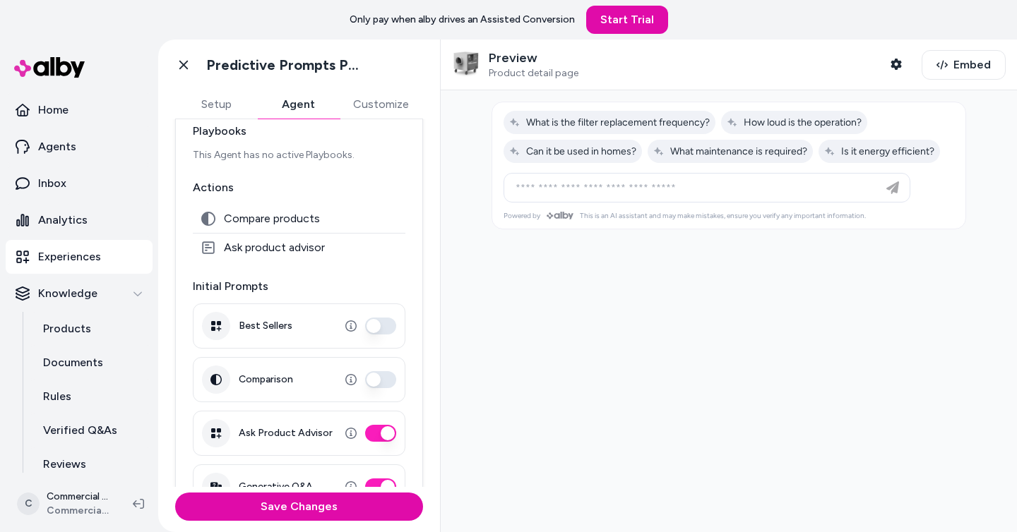
click at [391, 380] on button "Comparison" at bounding box center [380, 379] width 31 height 17
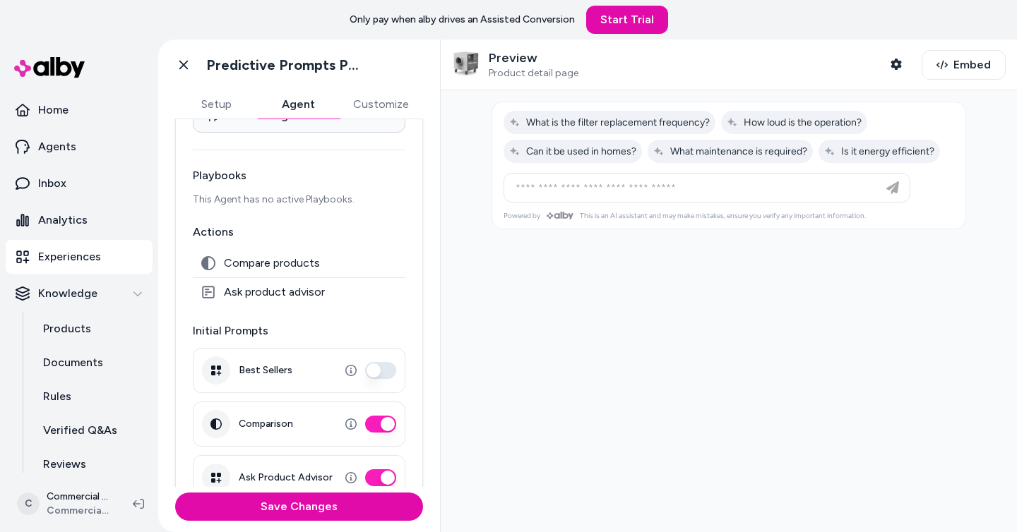
scroll to position [160, 0]
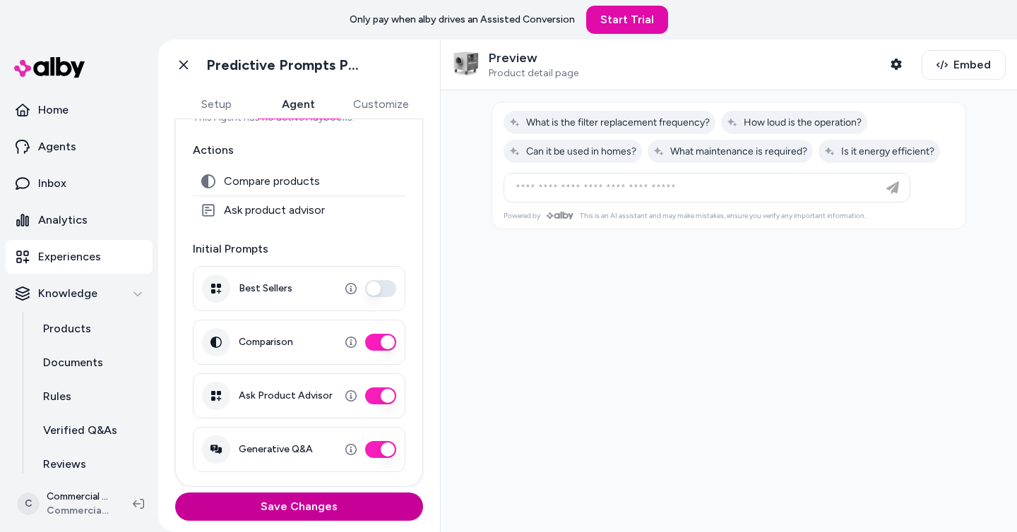
click at [331, 497] on button "Save Changes" at bounding box center [299, 507] width 248 height 28
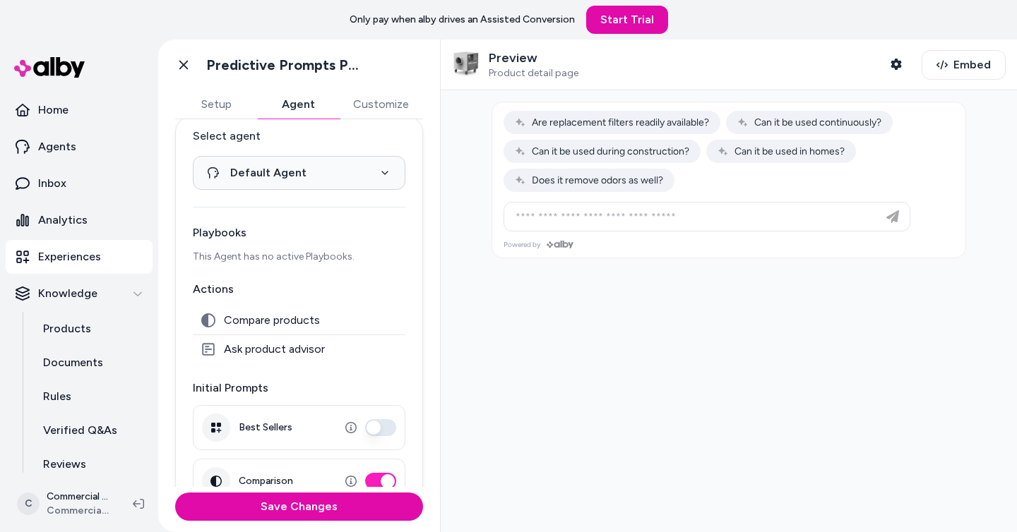
scroll to position [0, 0]
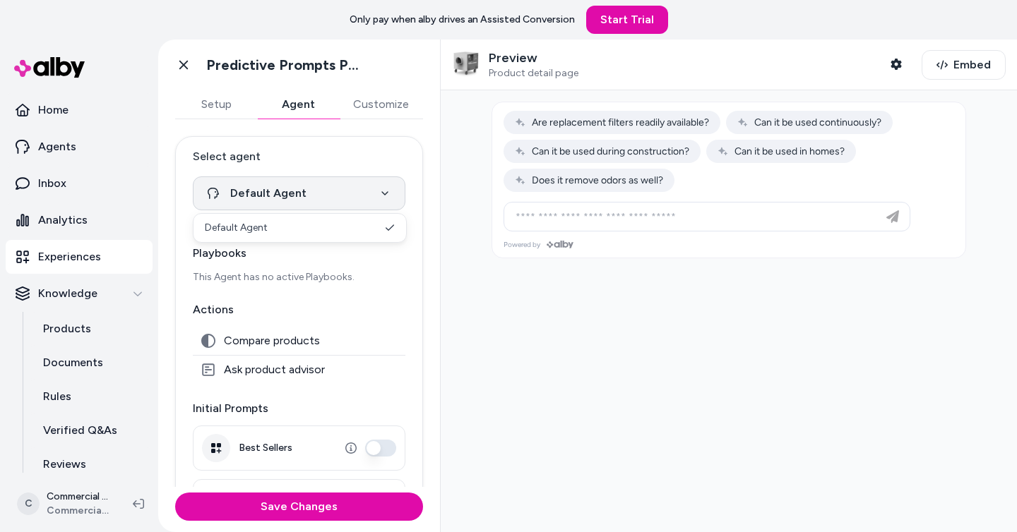
click at [324, 198] on html "**********" at bounding box center [508, 266] width 1017 height 532
click at [356, 147] on html "**********" at bounding box center [508, 266] width 1017 height 532
click at [376, 113] on button "Customize" at bounding box center [381, 104] width 84 height 28
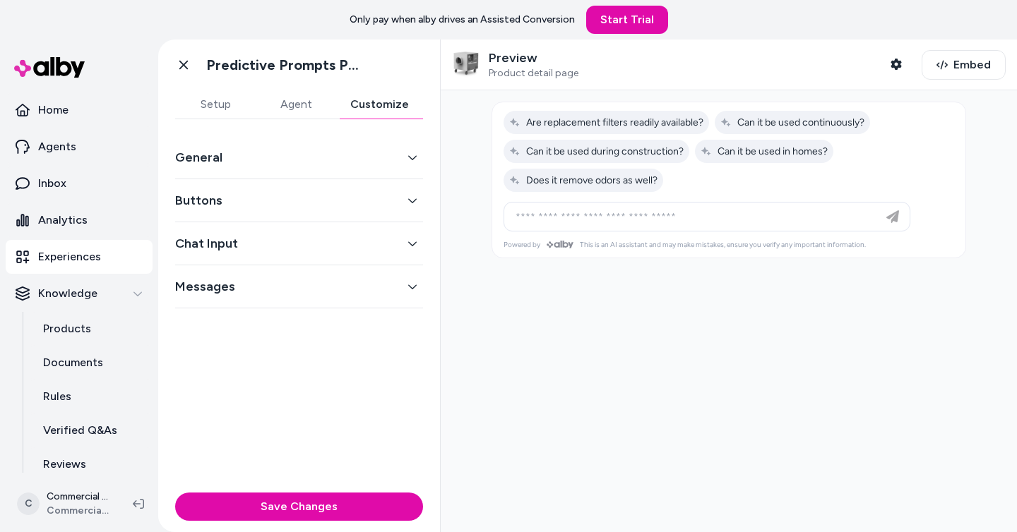
click at [376, 161] on button "General" at bounding box center [299, 158] width 248 height 20
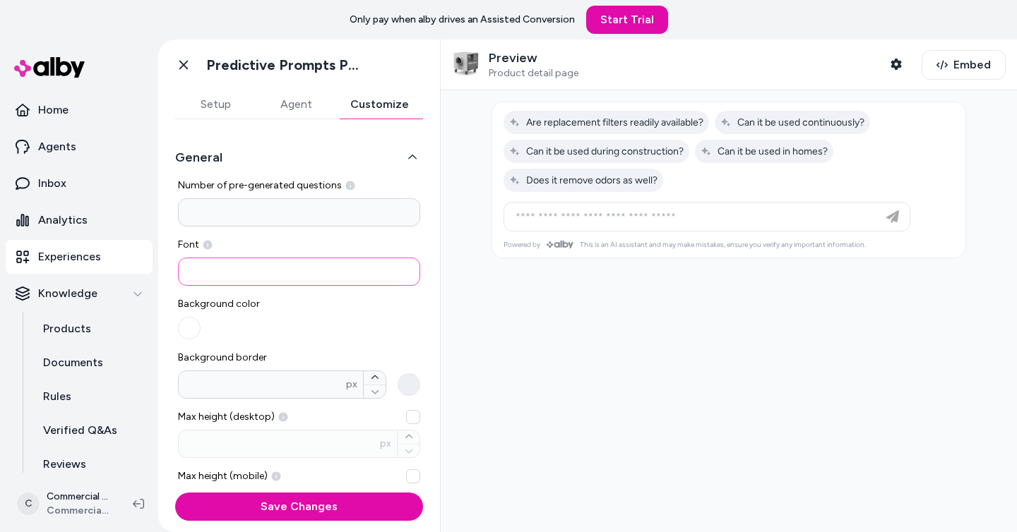
click at [264, 264] on input at bounding box center [299, 272] width 242 height 28
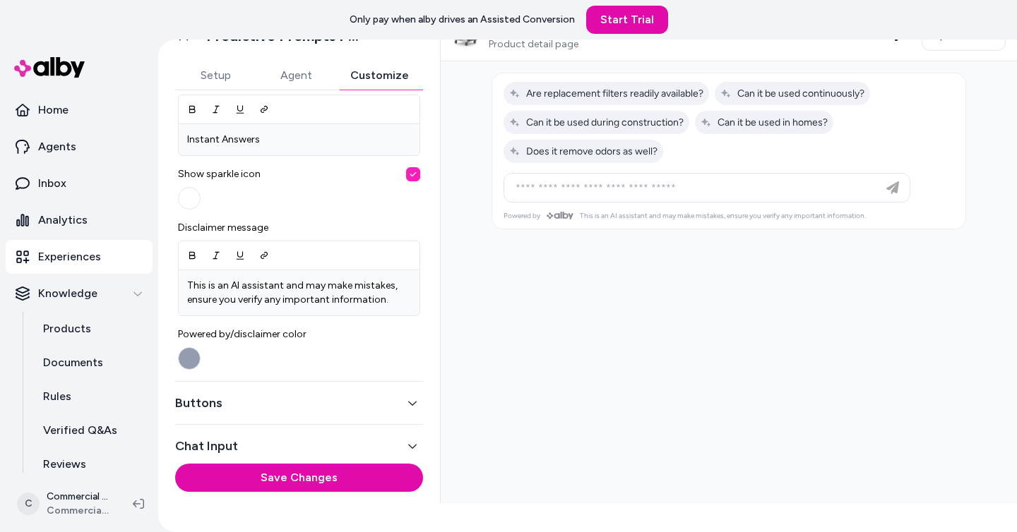
scroll to position [537, 0]
